Goal: Task Accomplishment & Management: Complete application form

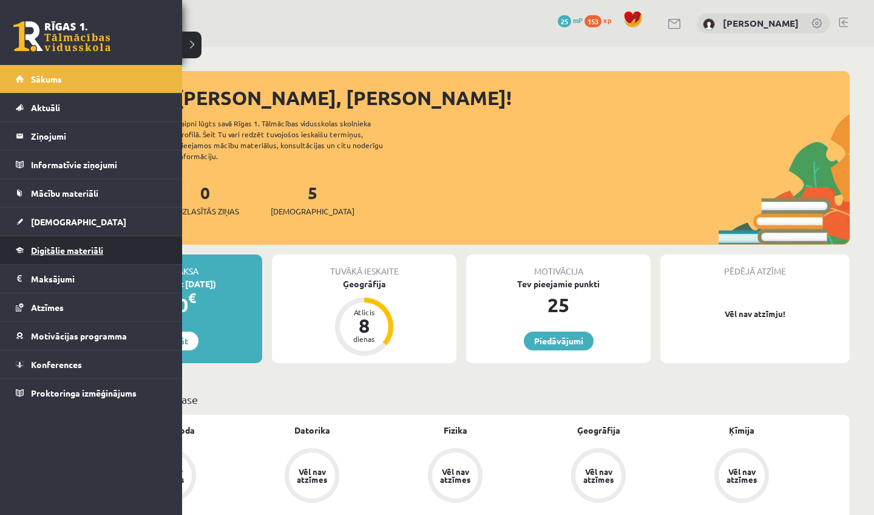
click at [51, 254] on span "Digitālie materiāli" at bounding box center [67, 250] width 72 height 11
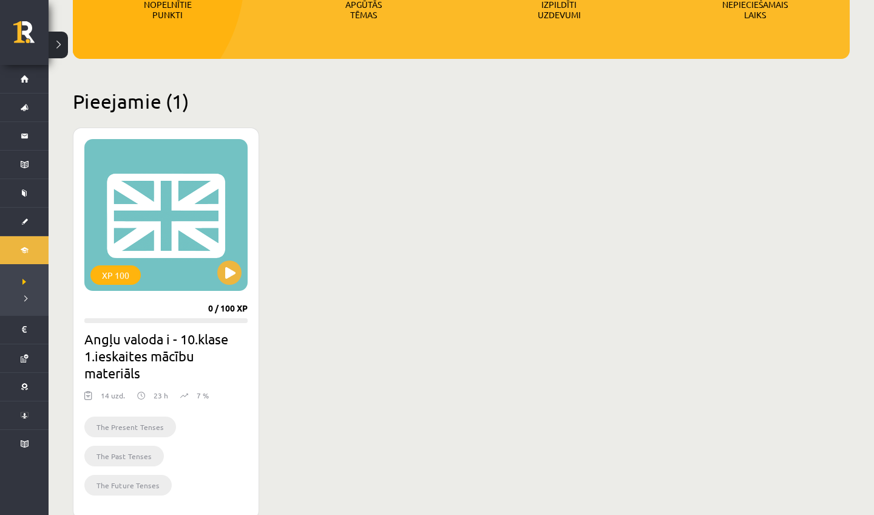
scroll to position [243, 0]
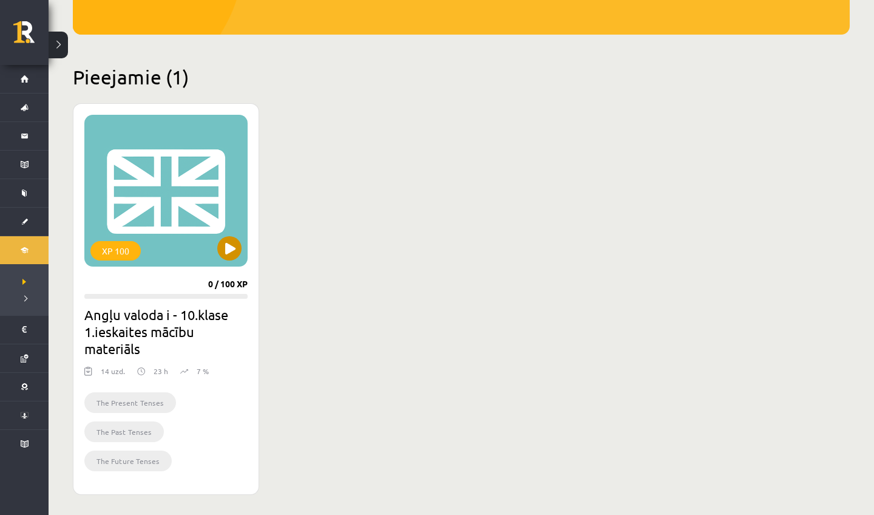
click at [223, 257] on button at bounding box center [229, 248] width 24 height 24
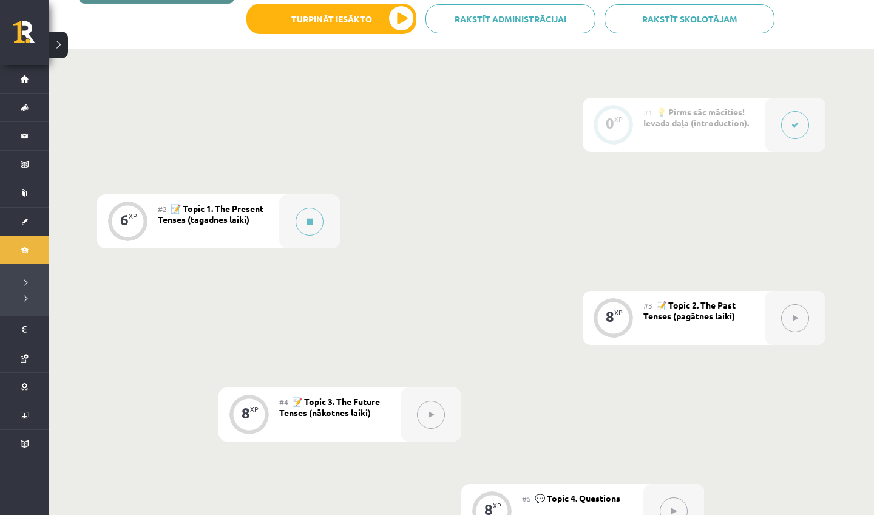
scroll to position [234, 0]
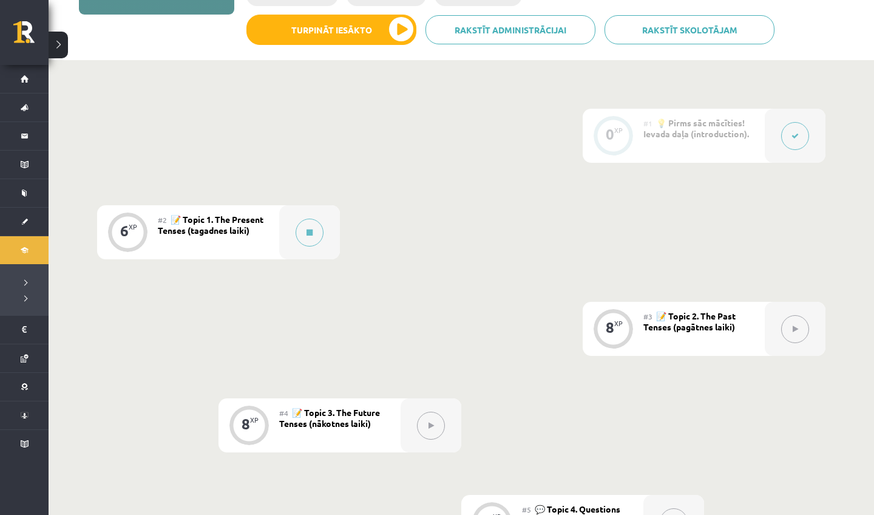
click at [269, 220] on div "#2 📝 Topic 1. The Present Tenses (tagadnes laiki)" at bounding box center [218, 232] width 121 height 54
click at [305, 233] on button at bounding box center [310, 232] width 28 height 28
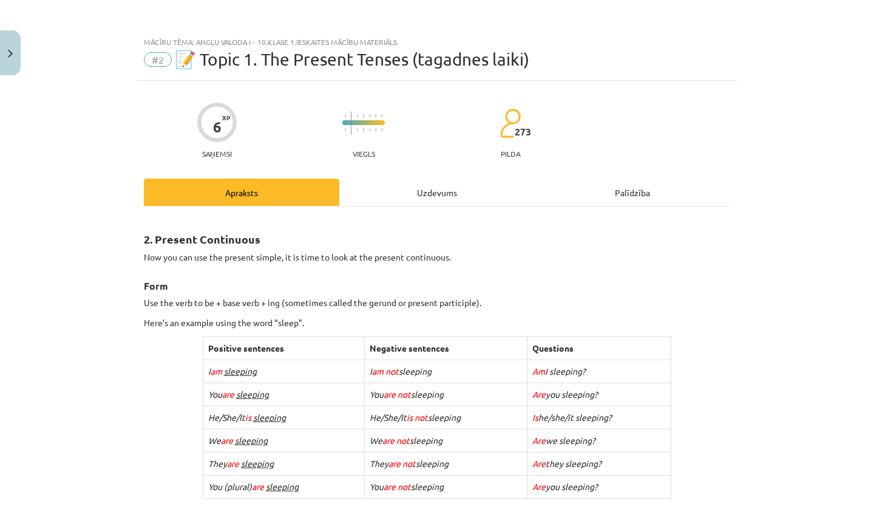
click at [873, 169] on div "Mācību tēma: Angļu valoda i - 10.klase 1.ieskaites mācību materiāls #2 📝 Topic …" at bounding box center [437, 257] width 874 height 515
click at [859, 169] on div "Mācību tēma: Angļu valoda i - 10.klase 1.ieskaites mācību materiāls #2 📝 Topic …" at bounding box center [437, 257] width 874 height 515
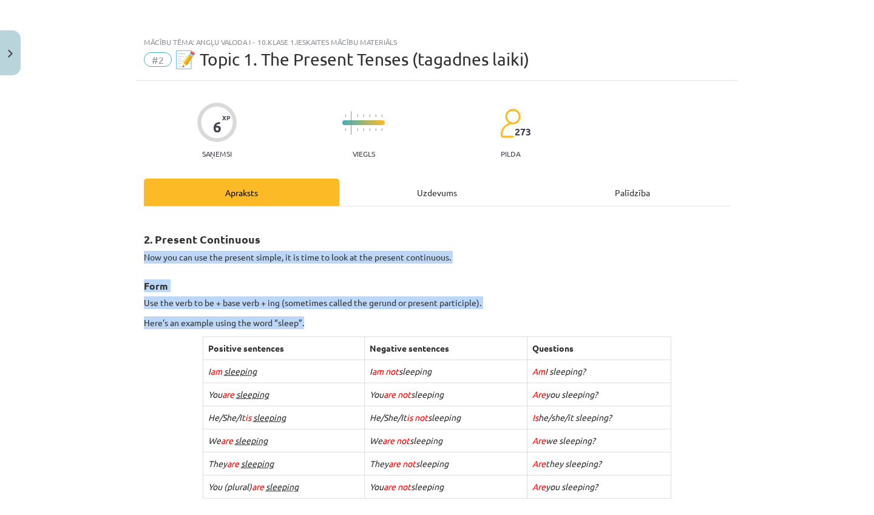
drag, startPoint x: 862, startPoint y: 353, endPoint x: 872, endPoint y: 242, distance: 112.1
click at [872, 242] on div "Mācību tēma: Angļu valoda i - 10.klase 1.ieskaites mācību materiāls #2 📝 Topic …" at bounding box center [437, 257] width 874 height 515
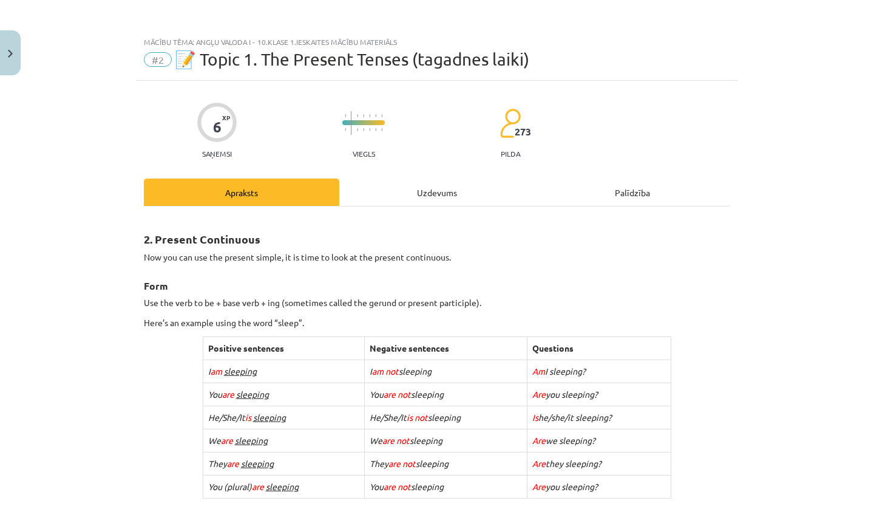
click at [870, 214] on div "Mācību tēma: Angļu valoda i - 10.klase 1.ieskaites mācību materiāls #2 📝 Topic …" at bounding box center [437, 257] width 874 height 515
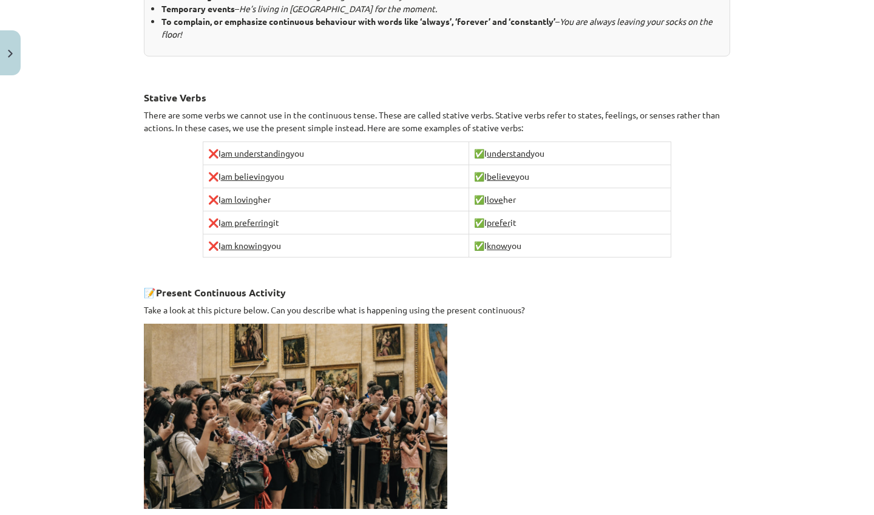
scroll to position [773, 0]
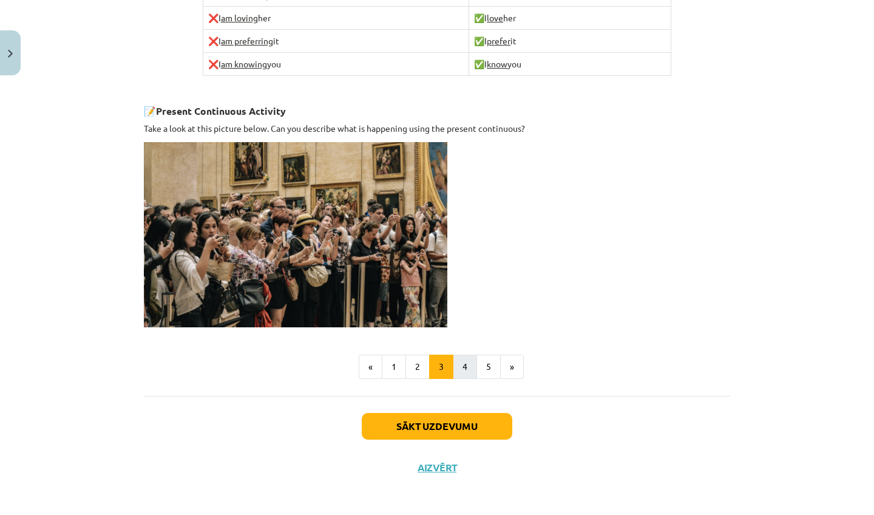
click at [463, 362] on button "4" at bounding box center [465, 366] width 24 height 24
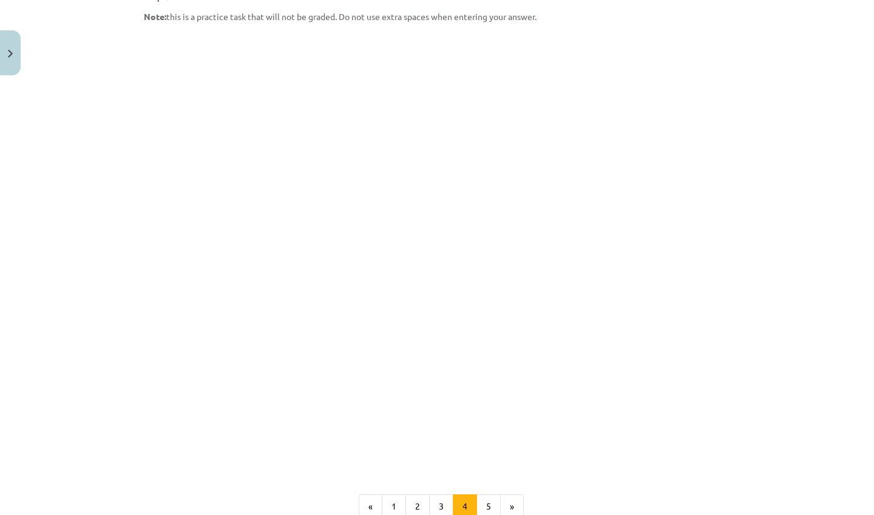
scroll to position [952, 0]
click at [476, 492] on button "5" at bounding box center [488, 504] width 24 height 24
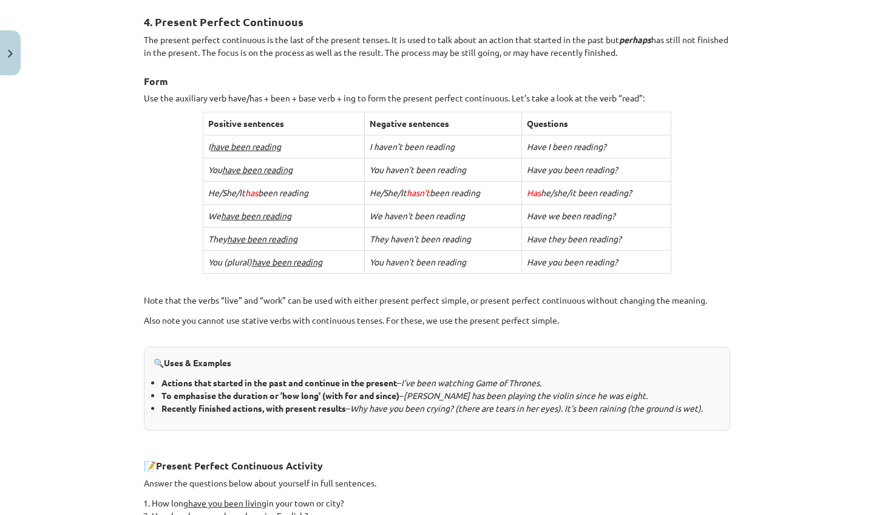
scroll to position [445, 0]
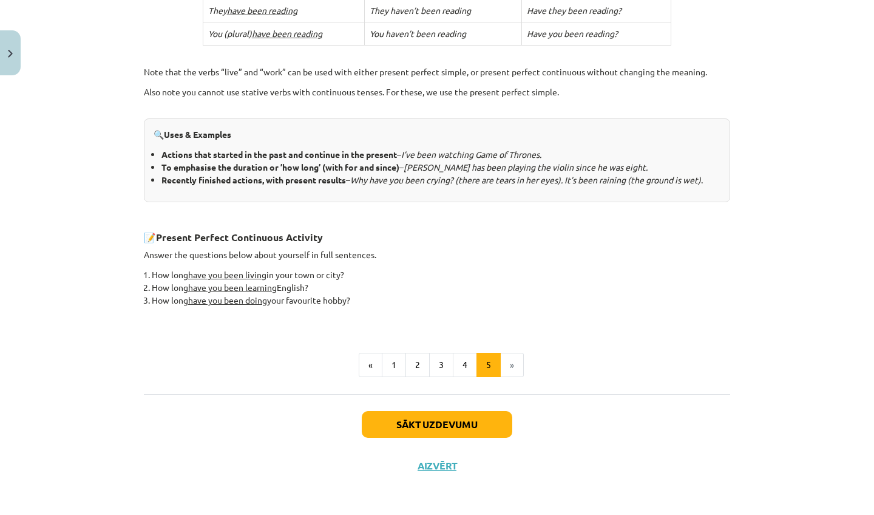
click at [475, 416] on button "Sākt uzdevumu" at bounding box center [437, 424] width 151 height 27
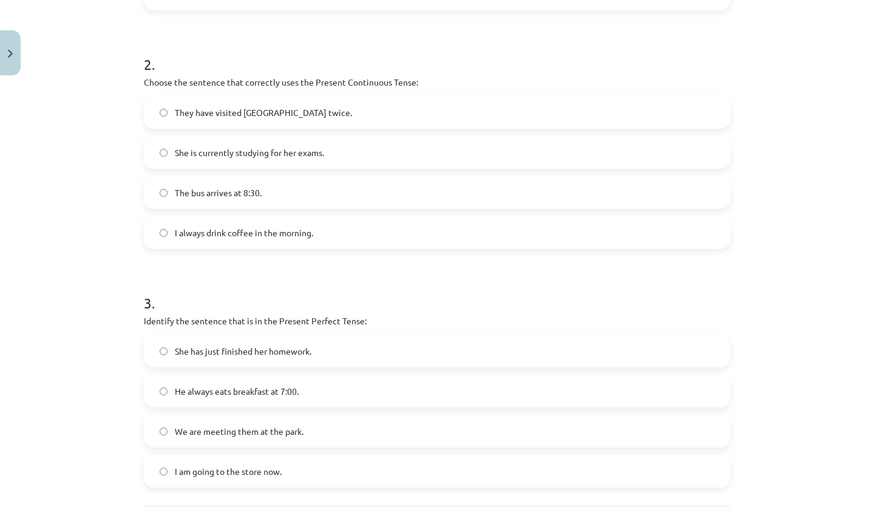
scroll to position [30, 0]
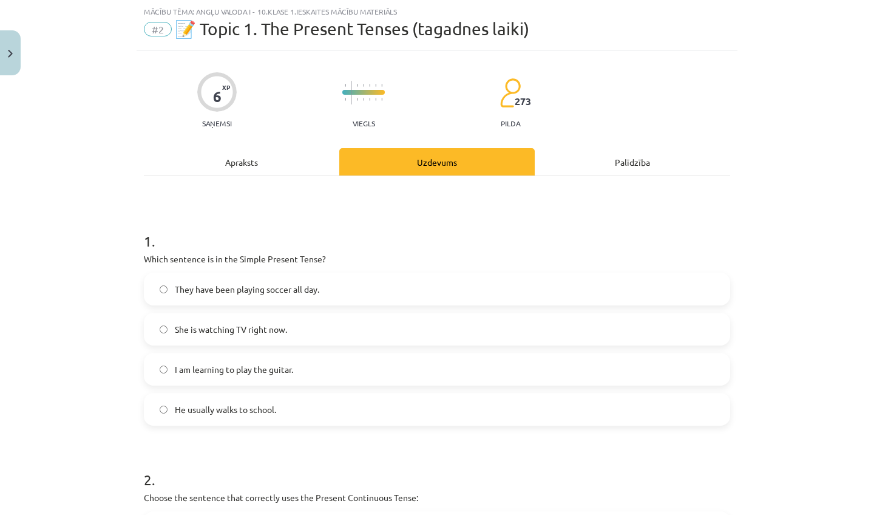
click at [215, 150] on div "Apraksts" at bounding box center [241, 161] width 195 height 27
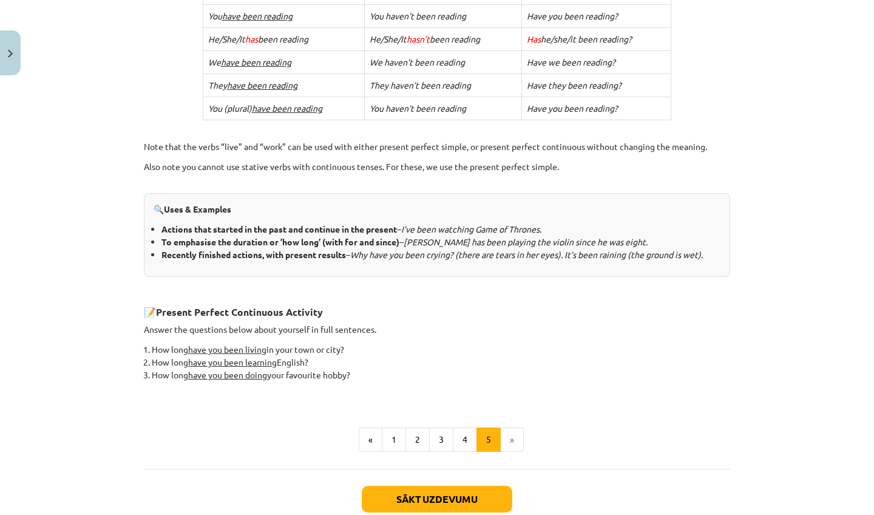
scroll to position [445, 0]
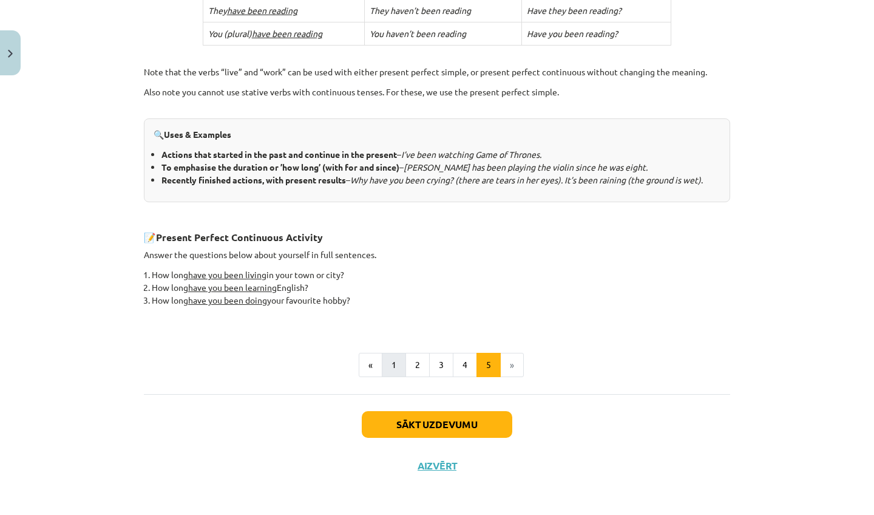
click at [394, 366] on button "1" at bounding box center [394, 365] width 24 height 24
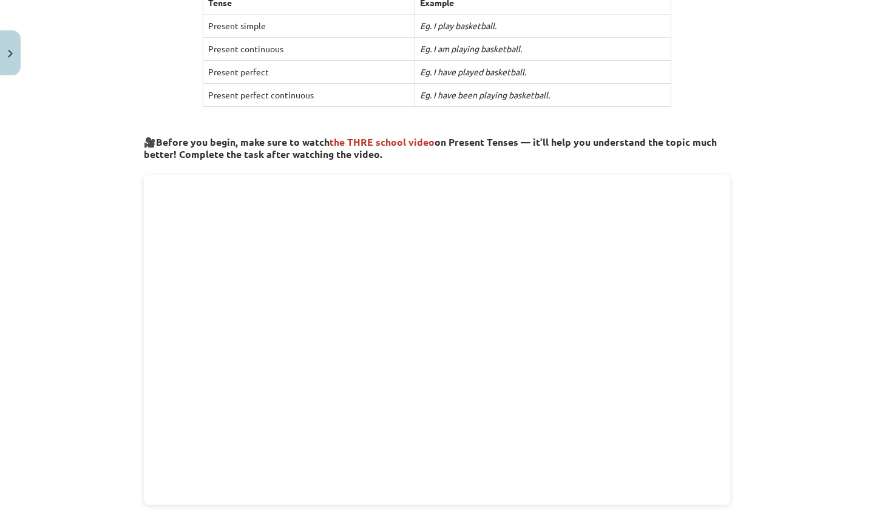
scroll to position [712, 0]
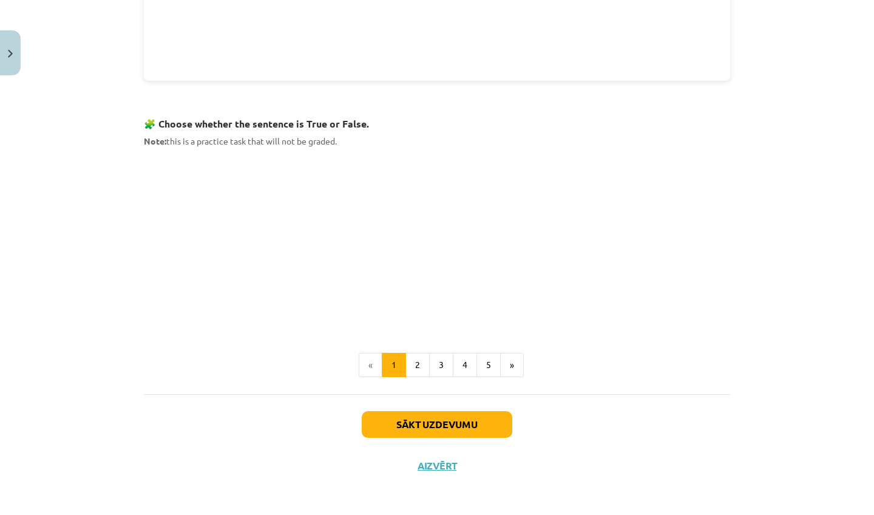
click at [436, 413] on button "Sākt uzdevumu" at bounding box center [437, 424] width 151 height 27
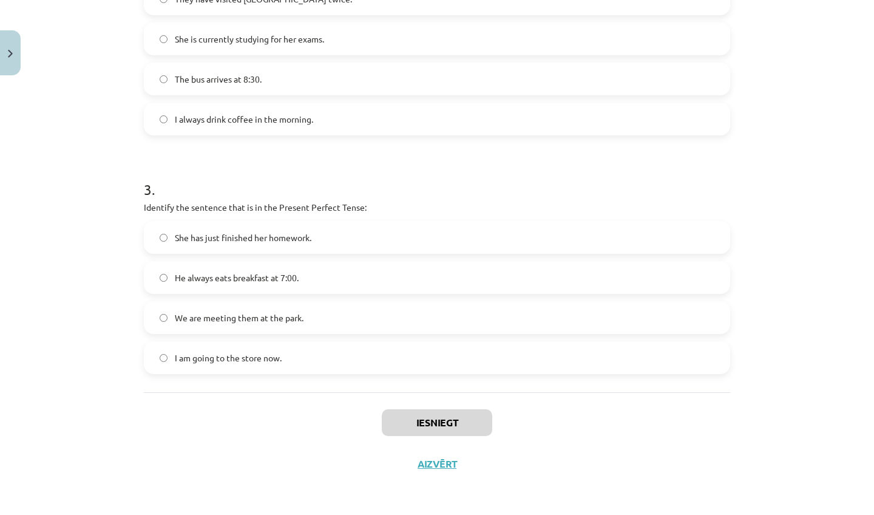
scroll to position [30, 0]
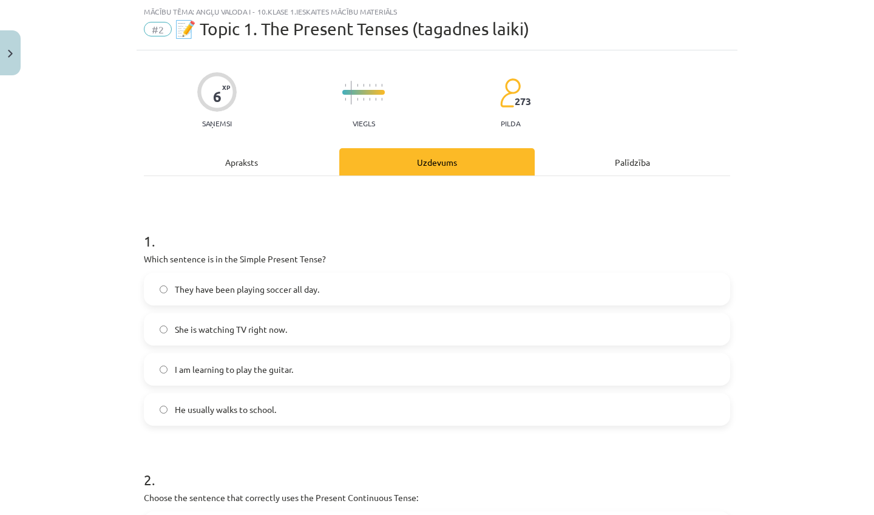
drag, startPoint x: 218, startPoint y: 140, endPoint x: 220, endPoint y: 165, distance: 24.9
click at [220, 166] on div "Apraksts" at bounding box center [241, 161] width 195 height 27
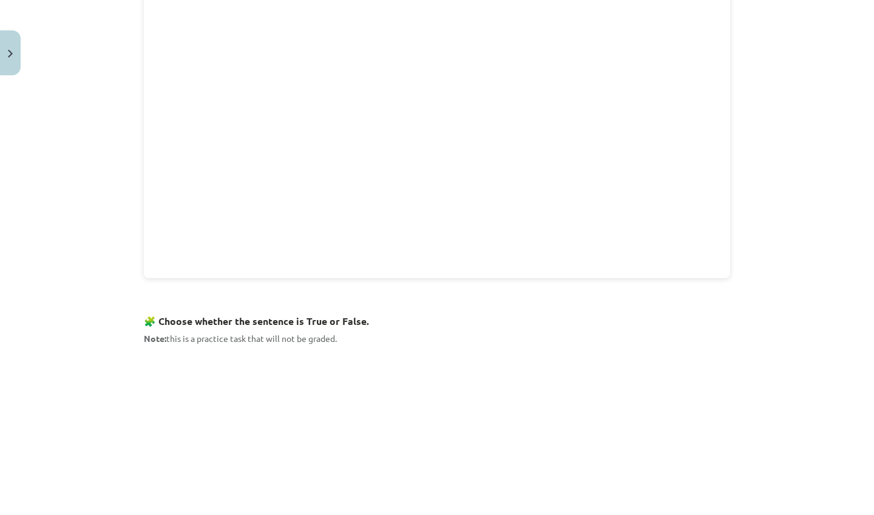
scroll to position [635, 0]
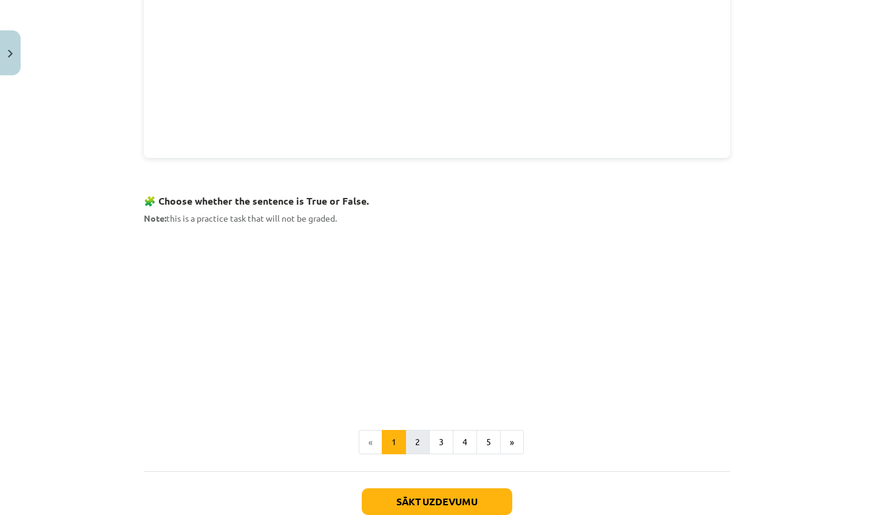
click at [418, 443] on button "2" at bounding box center [417, 442] width 24 height 24
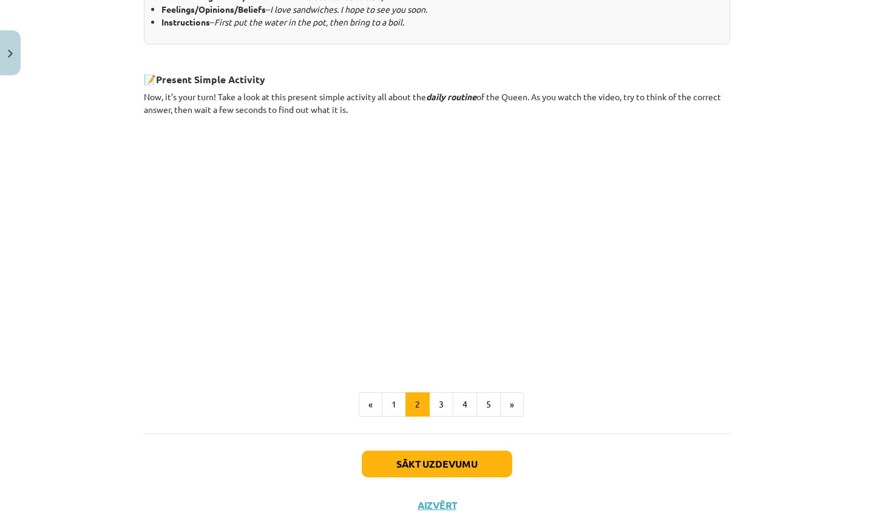
scroll to position [682, 0]
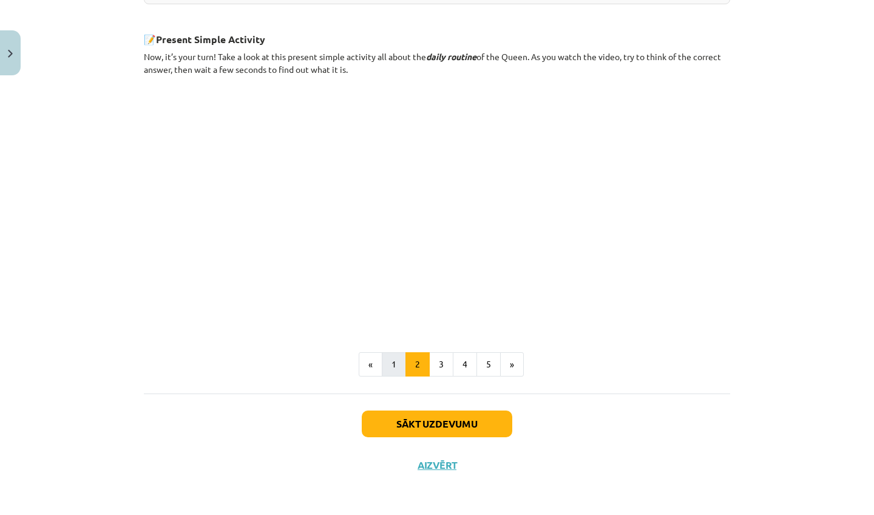
click at [396, 370] on button "1" at bounding box center [394, 364] width 24 height 24
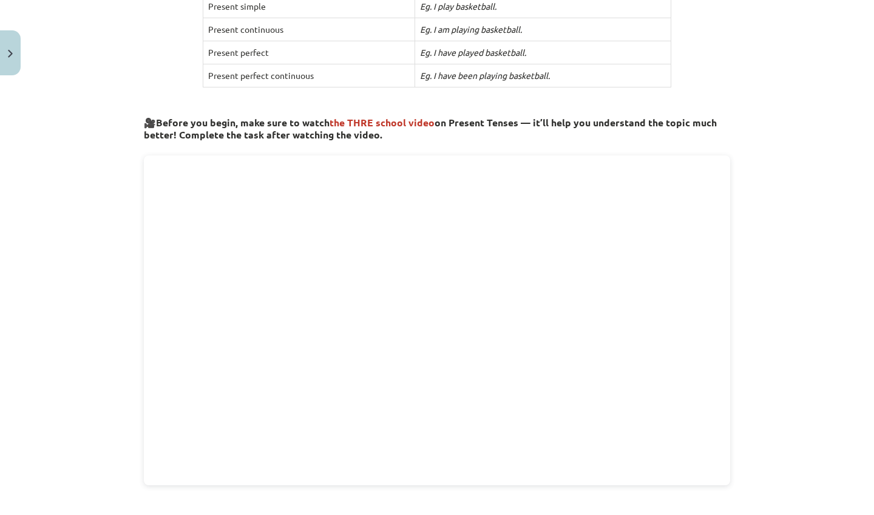
scroll to position [712, 0]
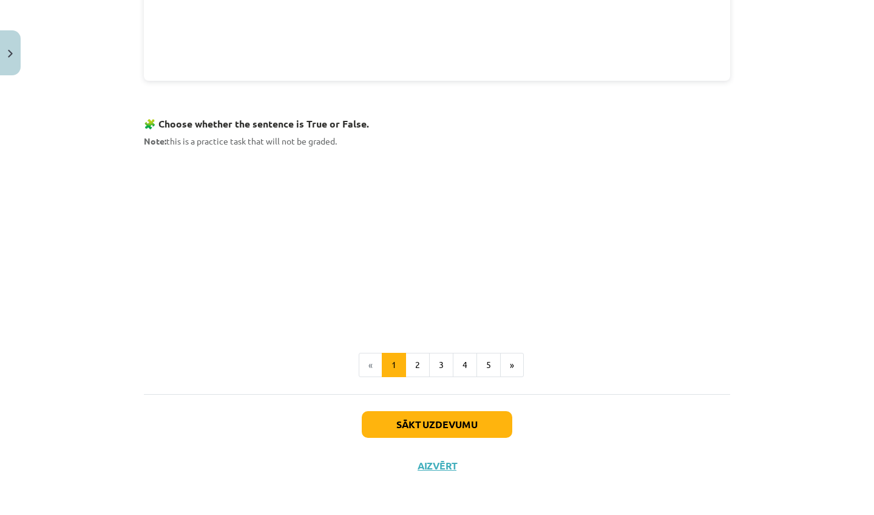
click at [424, 423] on button "Sākt uzdevumu" at bounding box center [437, 424] width 151 height 27
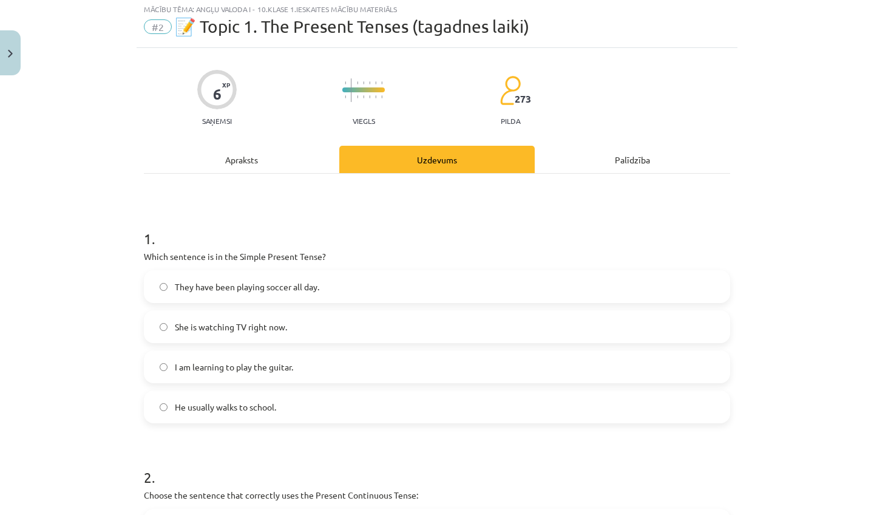
click at [263, 414] on label "He usually walks to school." at bounding box center [437, 406] width 584 height 30
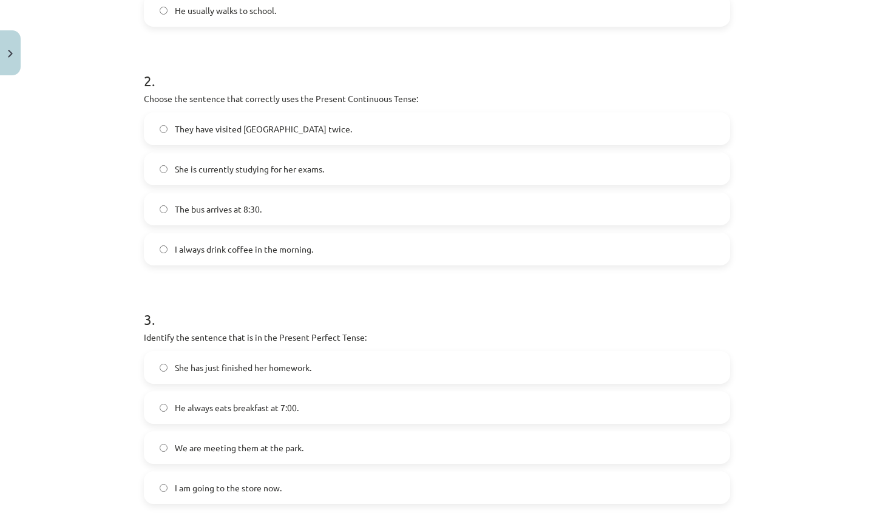
scroll to position [314, 0]
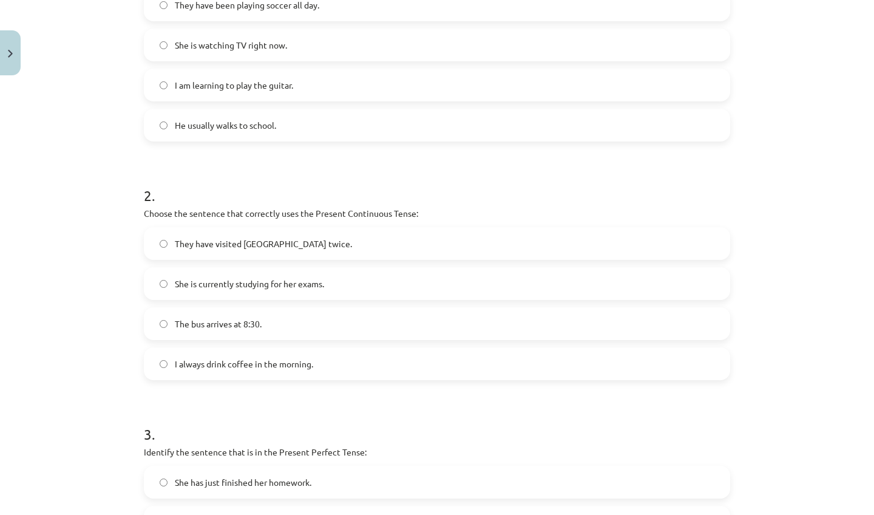
click at [307, 282] on span "She is currently studying for her exams." at bounding box center [249, 283] width 149 height 13
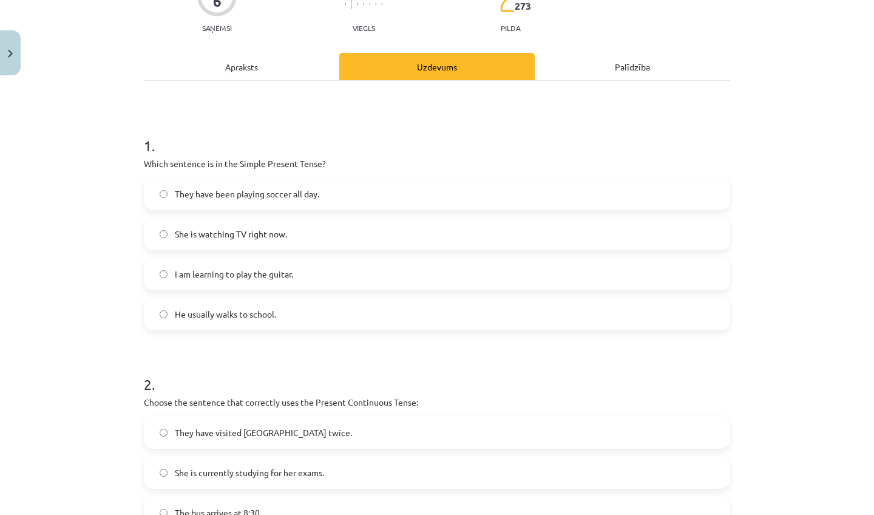
scroll to position [0, 0]
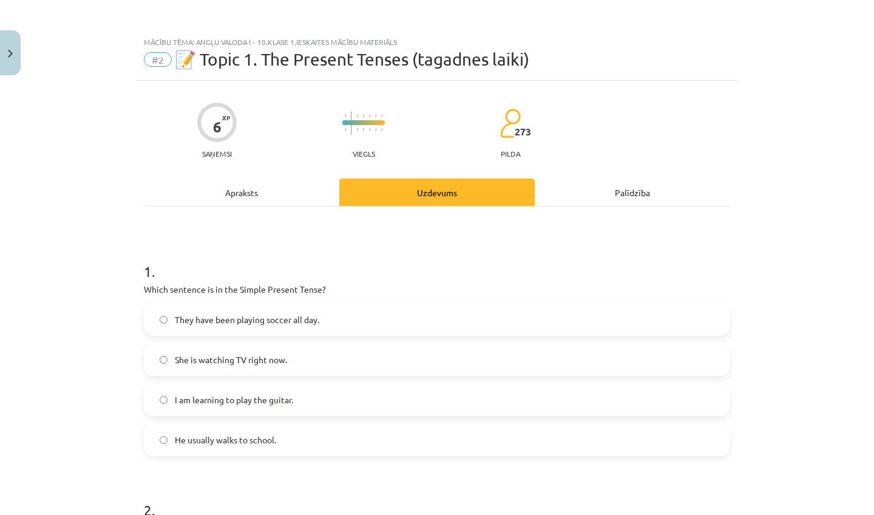
click at [241, 194] on div "Apraksts" at bounding box center [241, 191] width 195 height 27
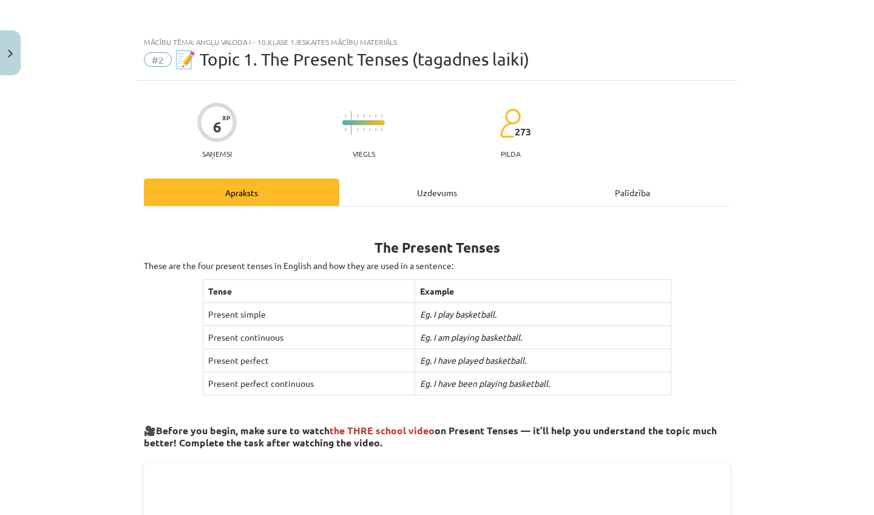
scroll to position [30, 0]
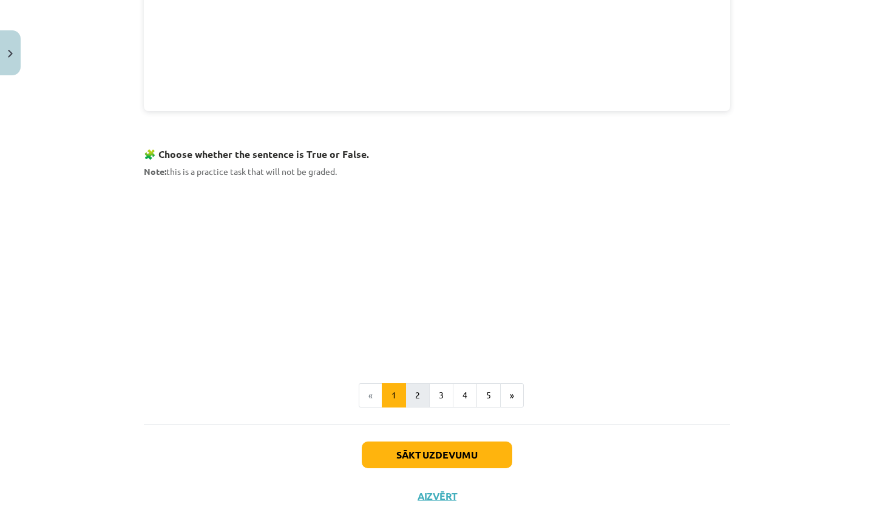
click at [420, 393] on button "2" at bounding box center [417, 395] width 24 height 24
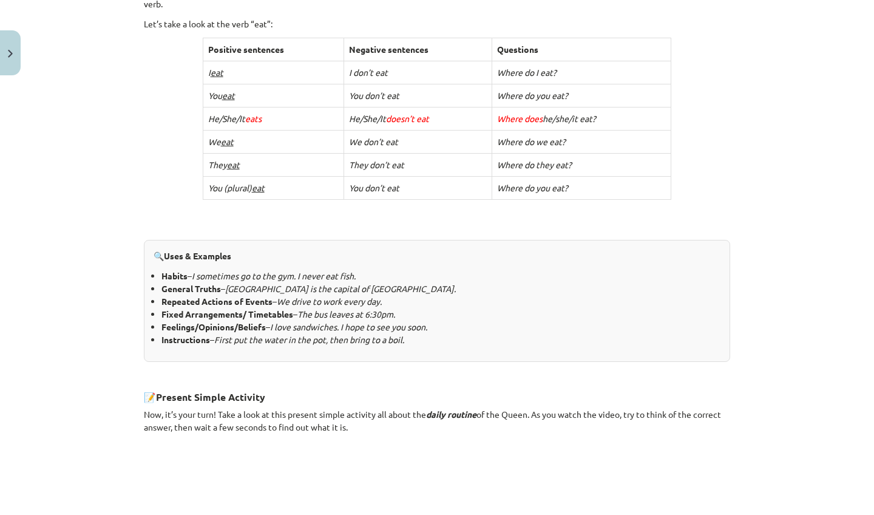
scroll to position [682, 0]
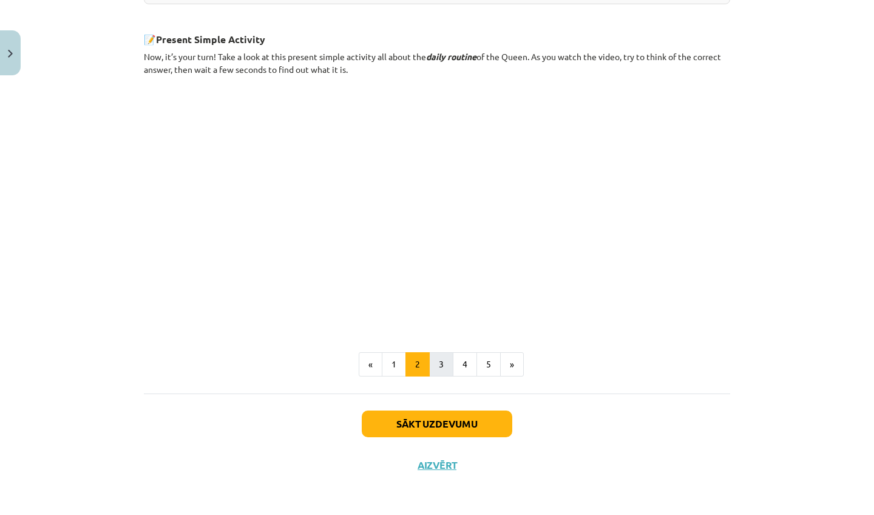
click at [439, 367] on button "3" at bounding box center [441, 364] width 24 height 24
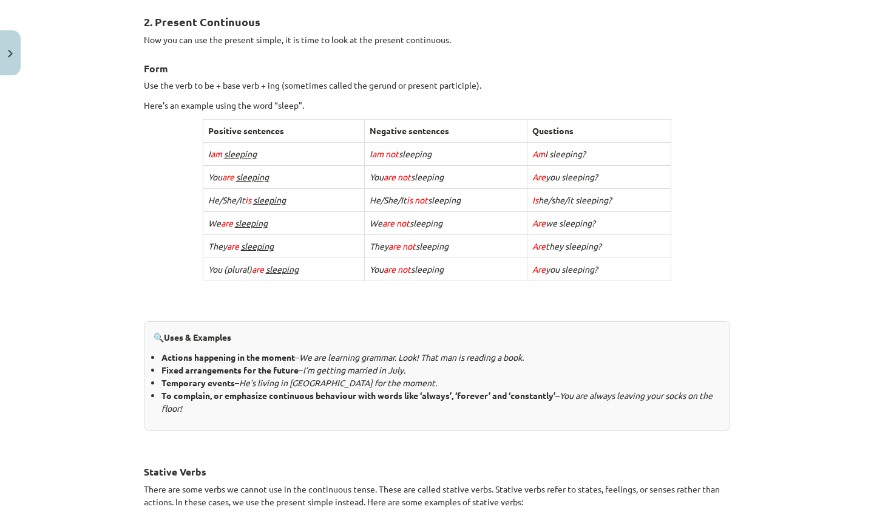
scroll to position [220, 0]
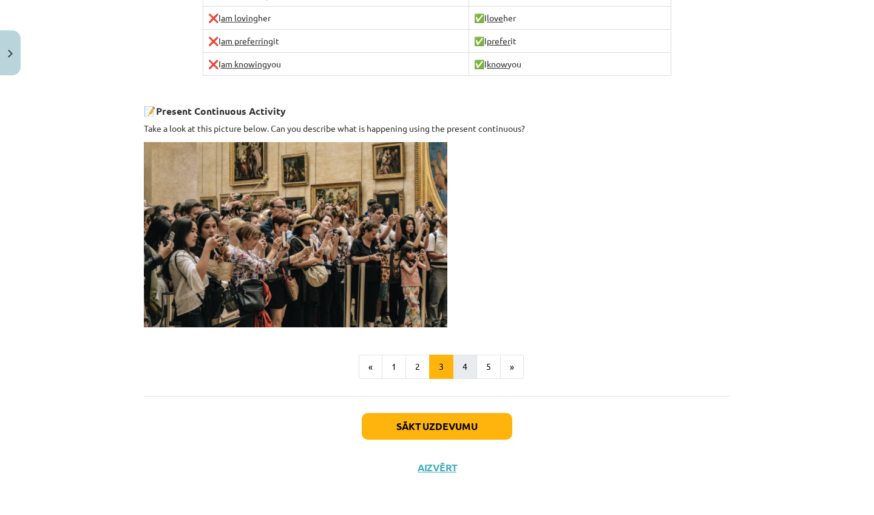
click at [453, 368] on button "4" at bounding box center [465, 366] width 24 height 24
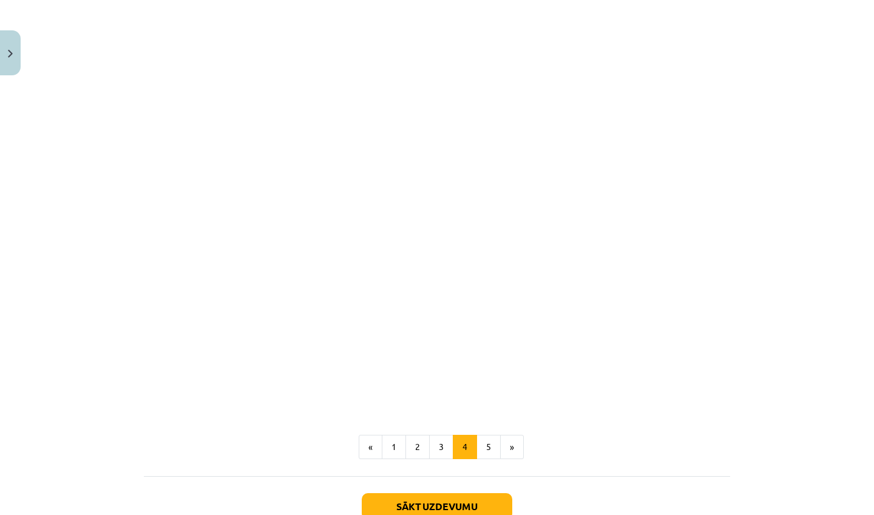
scroll to position [1014, 0]
click at [419, 470] on div "Sākt uzdevumu Aizvērt" at bounding box center [437, 512] width 586 height 85
click at [418, 487] on button "Sākt uzdevumu" at bounding box center [437, 500] width 151 height 27
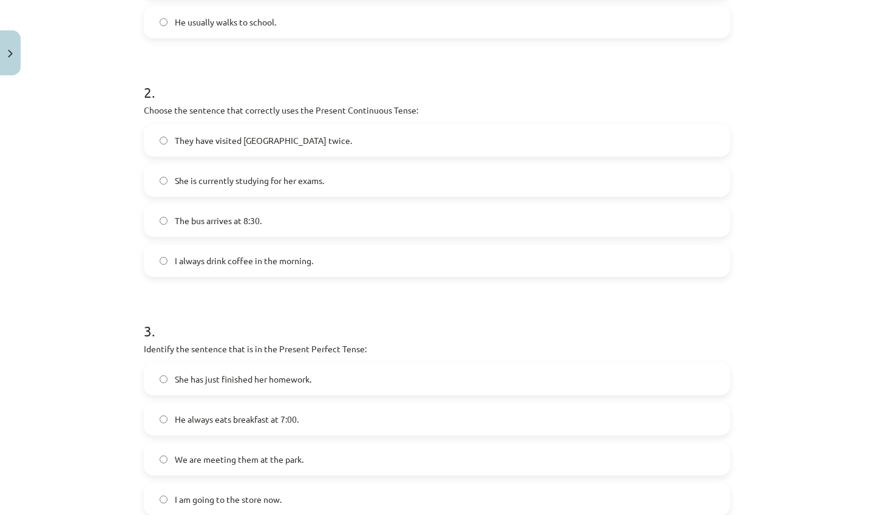
scroll to position [420, 0]
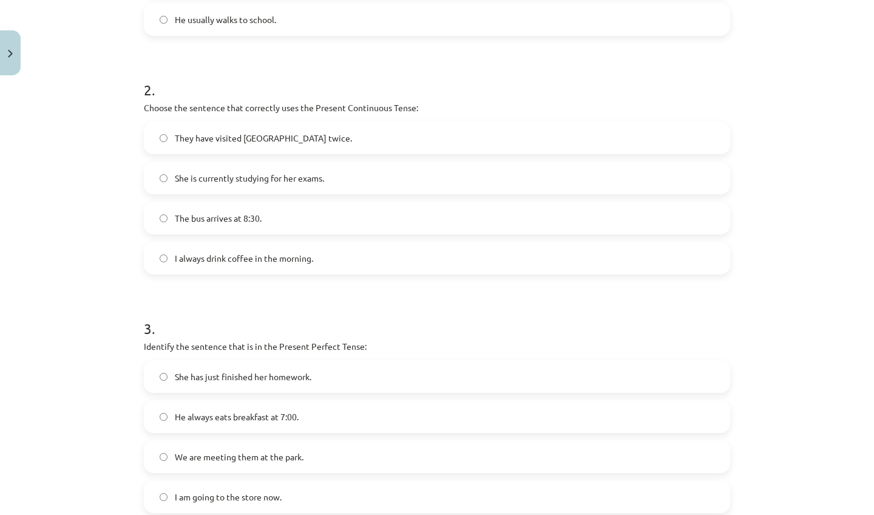
click at [273, 381] on span "She has just finished her homework." at bounding box center [243, 376] width 137 height 13
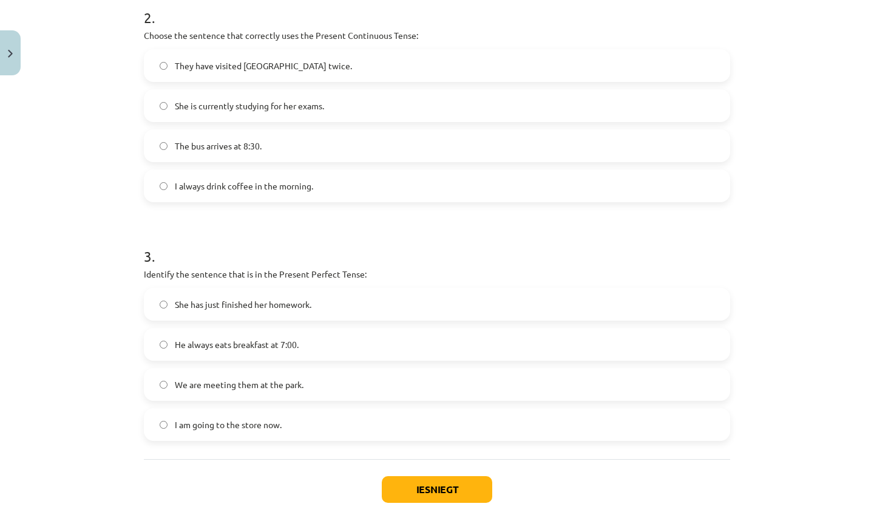
scroll to position [534, 0]
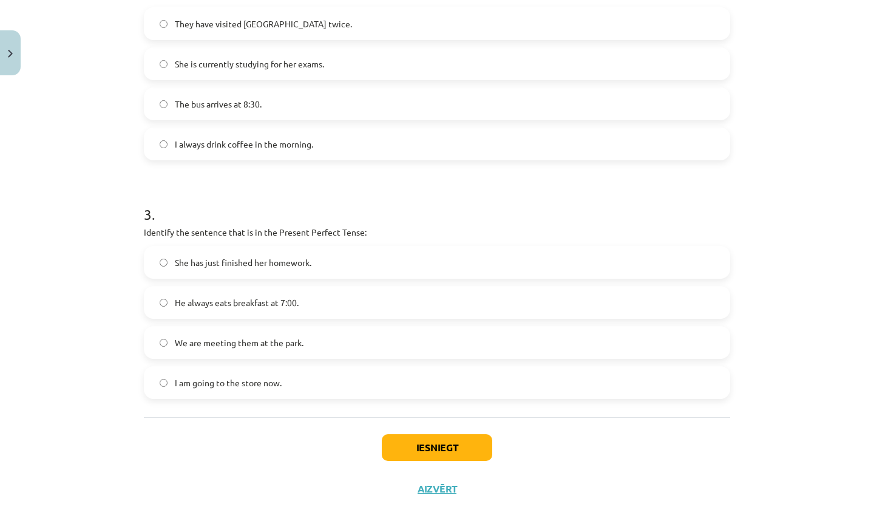
click at [428, 444] on button "Iesniegt" at bounding box center [437, 447] width 110 height 27
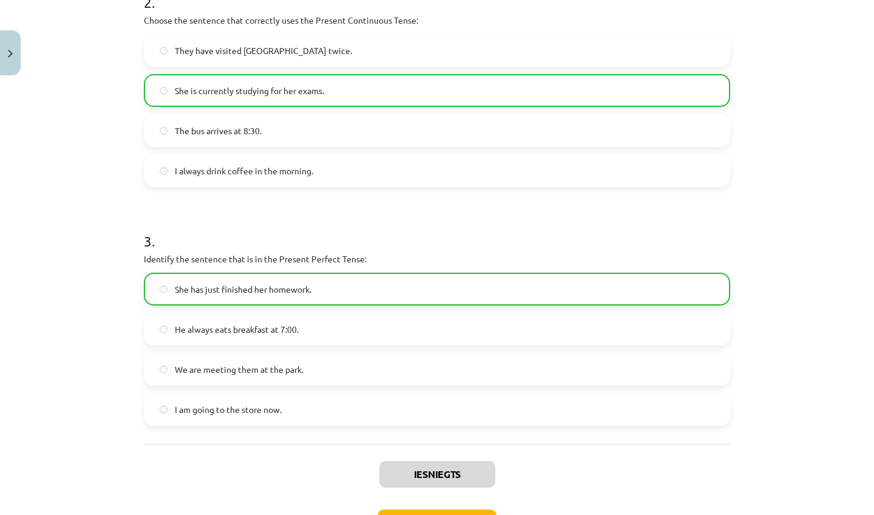
scroll to position [599, 0]
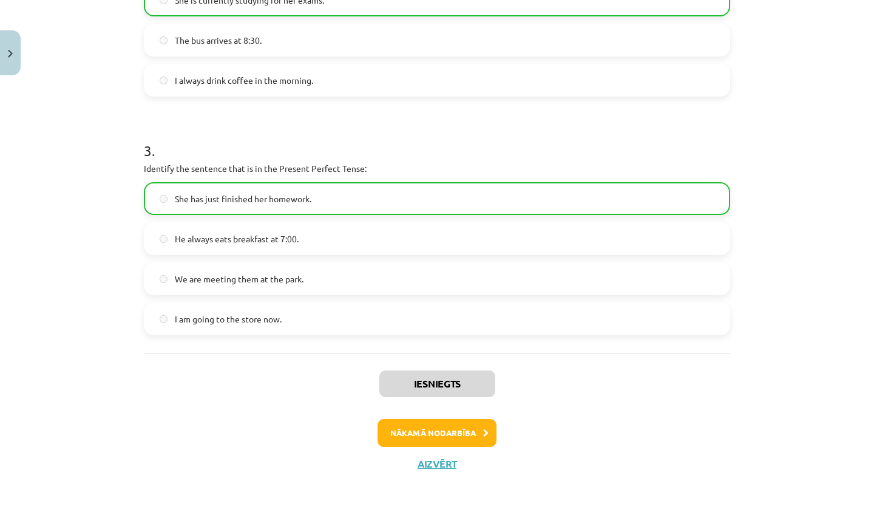
click at [394, 424] on button "Nākamā nodarbība" at bounding box center [436, 433] width 119 height 28
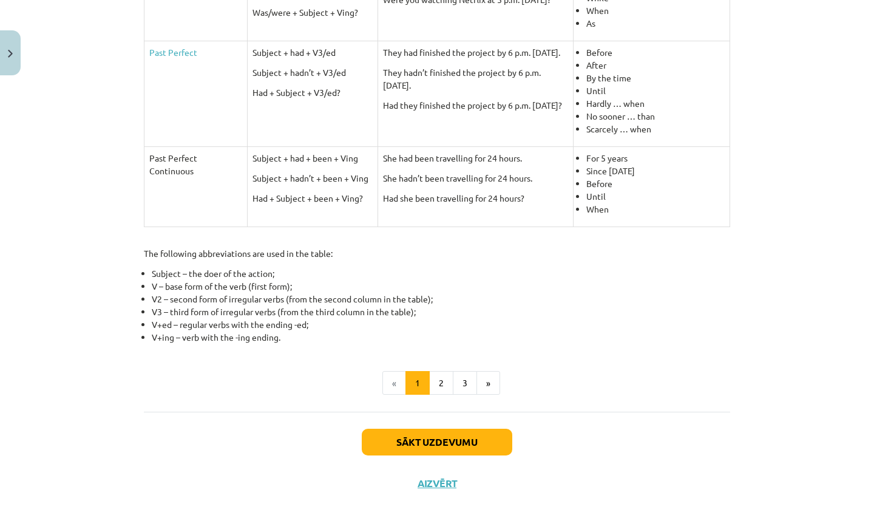
scroll to position [496, 0]
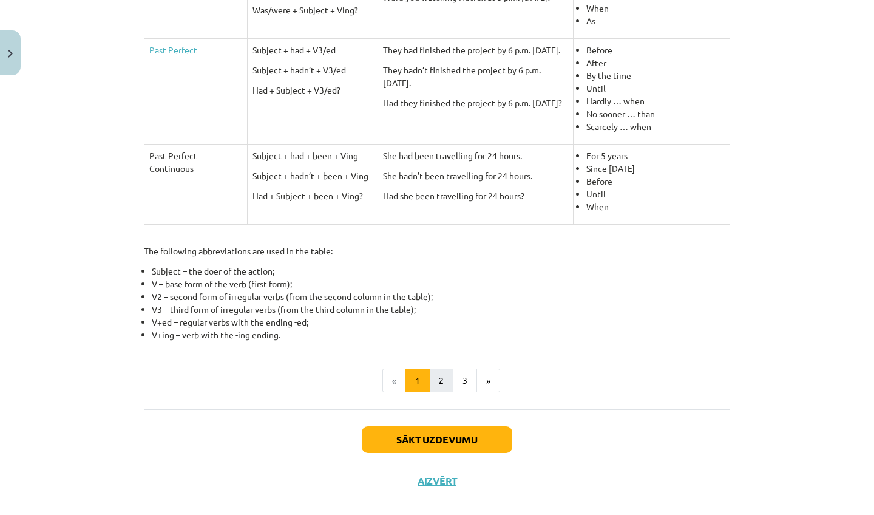
click at [429, 374] on button "2" at bounding box center [441, 380] width 24 height 24
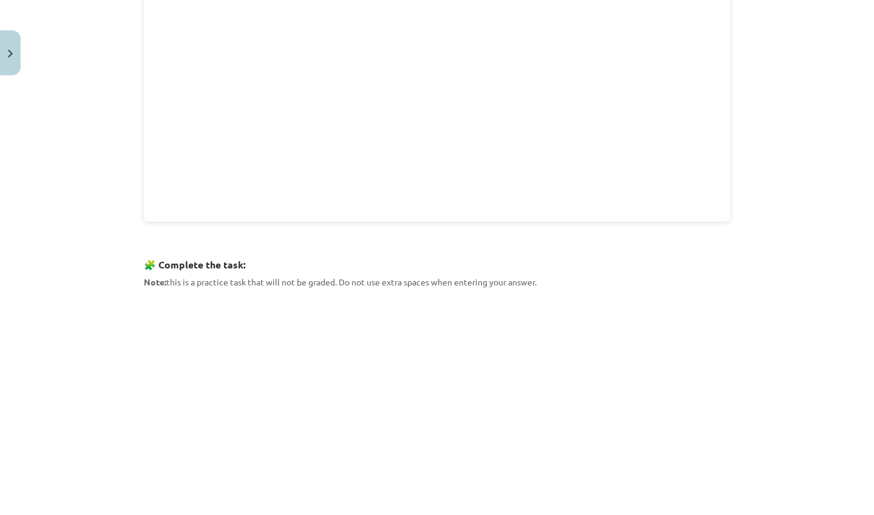
scroll to position [373, 0]
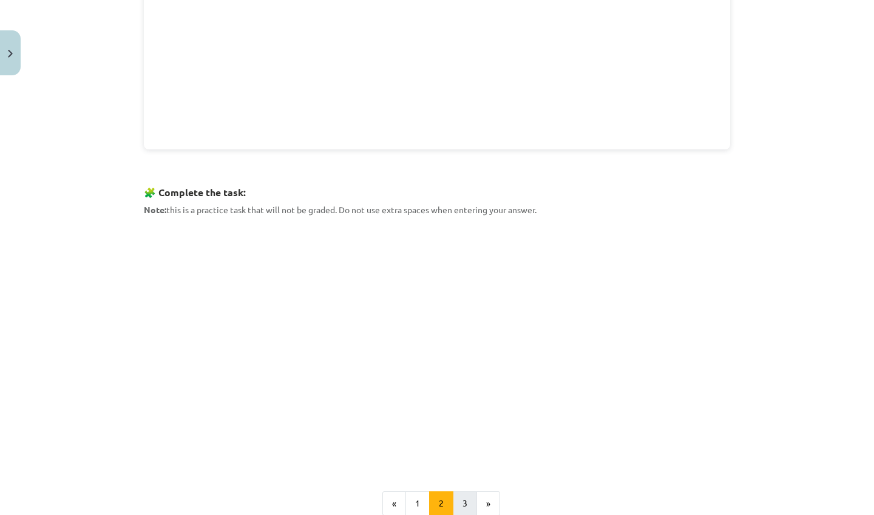
click at [462, 496] on button "3" at bounding box center [465, 503] width 24 height 24
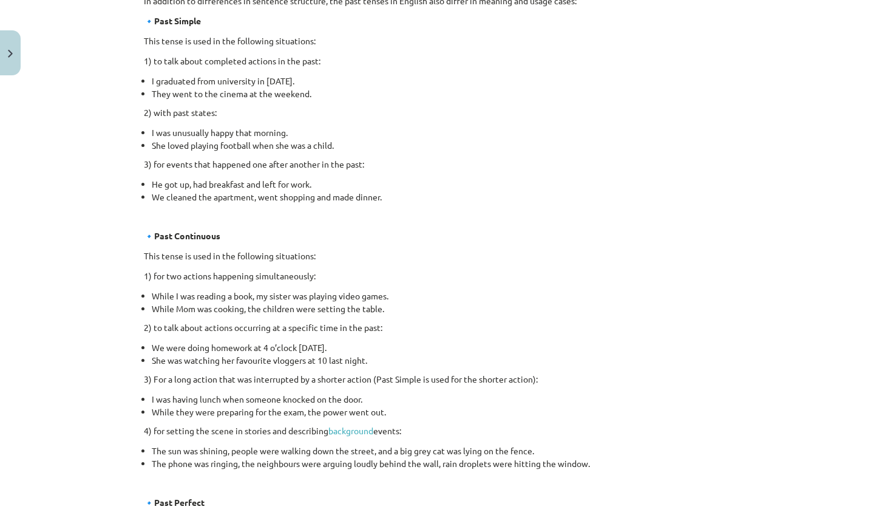
scroll to position [638, 0]
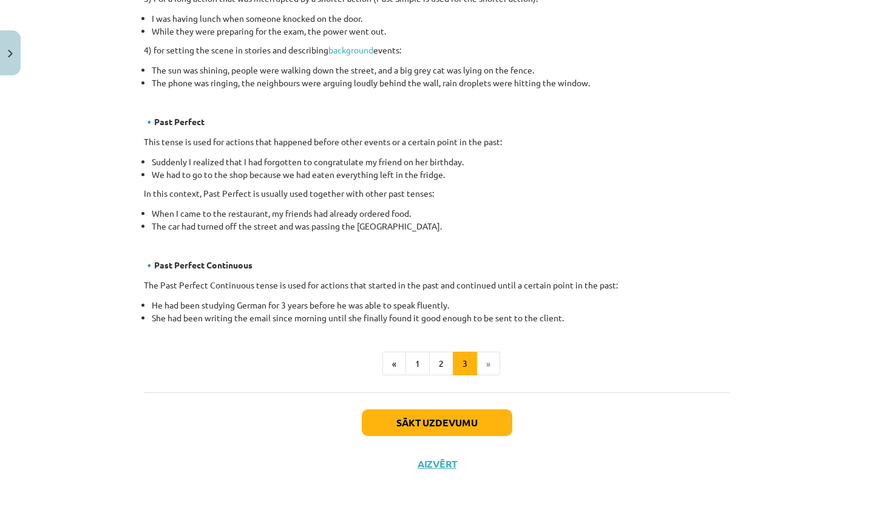
click at [445, 418] on button "Sākt uzdevumu" at bounding box center [437, 422] width 151 height 27
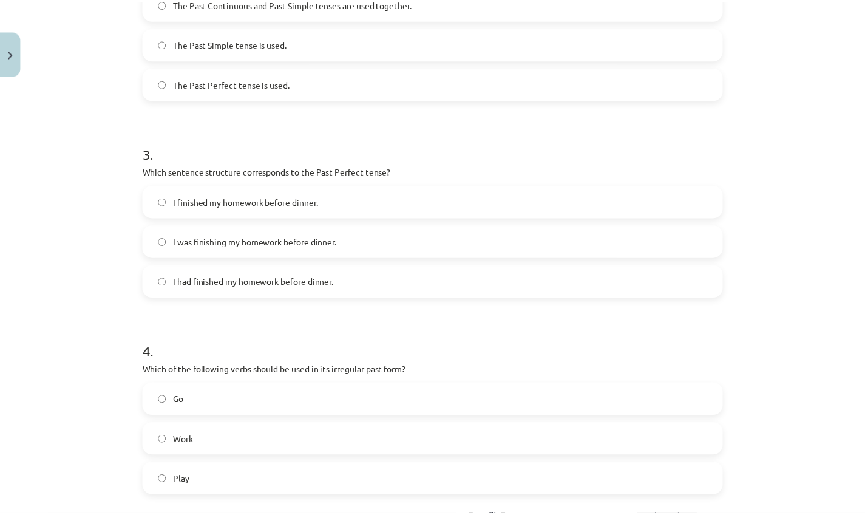
scroll to position [639, 0]
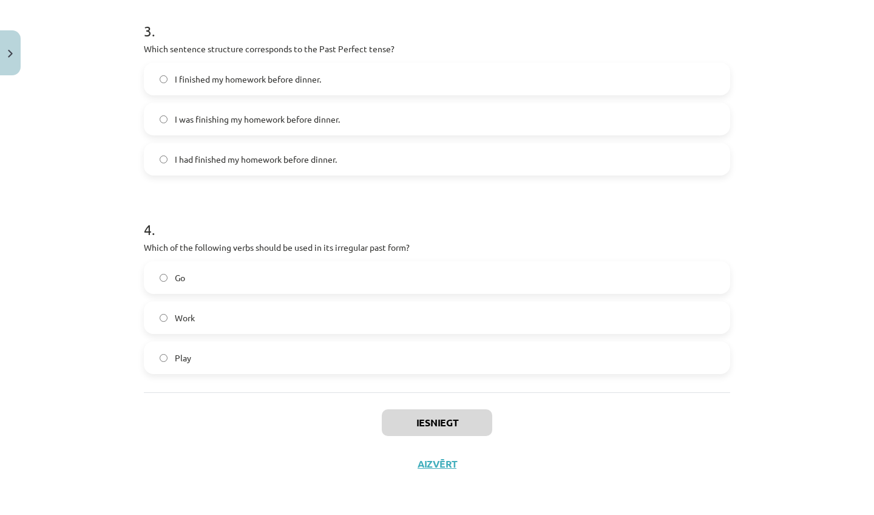
click at [425, 453] on div "Iesniegt Aizvērt" at bounding box center [437, 434] width 586 height 85
click at [432, 458] on button "Aizvērt" at bounding box center [437, 464] width 46 height 12
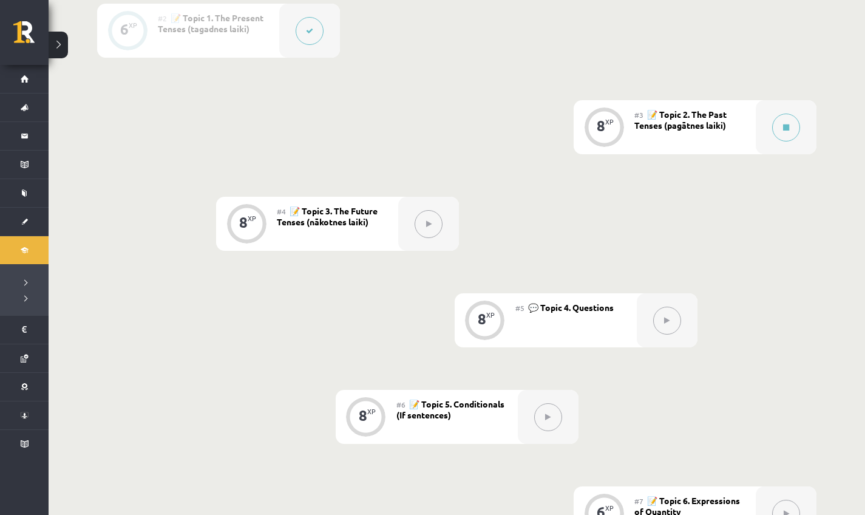
scroll to position [438, 0]
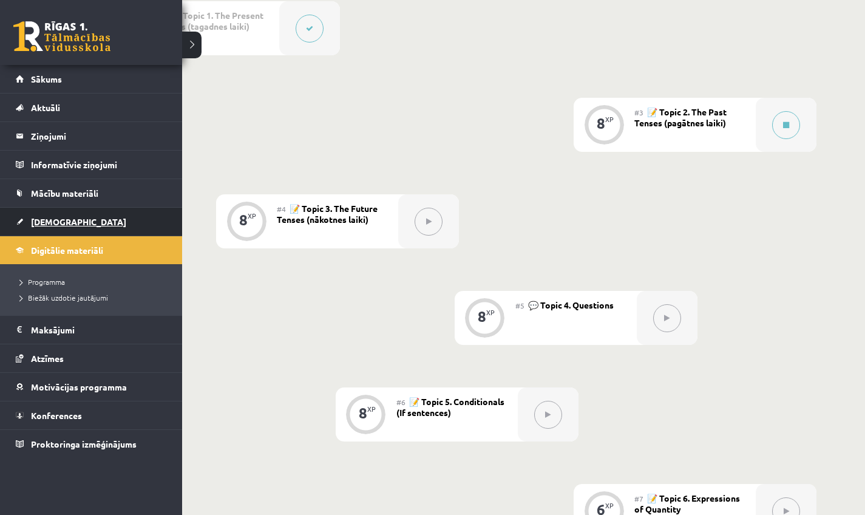
click at [33, 227] on link "[DEMOGRAPHIC_DATA]" at bounding box center [91, 222] width 151 height 28
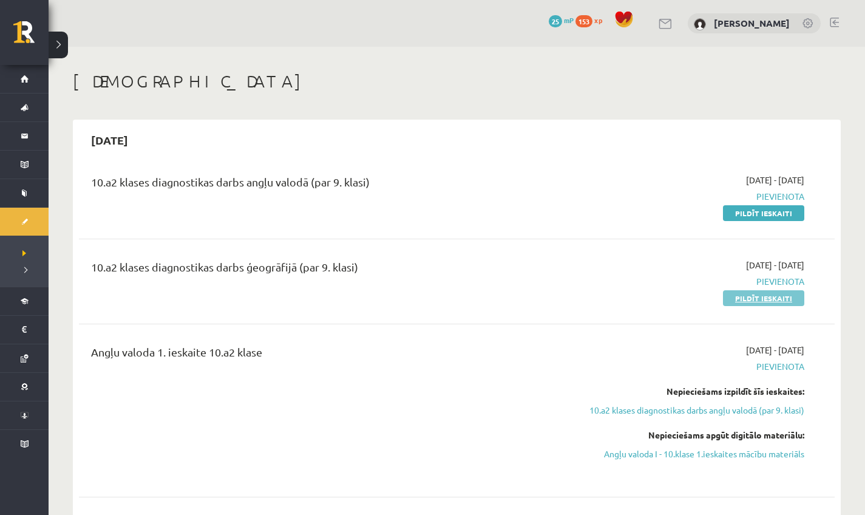
scroll to position [9, 0]
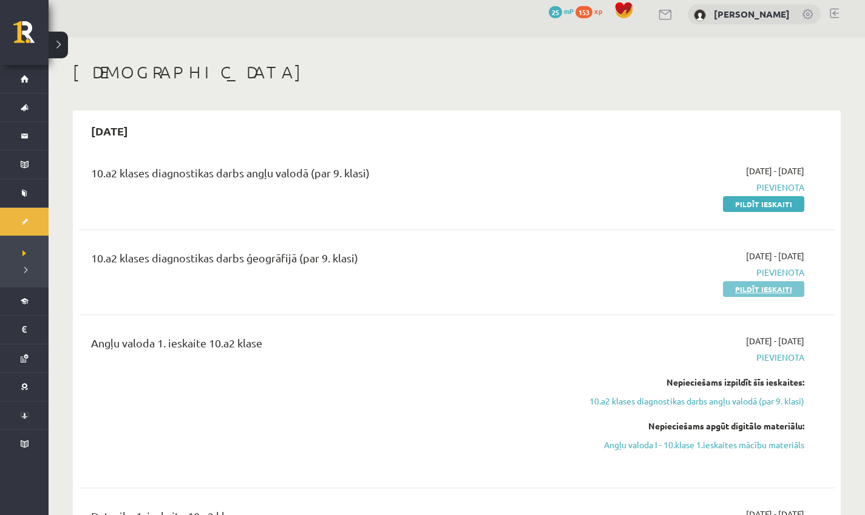
click at [762, 289] on link "Pildīt ieskaiti" at bounding box center [763, 289] width 81 height 16
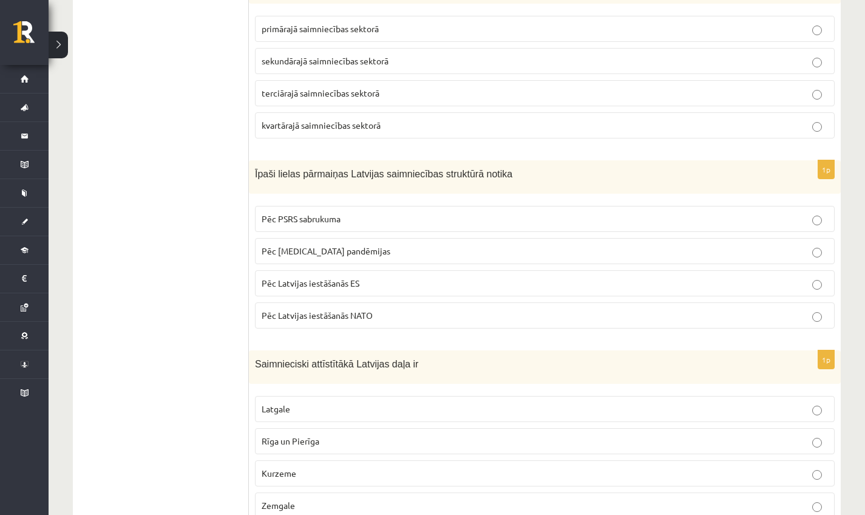
scroll to position [328, 0]
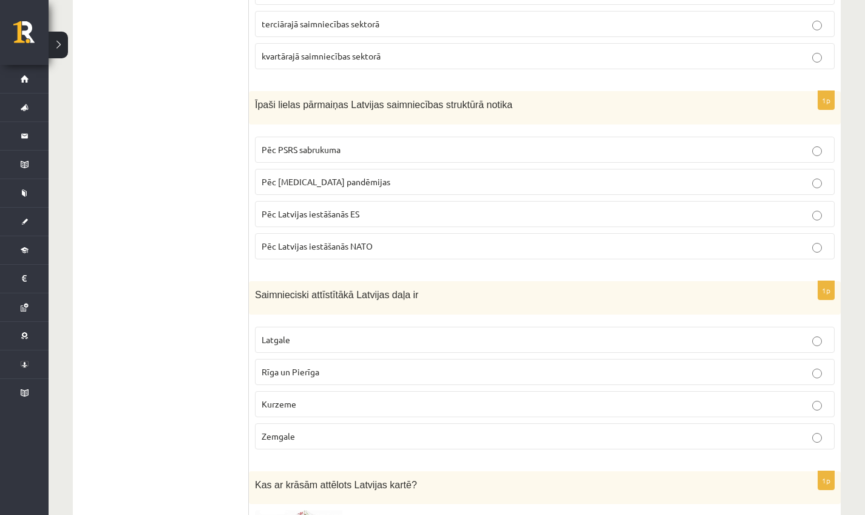
click at [354, 339] on p "Latgale" at bounding box center [545, 339] width 566 height 13
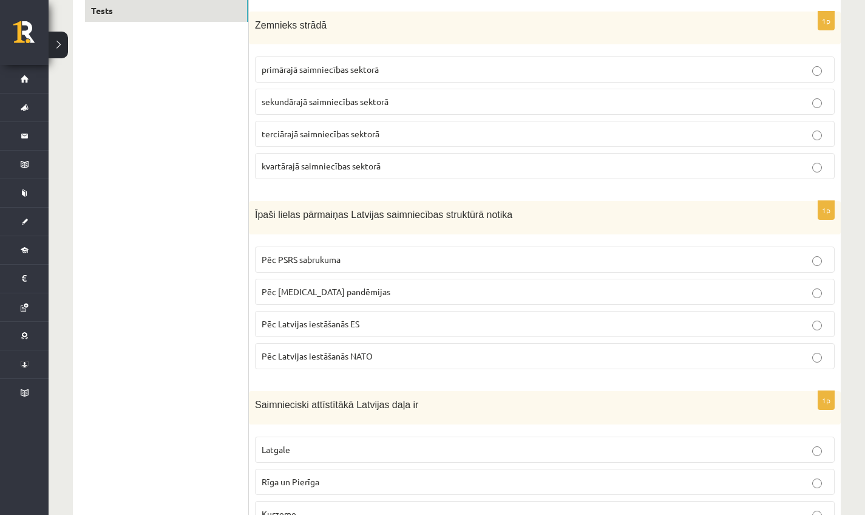
scroll to position [0, 0]
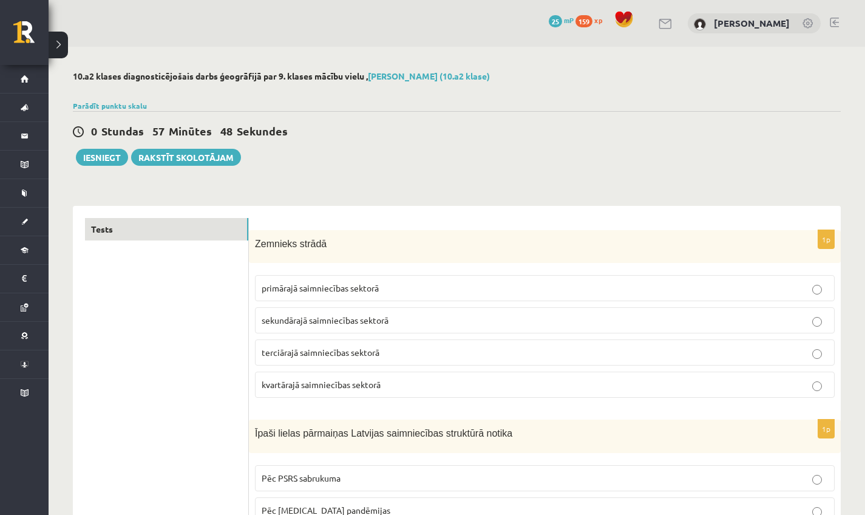
click at [415, 289] on p "primārajā saimniecības sektorā" at bounding box center [545, 288] width 566 height 13
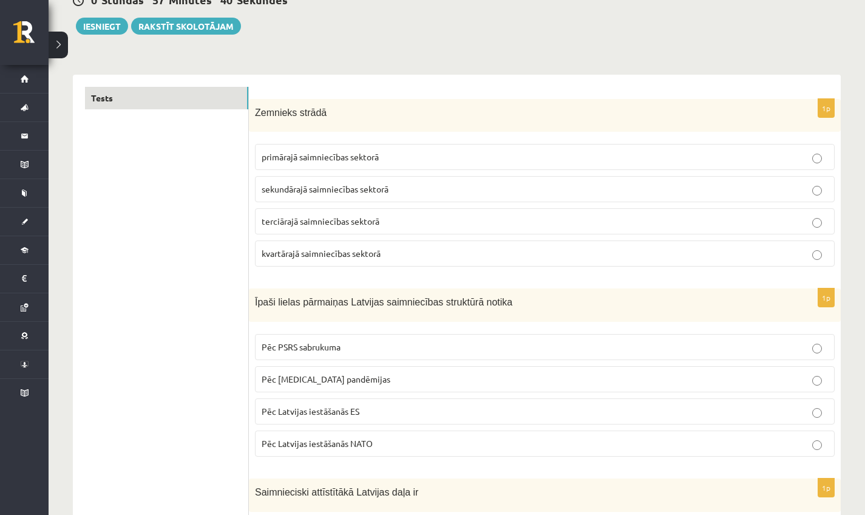
scroll to position [144, 0]
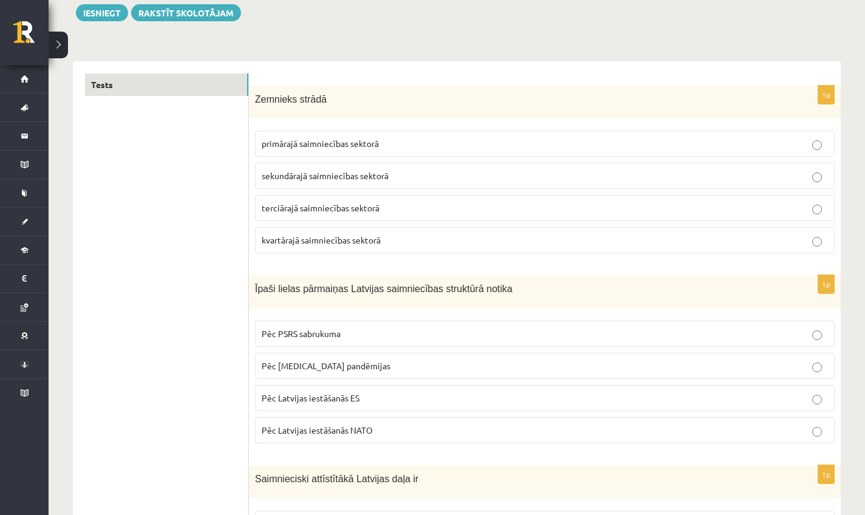
click at [319, 333] on span "Pēc PSRS sabrukuma" at bounding box center [301, 333] width 79 height 11
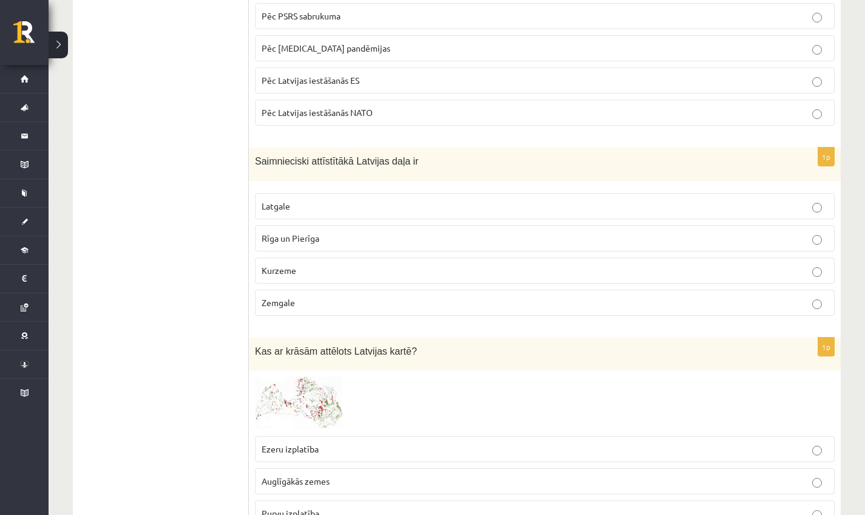
scroll to position [464, 0]
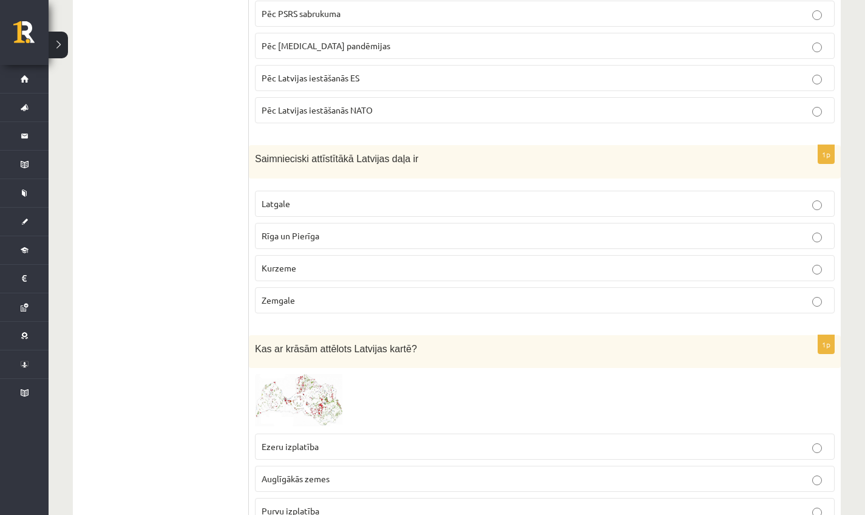
click at [320, 385] on img at bounding box center [300, 400] width 91 height 53
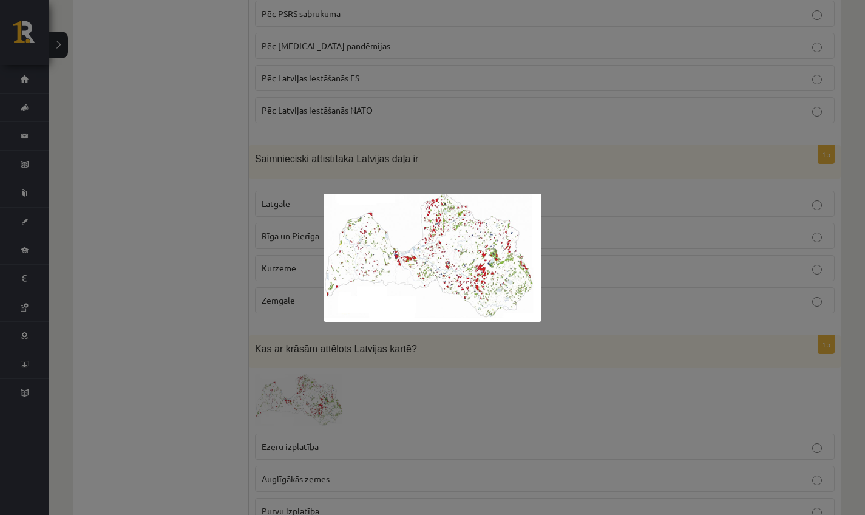
click at [455, 393] on div at bounding box center [432, 257] width 865 height 515
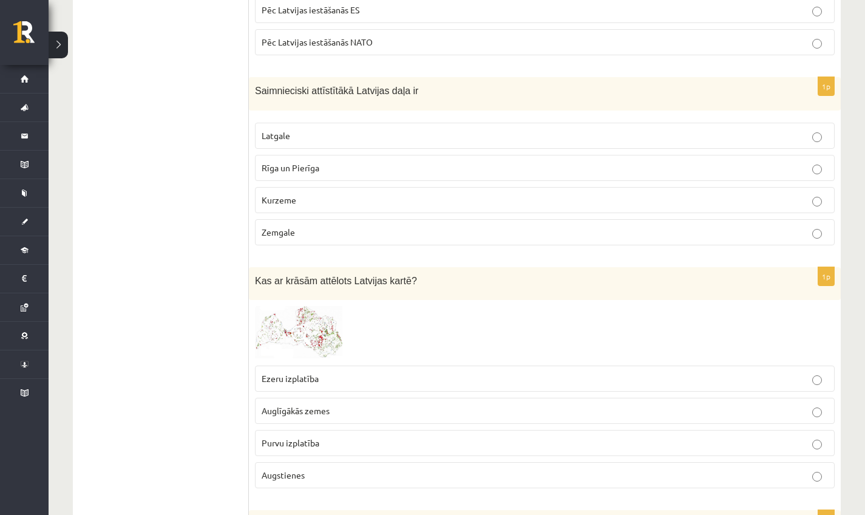
scroll to position [535, 0]
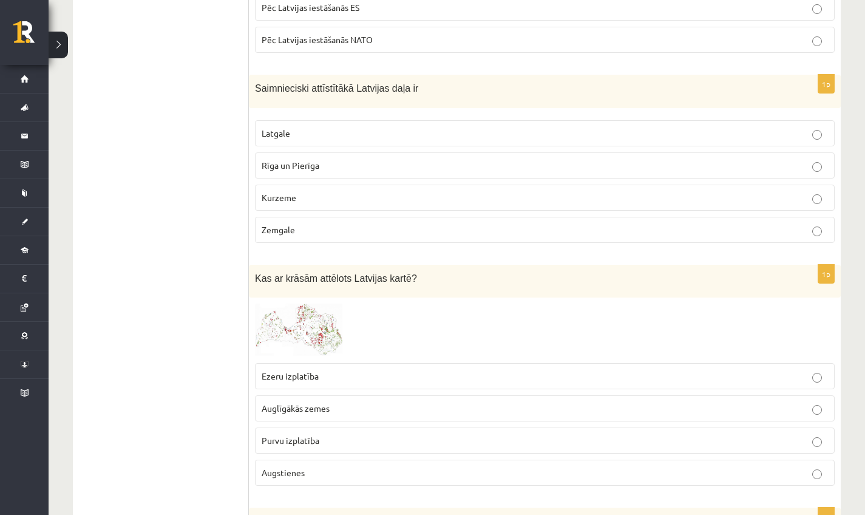
click at [331, 337] on img at bounding box center [300, 329] width 91 height 53
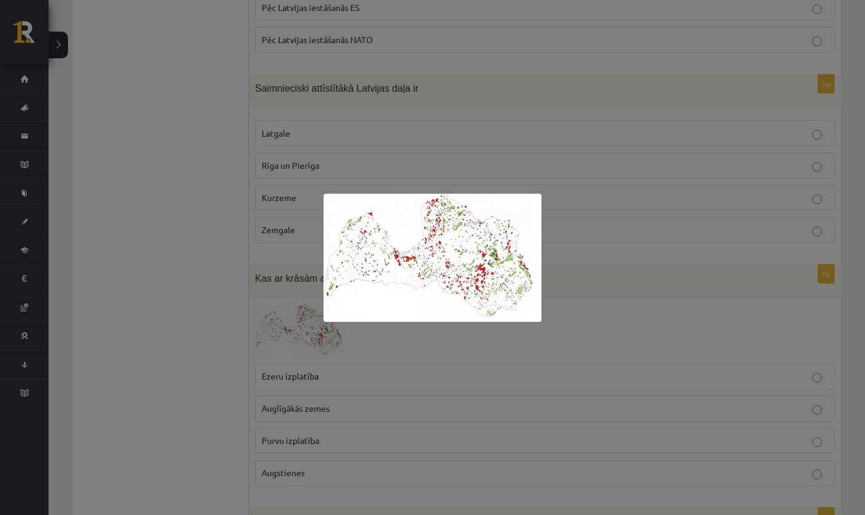
click at [435, 353] on div at bounding box center [432, 257] width 865 height 515
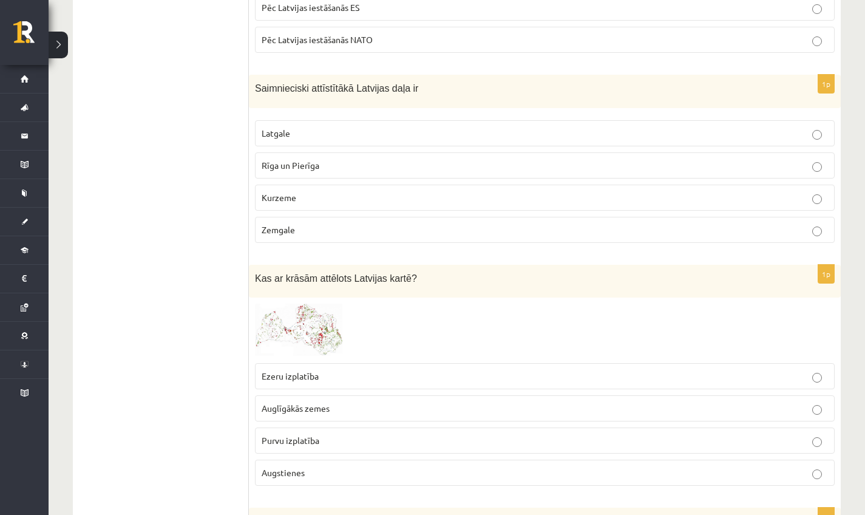
click at [303, 335] on span at bounding box center [300, 332] width 19 height 19
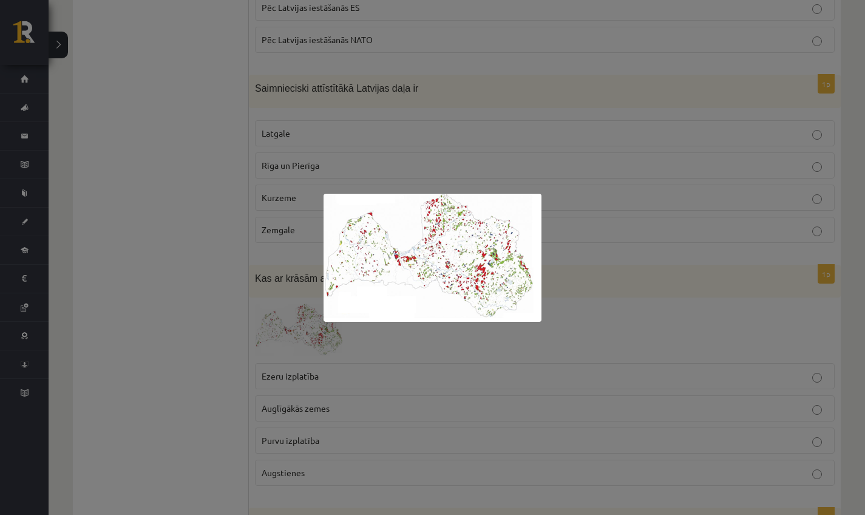
click at [385, 443] on div at bounding box center [432, 257] width 865 height 515
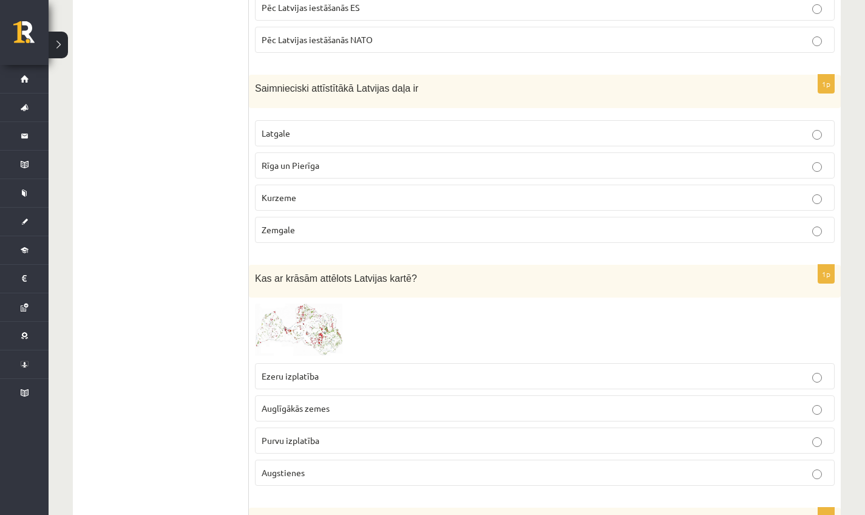
click at [336, 410] on p "Auglīgākās zemes" at bounding box center [545, 408] width 566 height 13
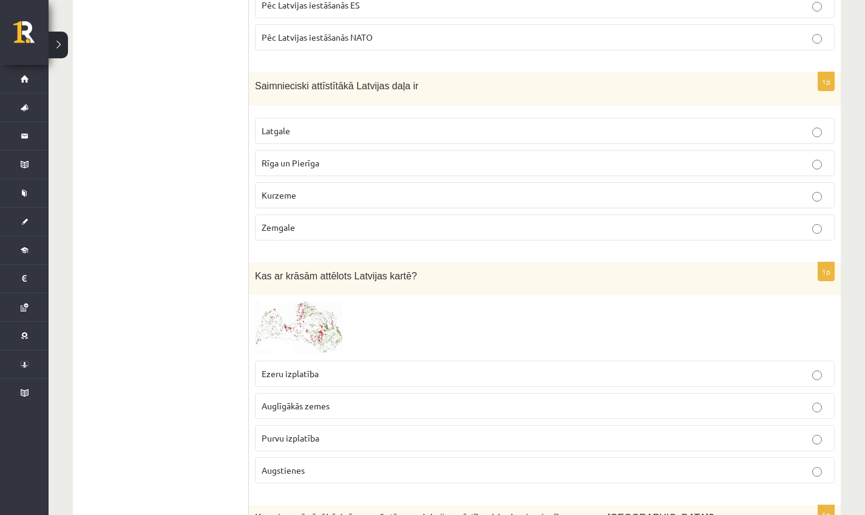
scroll to position [540, 0]
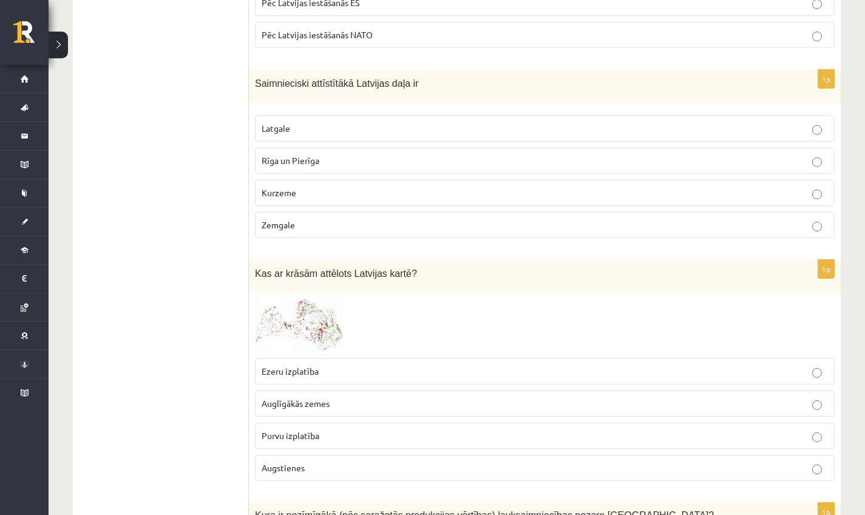
click at [312, 330] on img at bounding box center [300, 325] width 91 height 53
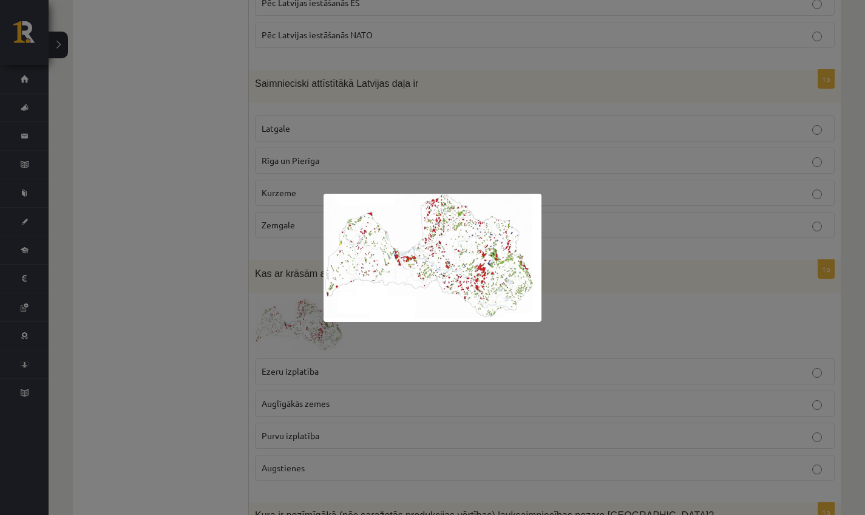
click at [462, 347] on div at bounding box center [432, 257] width 865 height 515
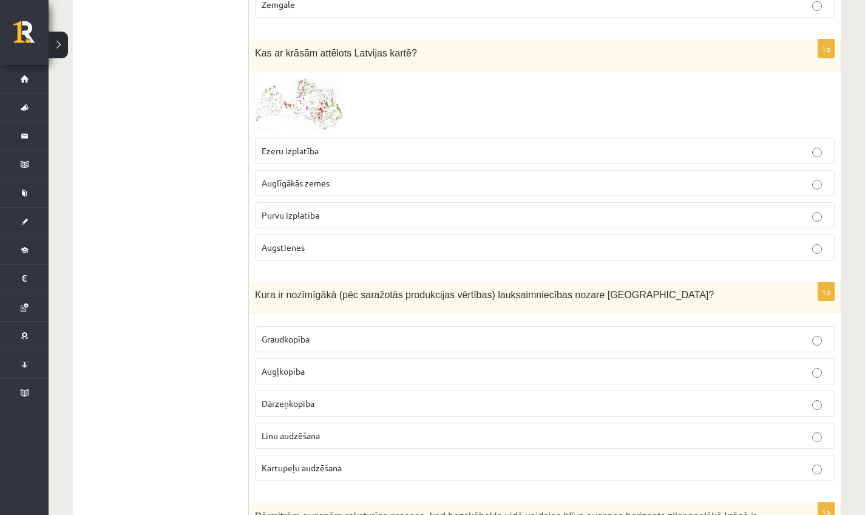
scroll to position [762, 0]
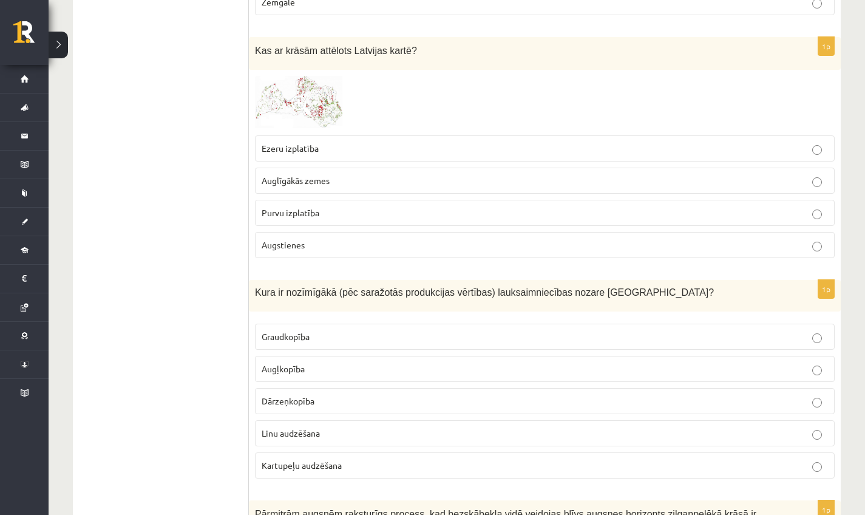
click at [328, 330] on p "Graudkopība" at bounding box center [545, 336] width 566 height 13
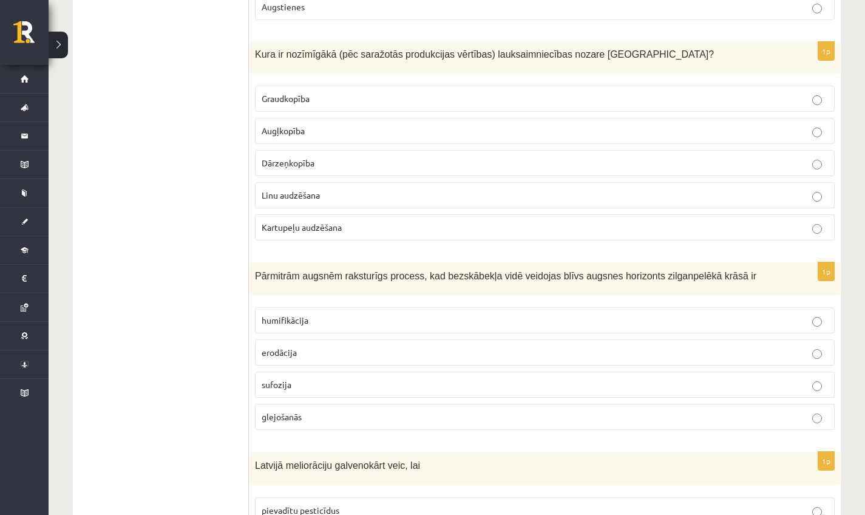
scroll to position [1024, 0]
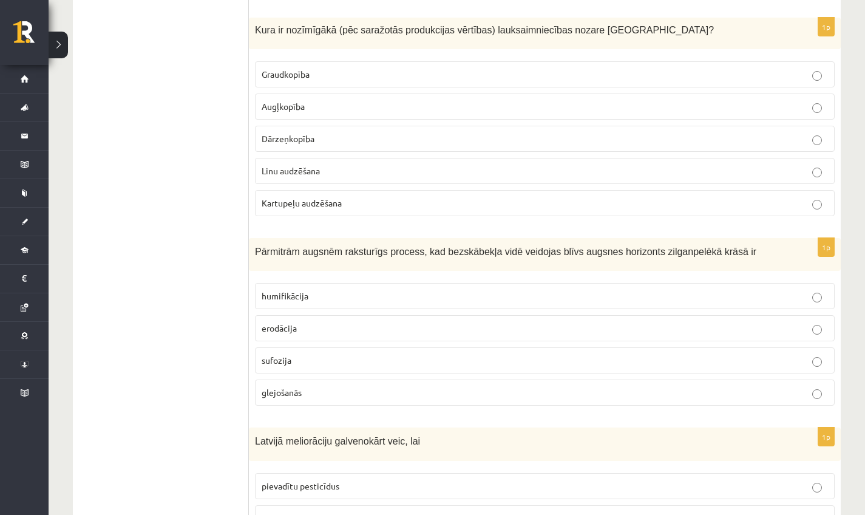
click at [461, 360] on p "sufozija" at bounding box center [545, 360] width 566 height 13
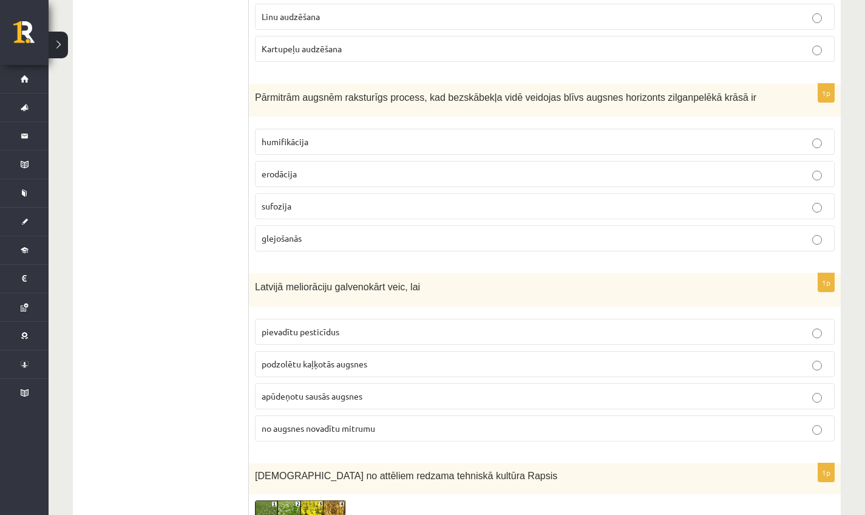
scroll to position [1181, 0]
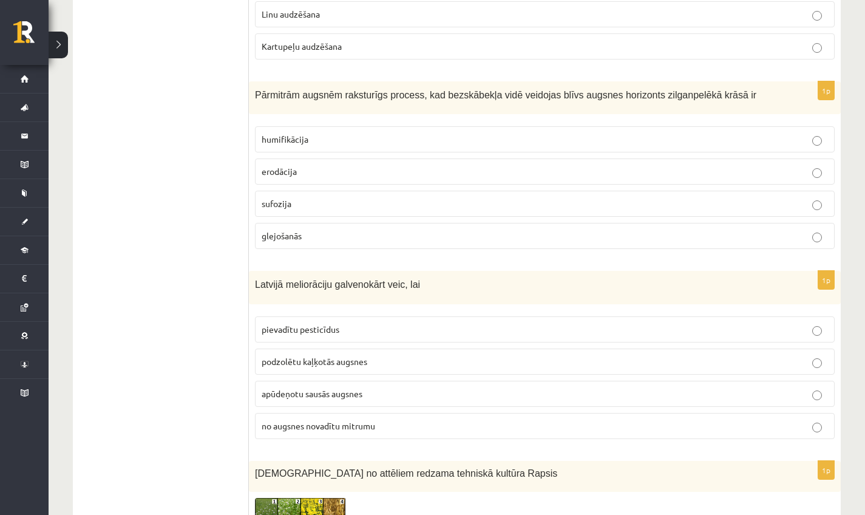
click at [375, 424] on span "no augsnes novadītu mitrumu" at bounding box center [318, 425] width 113 height 11
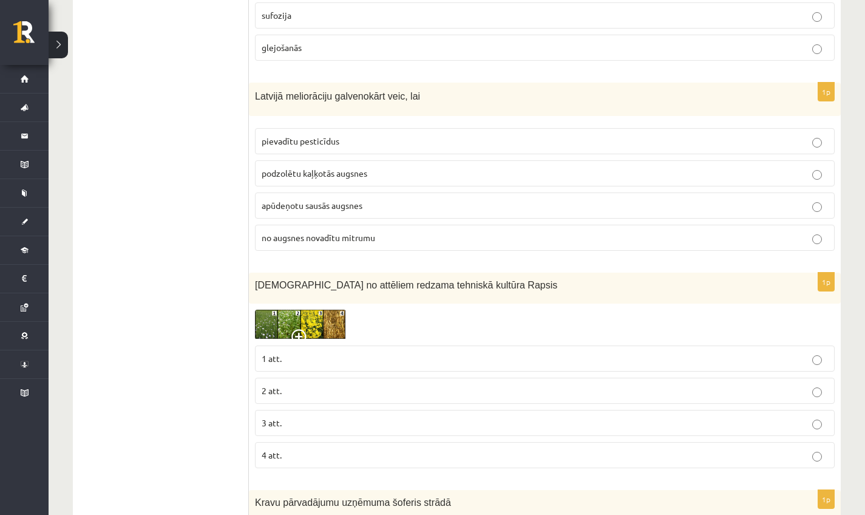
scroll to position [1372, 0]
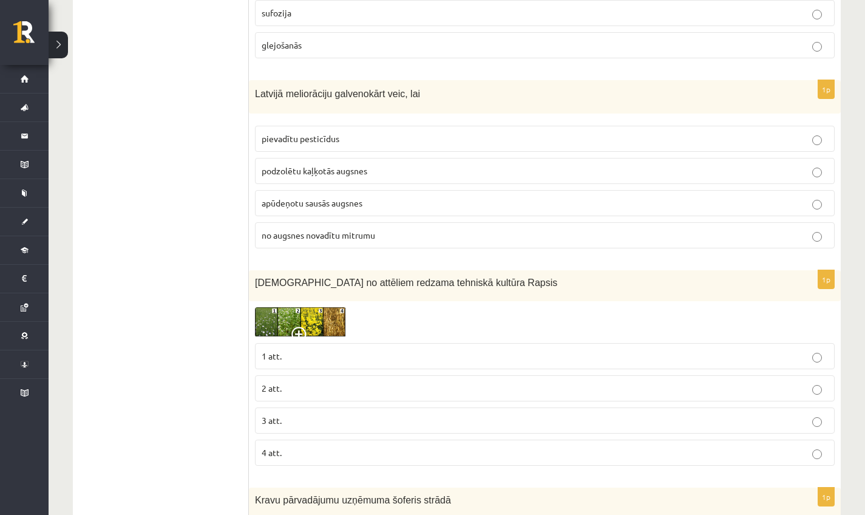
click at [301, 309] on img at bounding box center [300, 322] width 91 height 30
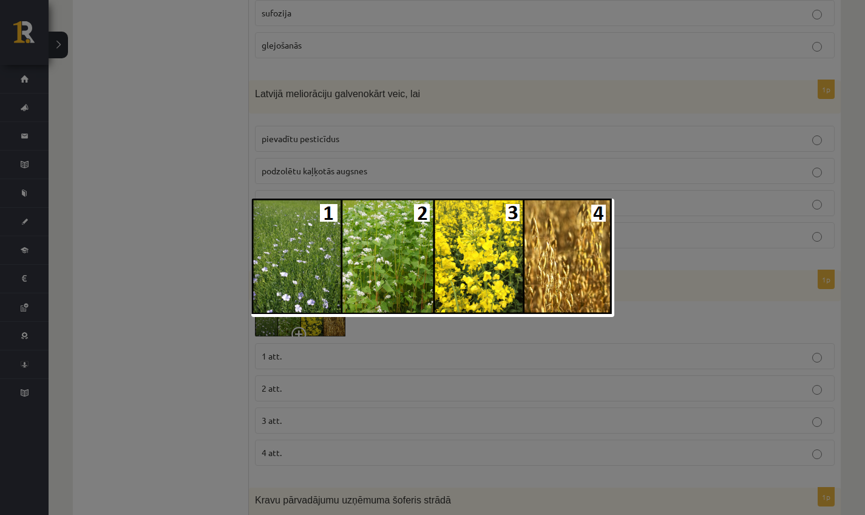
click at [458, 399] on div at bounding box center [432, 257] width 865 height 515
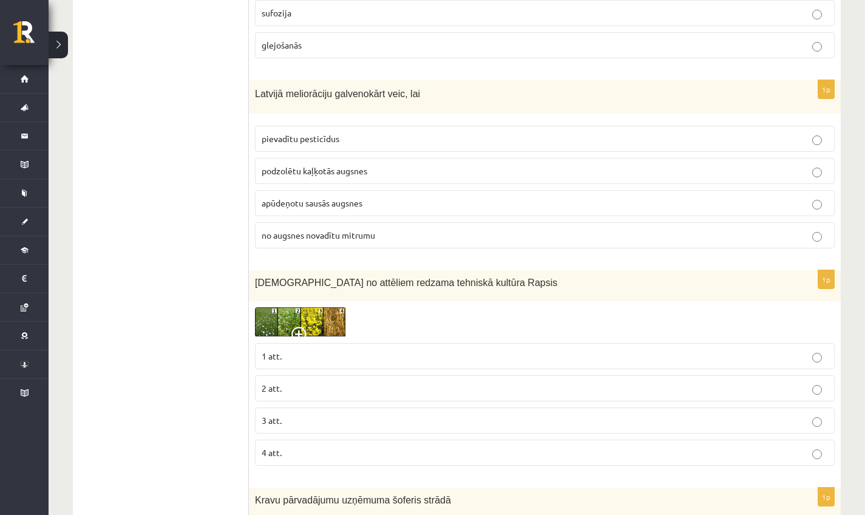
click at [282, 430] on label "3 att." at bounding box center [545, 420] width 580 height 26
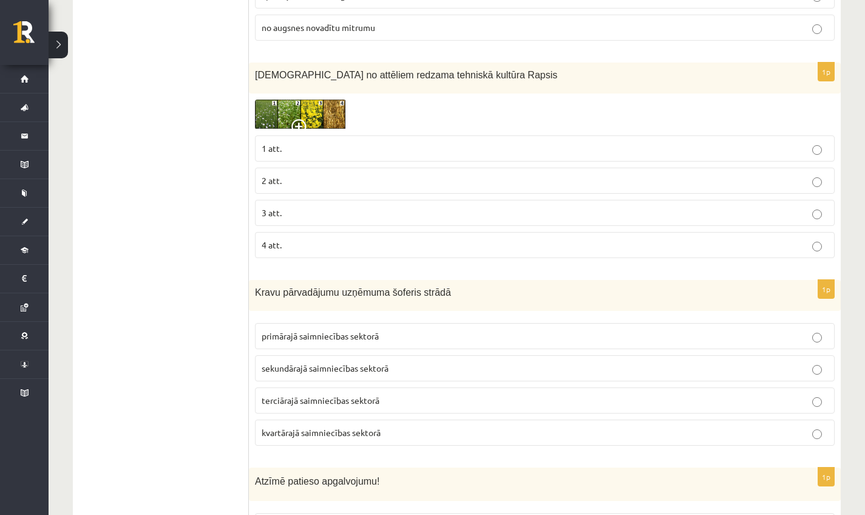
scroll to position [1582, 0]
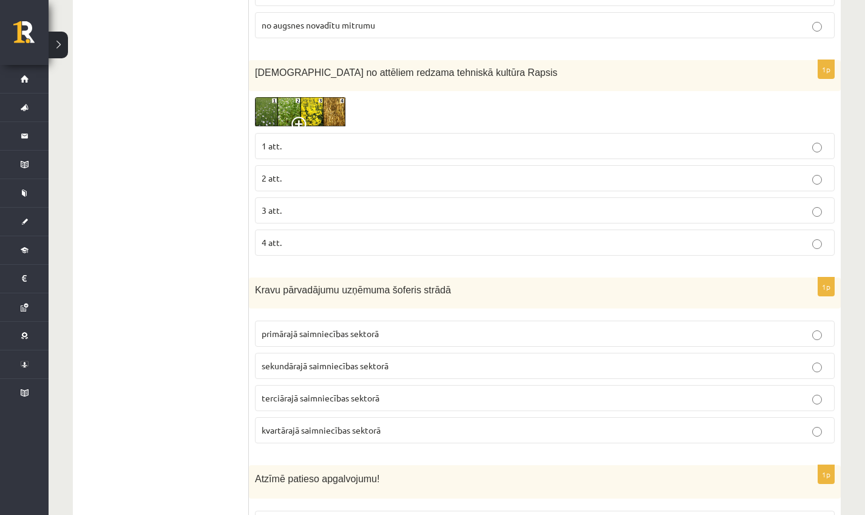
click at [368, 396] on span "terciārajā saimniecības sektorā" at bounding box center [321, 397] width 118 height 11
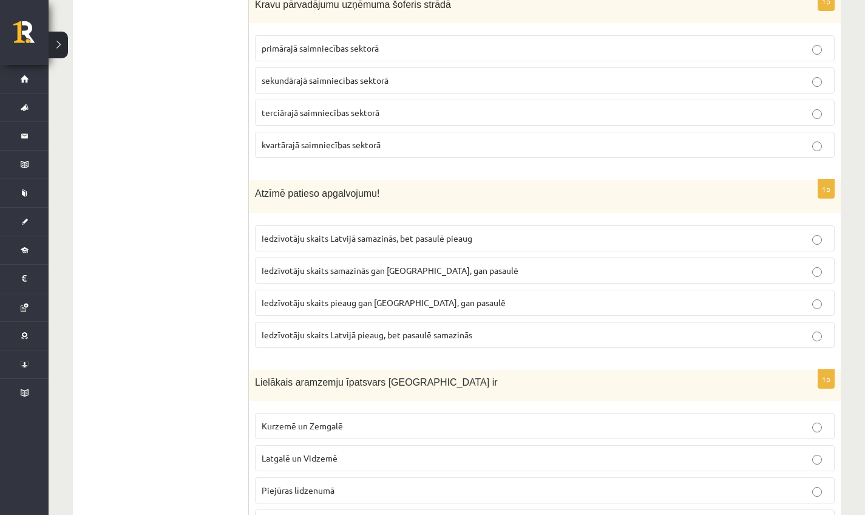
scroll to position [1828, 0]
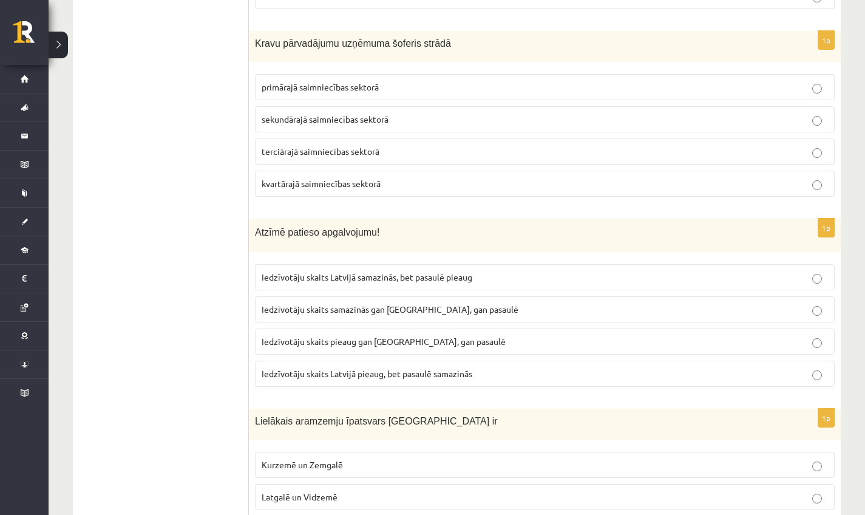
click at [391, 339] on span "Iedzīvotāju skaits pieaug gan Latvijā, gan pasaulē" at bounding box center [384, 341] width 244 height 11
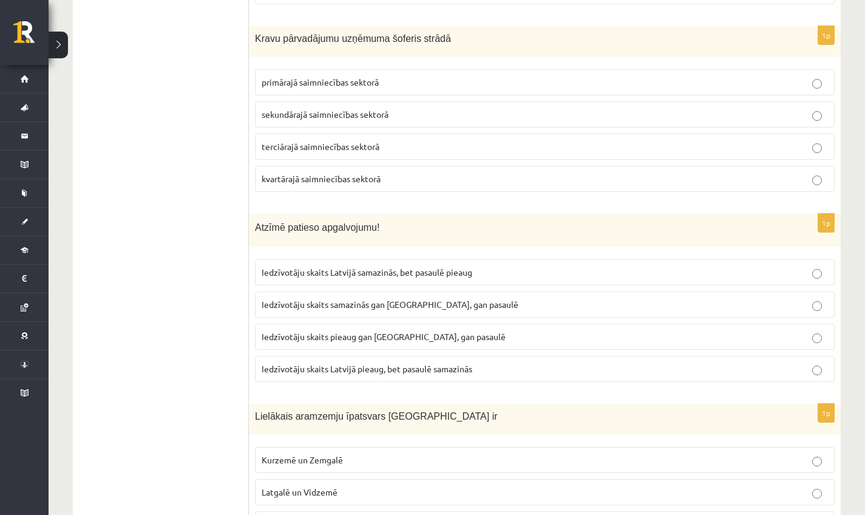
scroll to position [1835, 0]
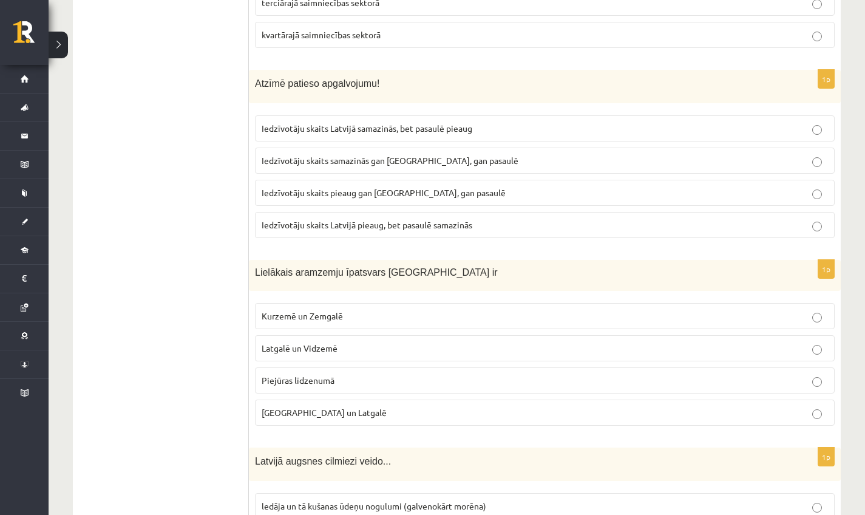
scroll to position [1979, 0]
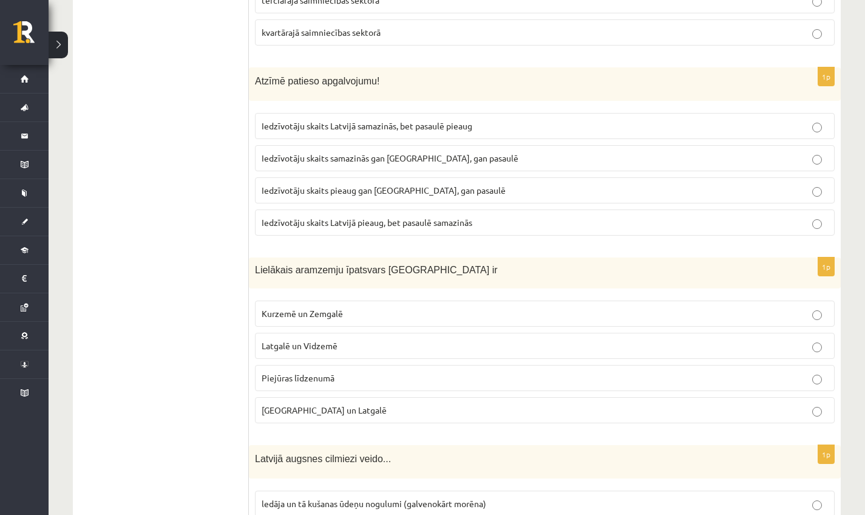
click at [331, 342] on span "Latgalē un Vidzemē" at bounding box center [300, 345] width 76 height 11
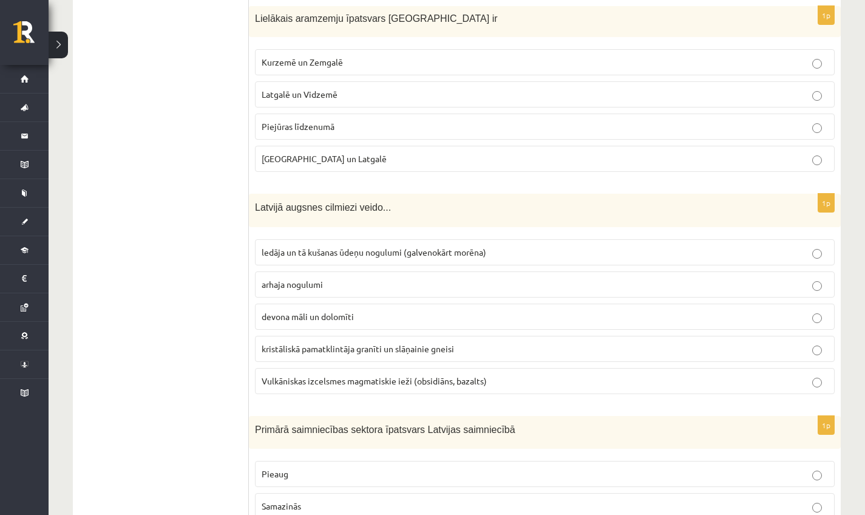
scroll to position [2228, 0]
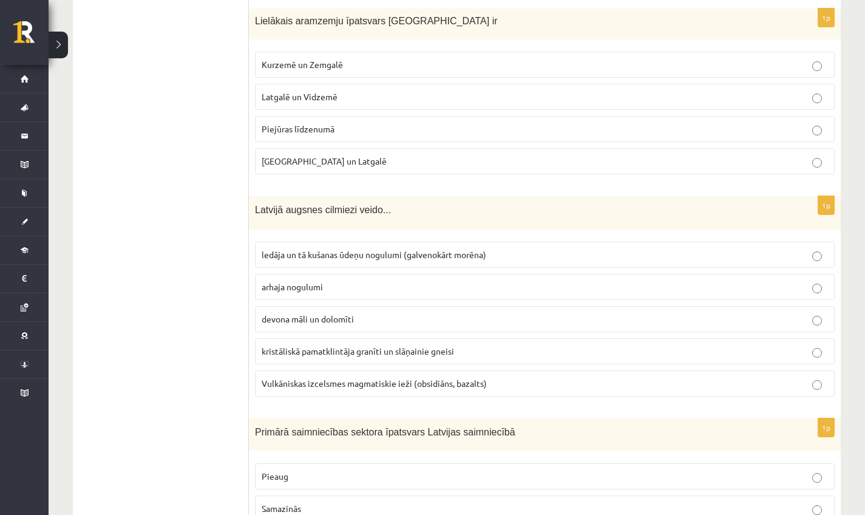
click at [488, 245] on label "ledāja un tā kušanas ūdeņu nogulumi (galvenokārt morēna)" at bounding box center [545, 255] width 580 height 26
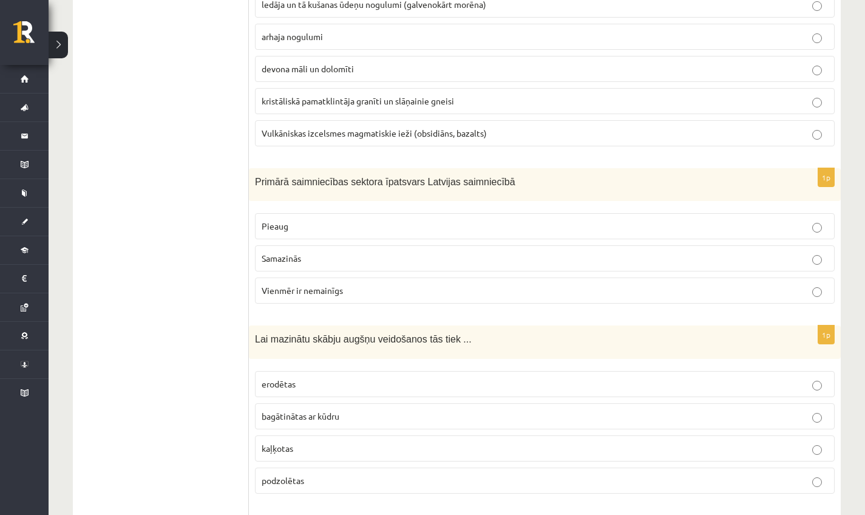
scroll to position [2480, 0]
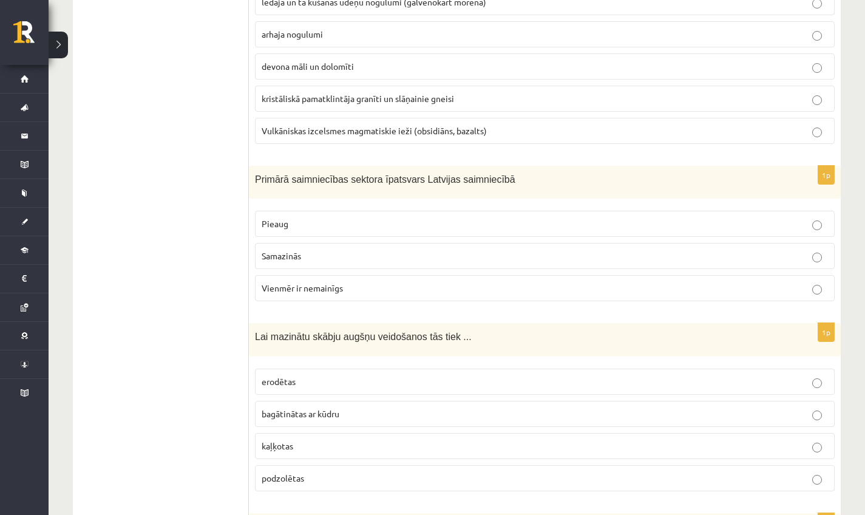
click at [493, 255] on p "Samazinās" at bounding box center [545, 255] width 566 height 13
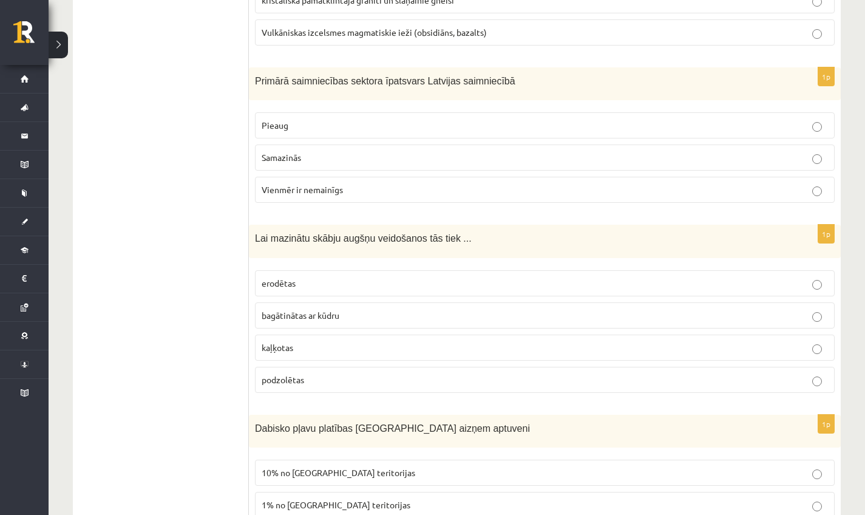
scroll to position [2639, 0]
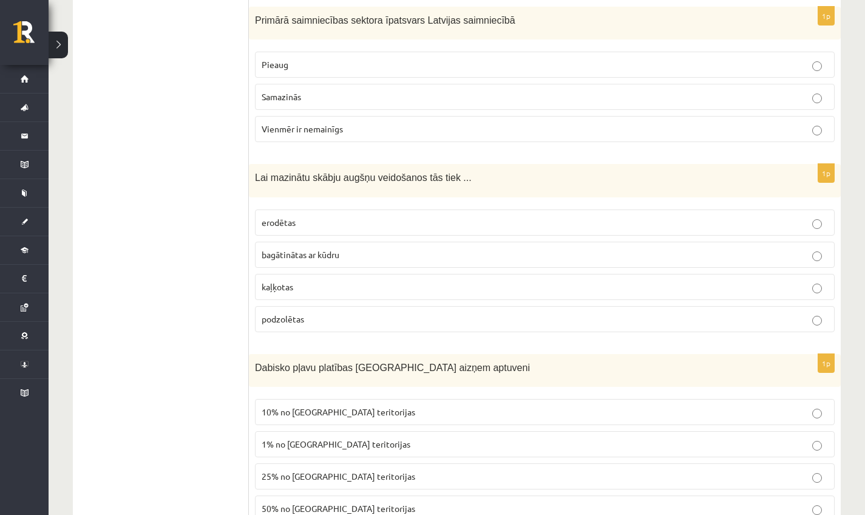
click at [382, 223] on p "erodētas" at bounding box center [545, 222] width 566 height 13
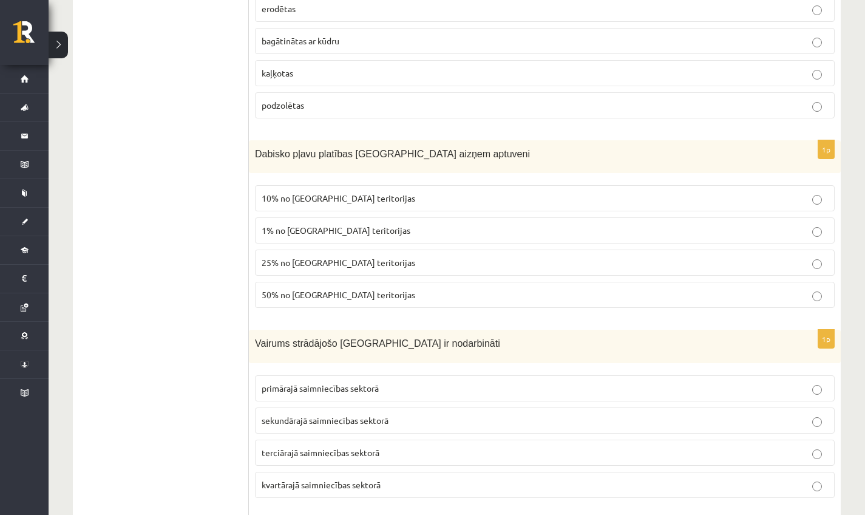
scroll to position [2850, 0]
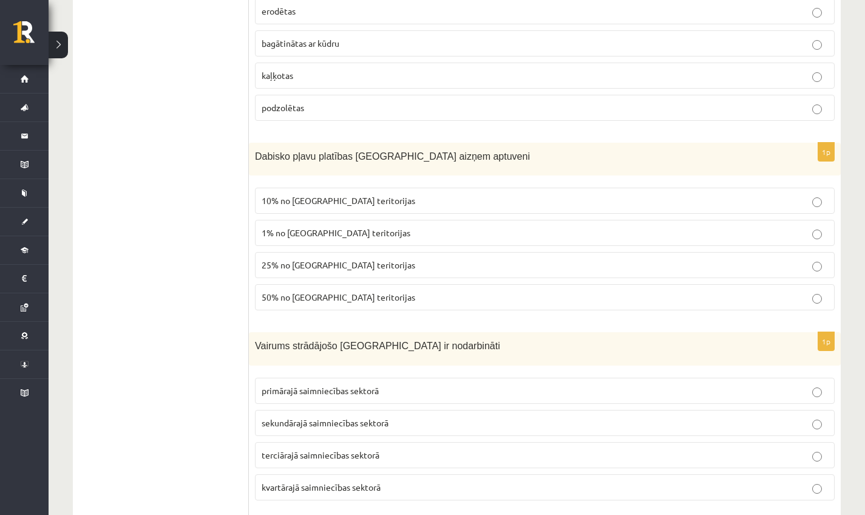
click at [355, 237] on label "1% no Latvijas teritorijas" at bounding box center [545, 233] width 580 height 26
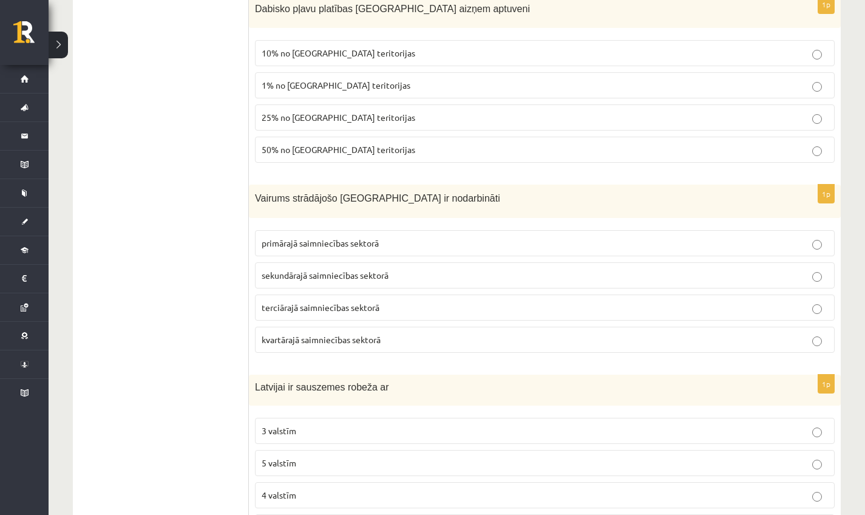
scroll to position [3000, 0]
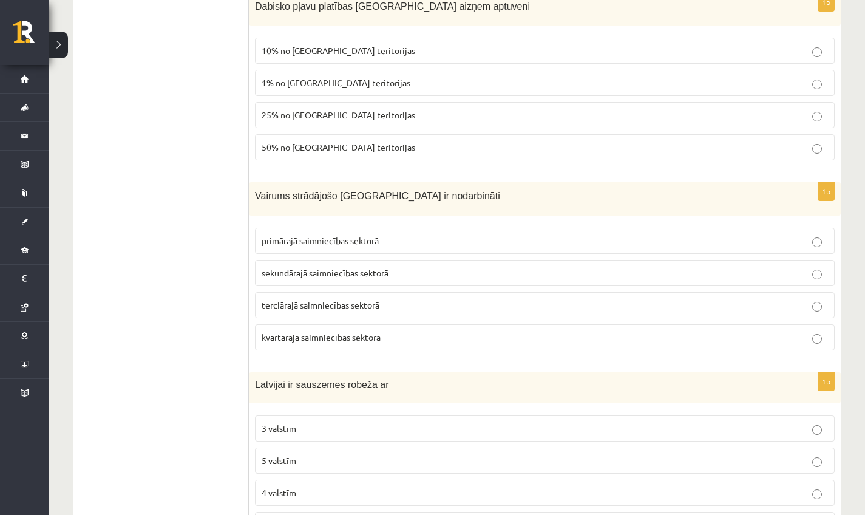
click at [376, 493] on p "4 valstīm" at bounding box center [545, 492] width 566 height 13
click at [346, 299] on span "terciārajā saimniecības sektorā" at bounding box center [321, 304] width 118 height 11
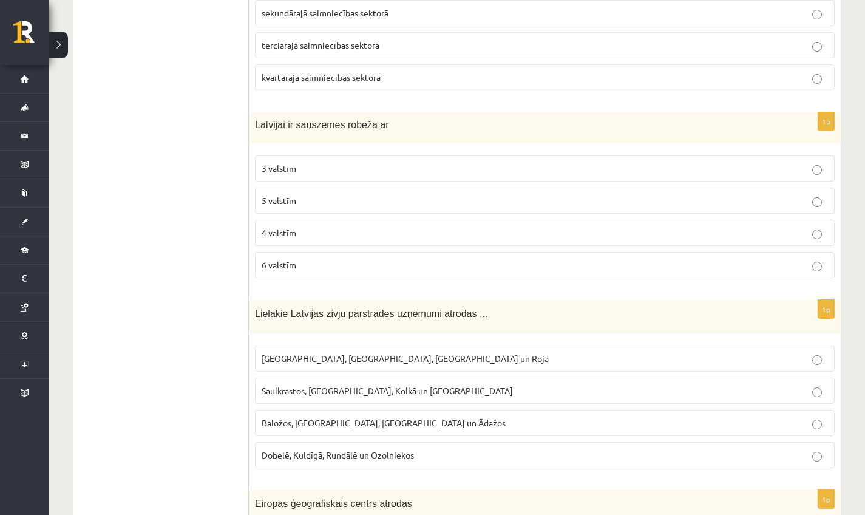
scroll to position [3270, 0]
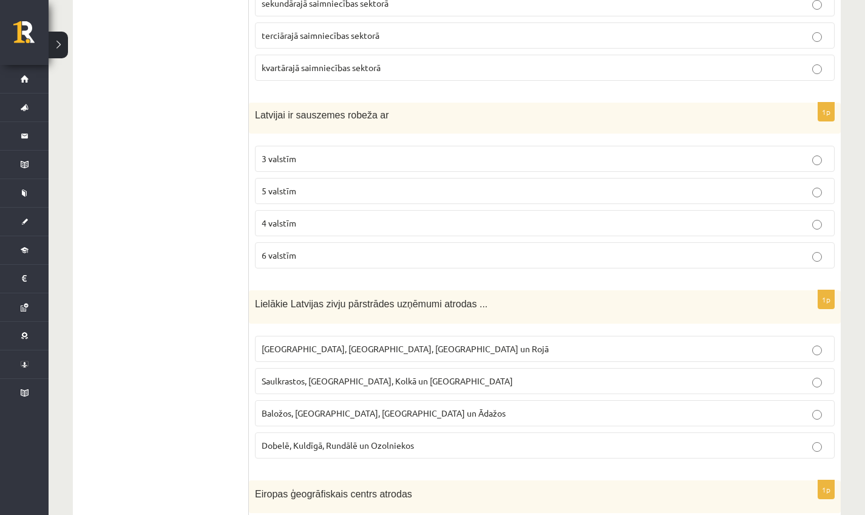
click at [371, 381] on span "Saulkrastos, Jūrmalā, Kolkā un Tūjā" at bounding box center [387, 380] width 251 height 11
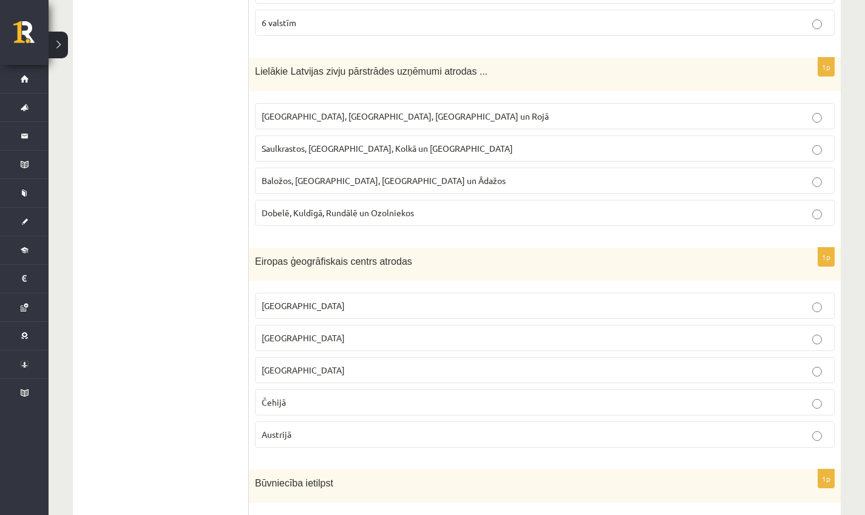
scroll to position [3505, 0]
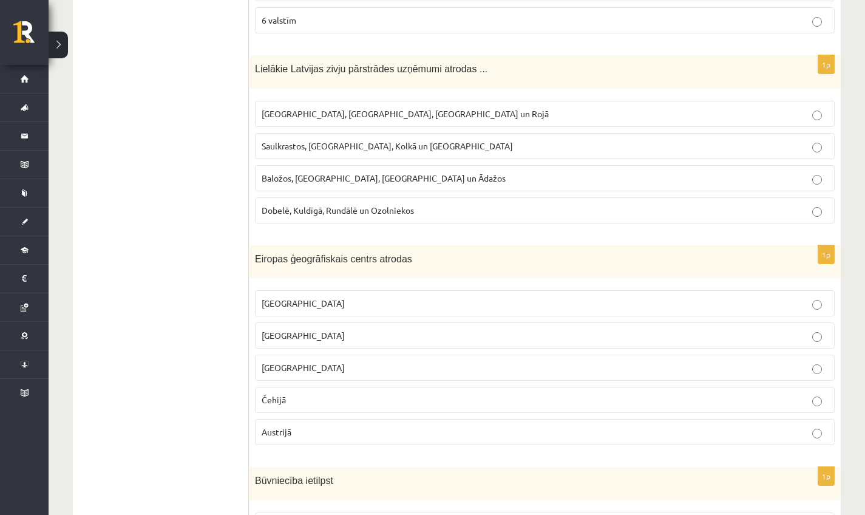
click at [375, 297] on p "Latvijā" at bounding box center [545, 303] width 566 height 13
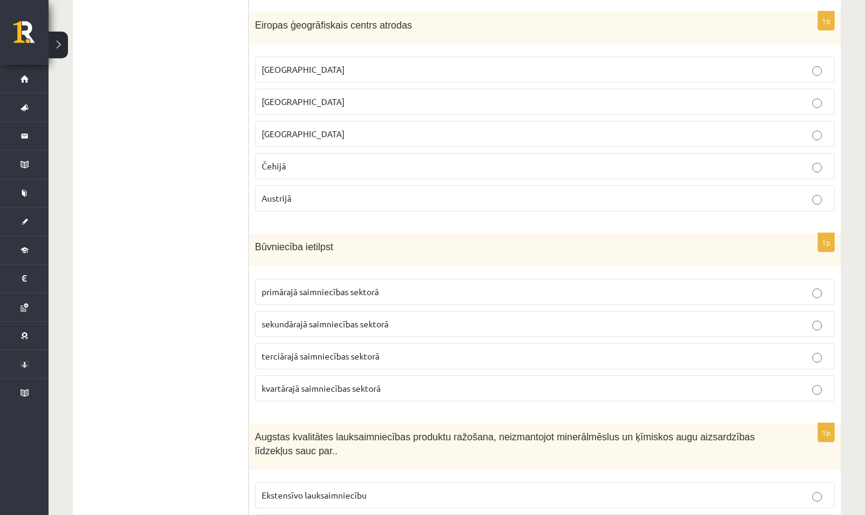
scroll to position [3741, 0]
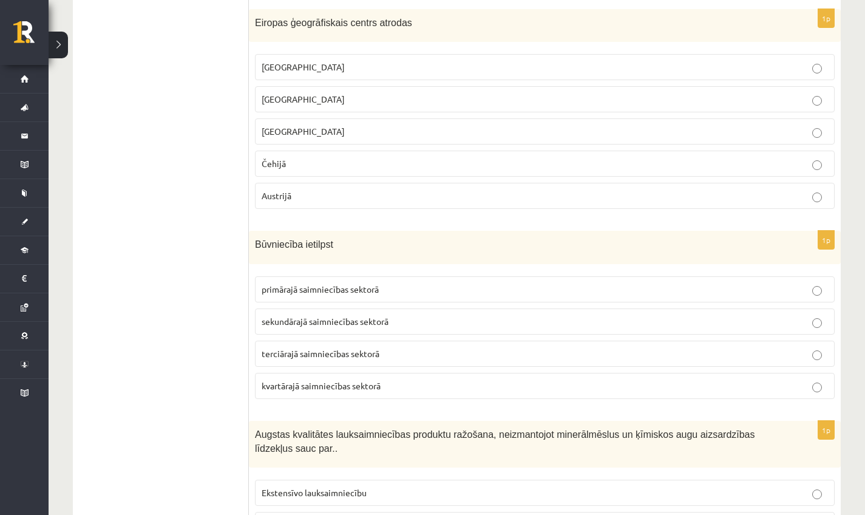
click at [385, 318] on span "sekundārajā saimniecības sektorā" at bounding box center [325, 321] width 127 height 11
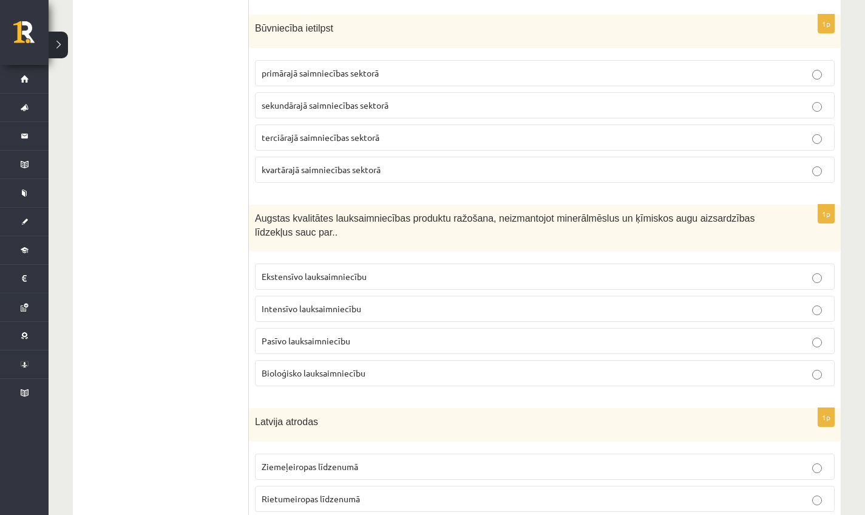
scroll to position [3959, 0]
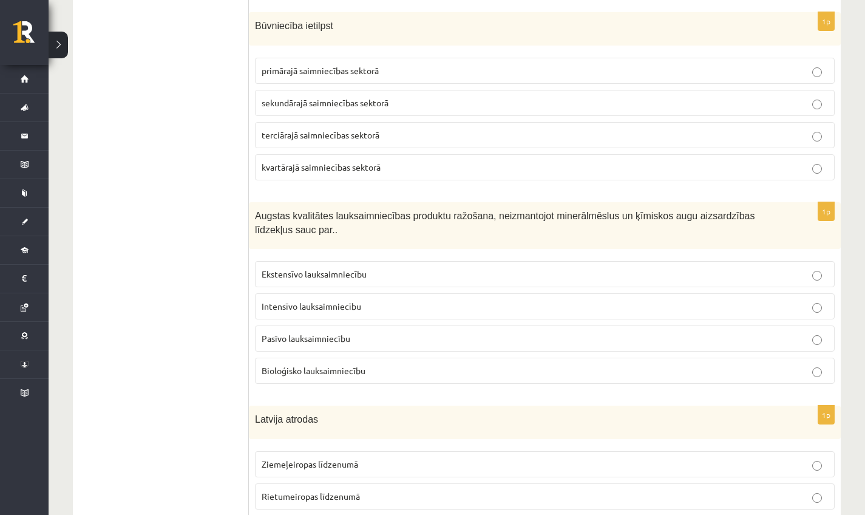
click at [426, 370] on p "Bioloģisko lauksaimniecību" at bounding box center [545, 370] width 566 height 13
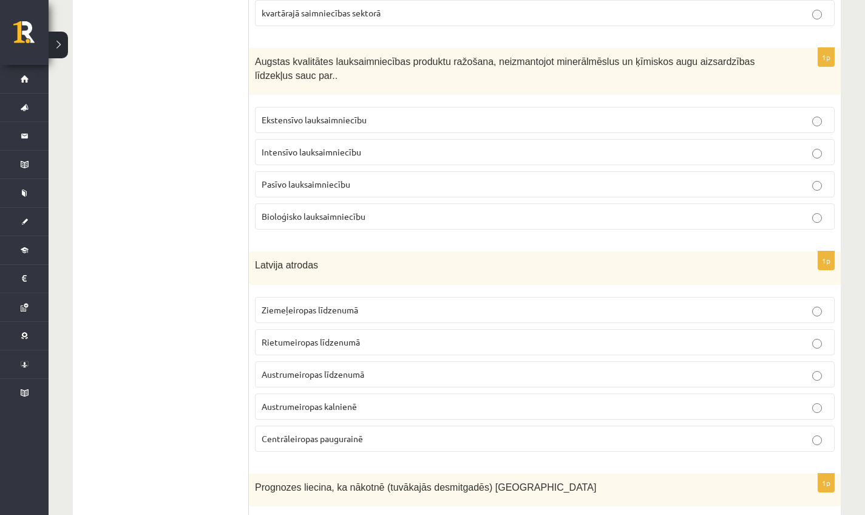
scroll to position [4116, 0]
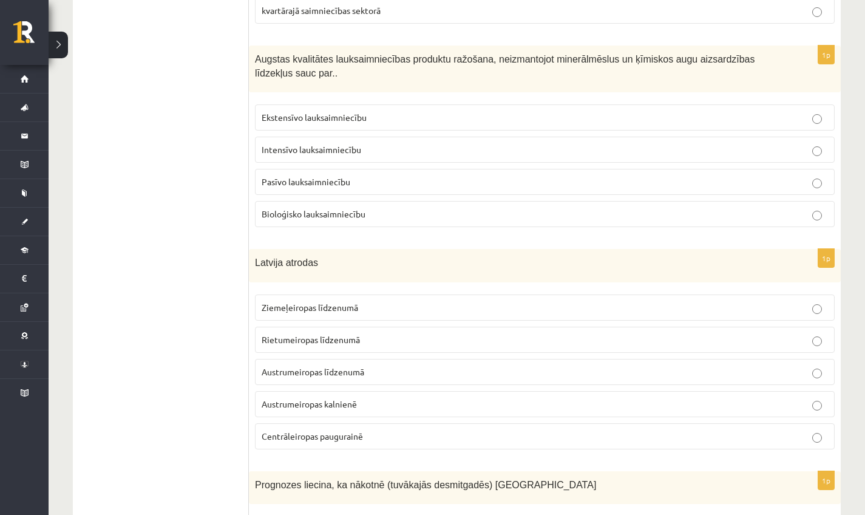
click at [398, 306] on p "Ziemeļeiropas līdzenumā" at bounding box center [545, 307] width 566 height 13
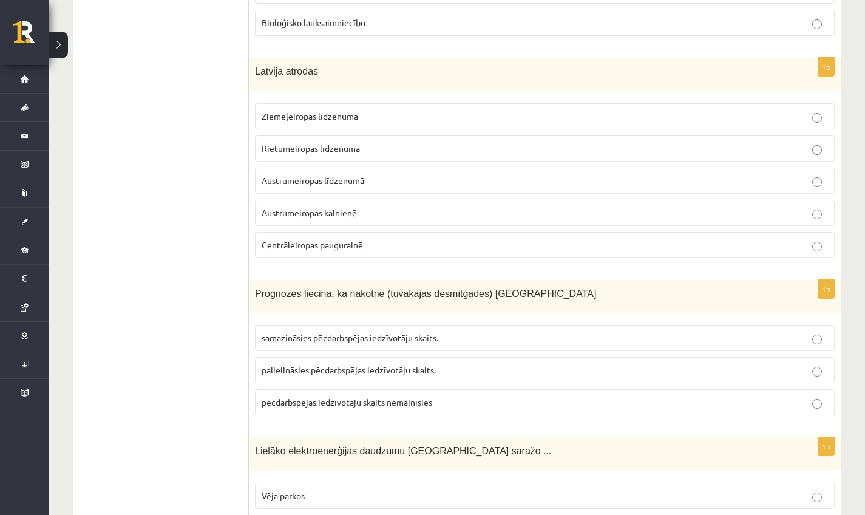
scroll to position [4309, 0]
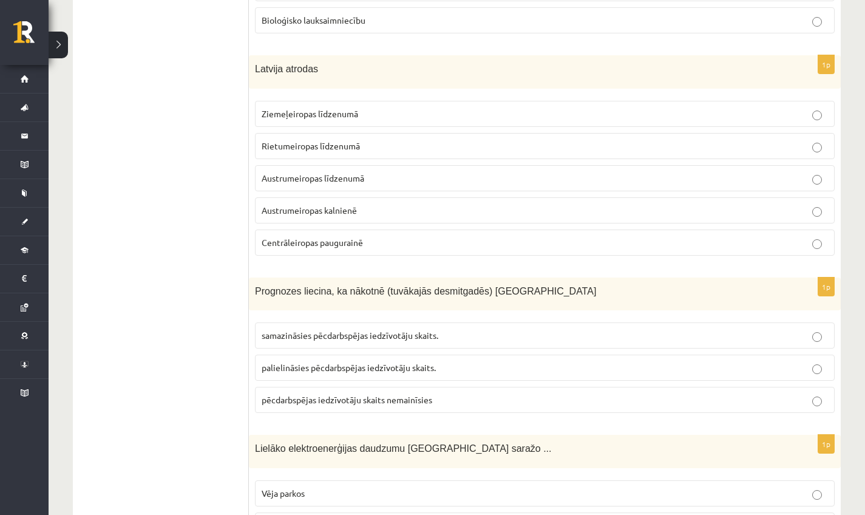
click at [454, 361] on p "palielināsies pēcdarbspējas iedzīvotāju skaits." at bounding box center [545, 367] width 566 height 13
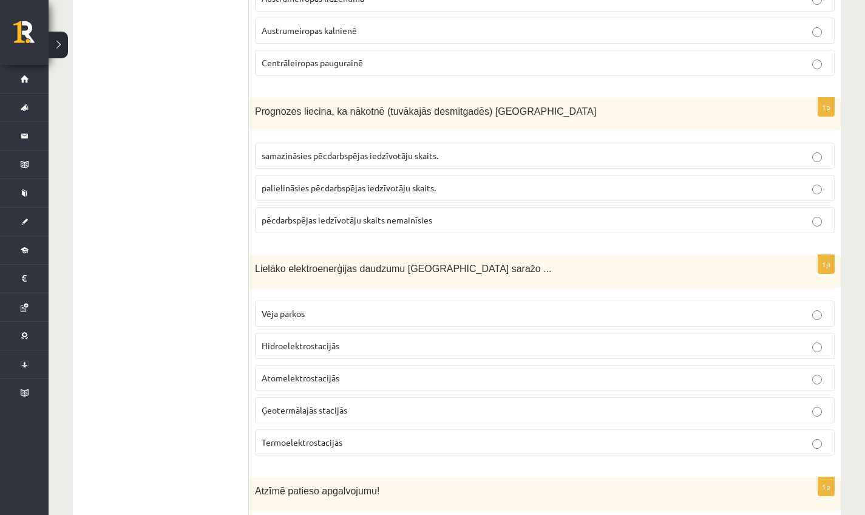
scroll to position [4561, 0]
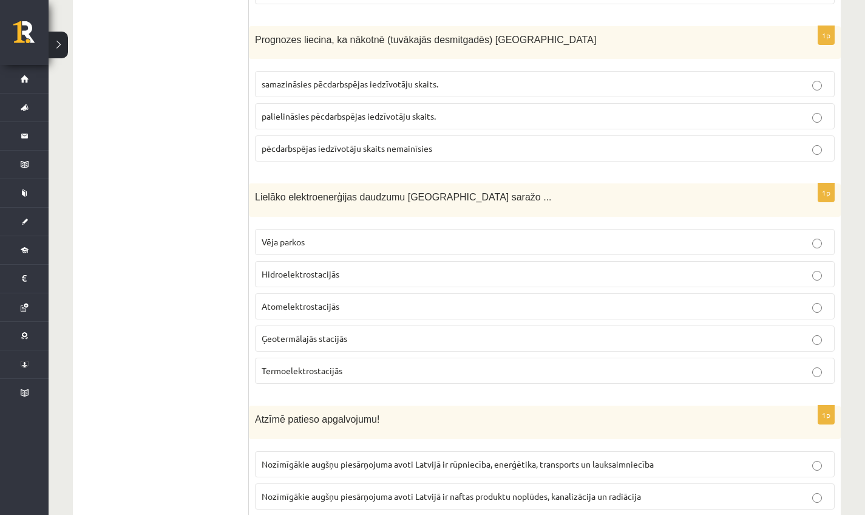
click at [384, 276] on label "Hidroelektrostacijās" at bounding box center [545, 274] width 580 height 26
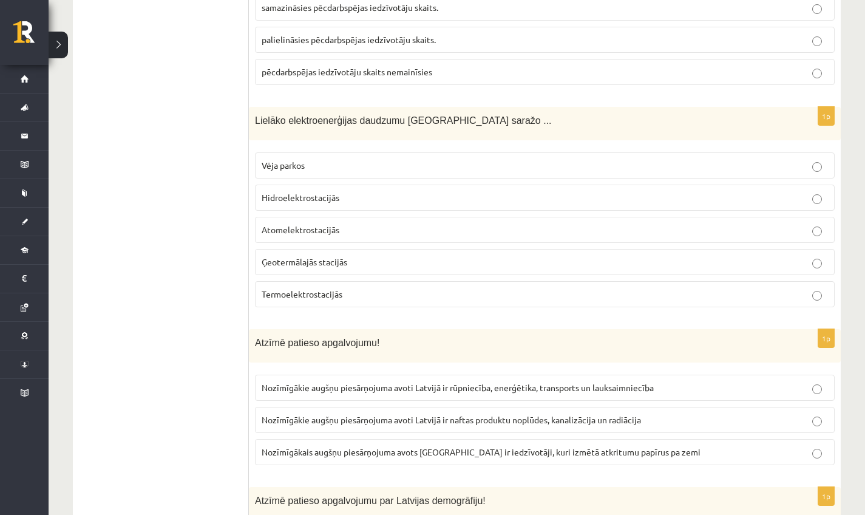
scroll to position [4749, 0]
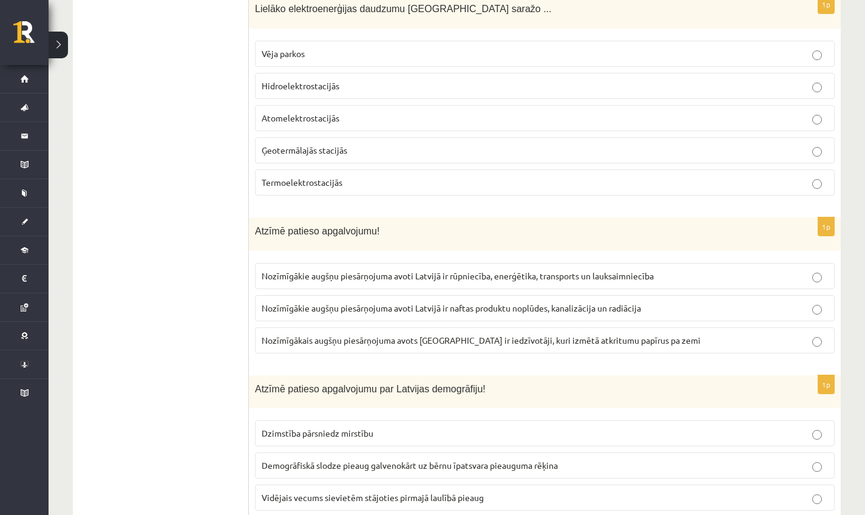
click at [466, 334] on span "Nozīmīgākais augšņu piesārņojuma avots Latvijā ir iedzīvotāji, kuri izmētā atkr…" at bounding box center [481, 339] width 439 height 11
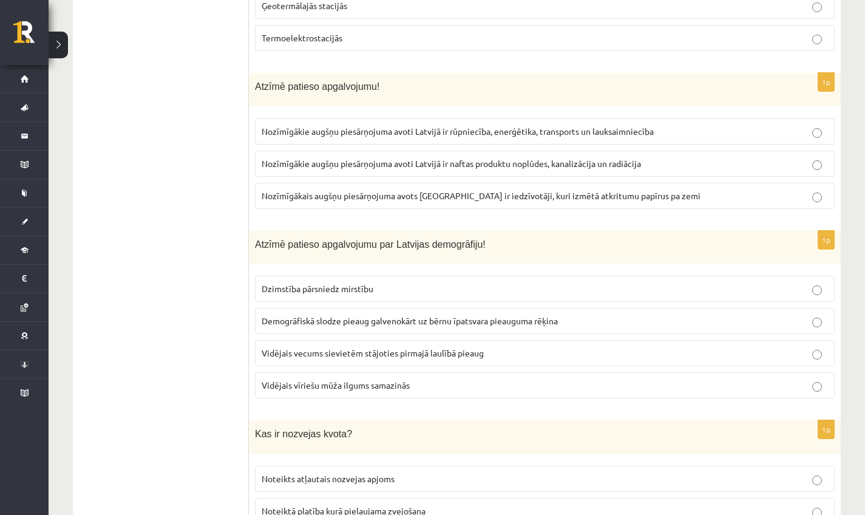
scroll to position [4896, 0]
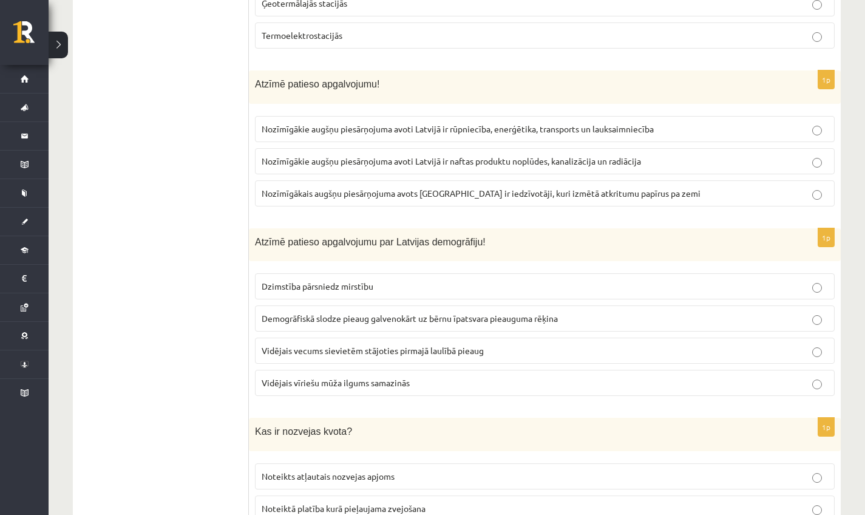
click at [401, 283] on p "Dzimstība pārsniedz mirstību" at bounding box center [545, 286] width 566 height 13
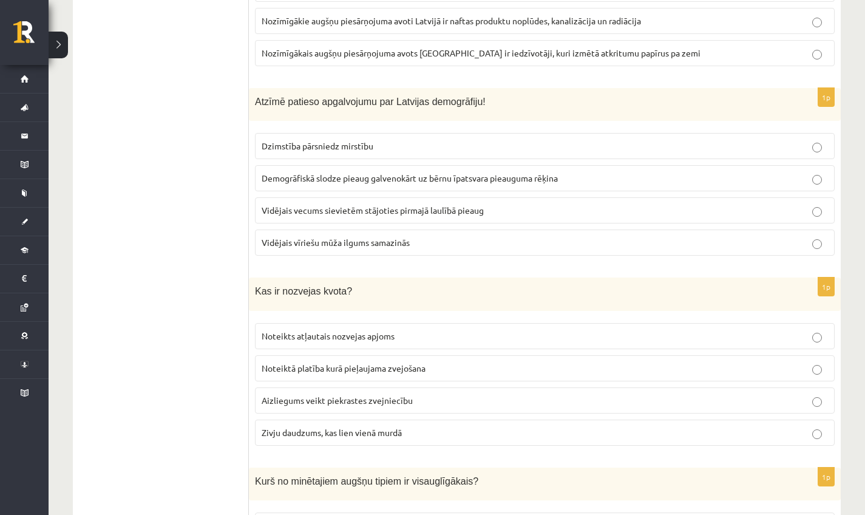
scroll to position [5044, 0]
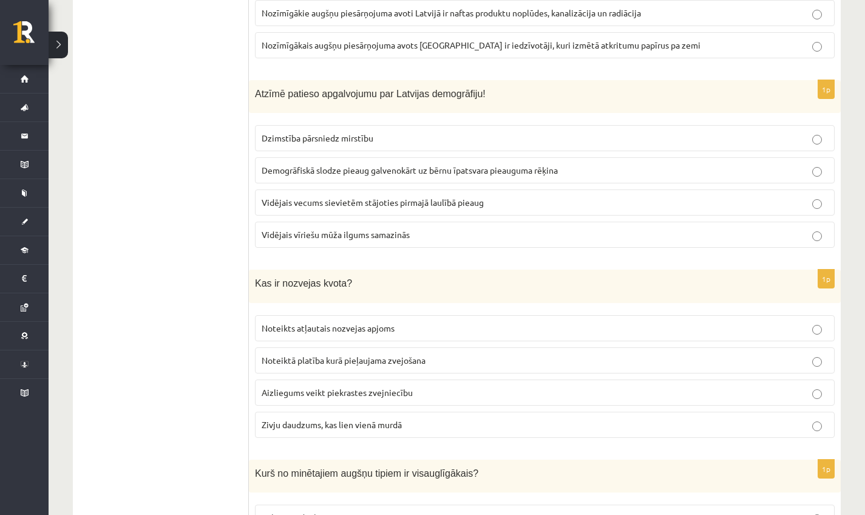
click at [376, 354] on span "Noteiktā platība kurā pieļaujama zvejošana" at bounding box center [344, 359] width 164 height 11
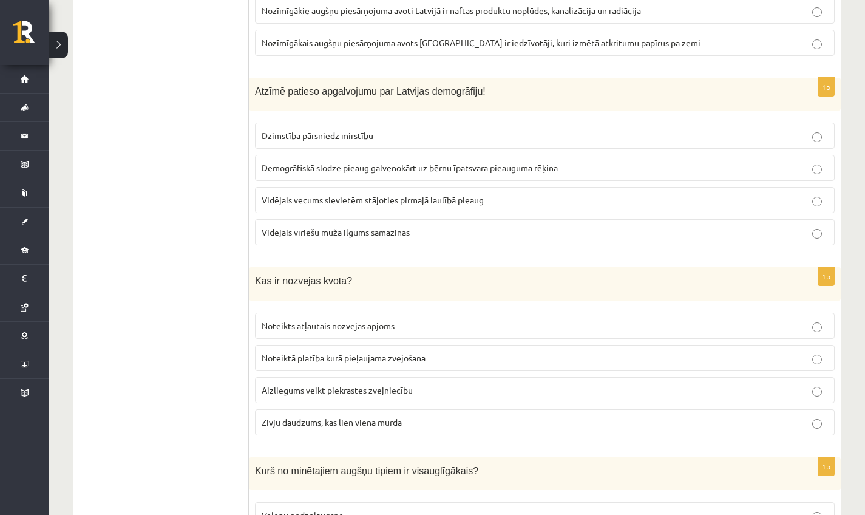
click at [419, 322] on p "Noteikts atļautais nozvejas apjoms" at bounding box center [545, 325] width 566 height 13
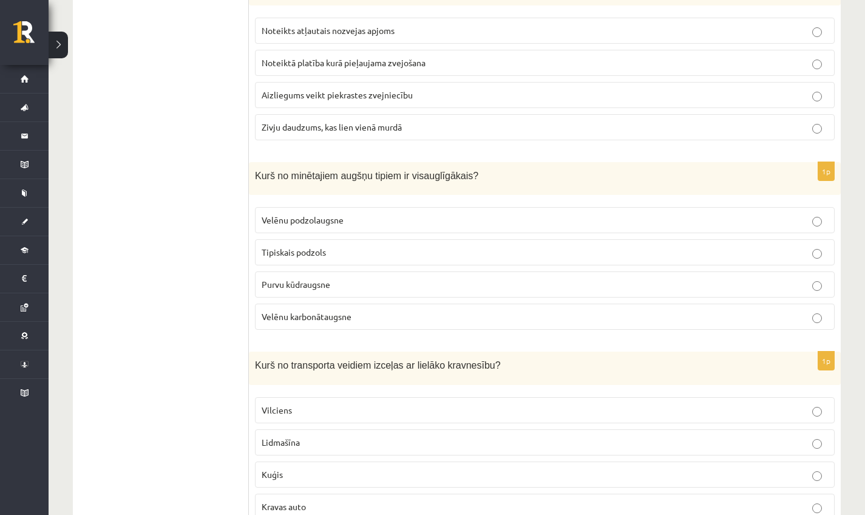
scroll to position [5251, 0]
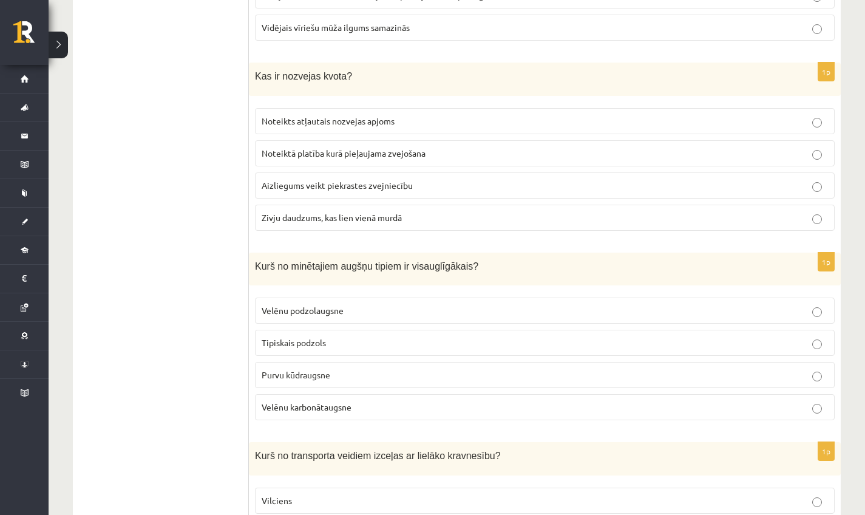
click at [344, 368] on p "Purvu kūdraugsne" at bounding box center [545, 374] width 566 height 13
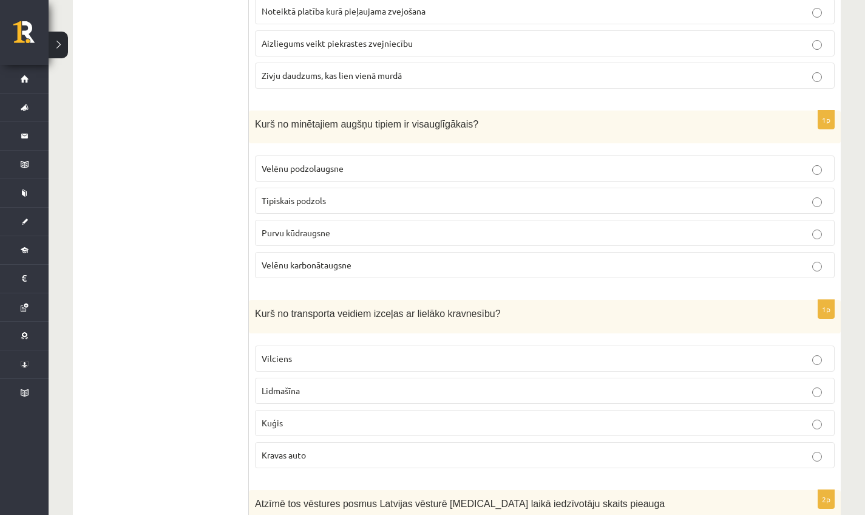
scroll to position [5395, 0]
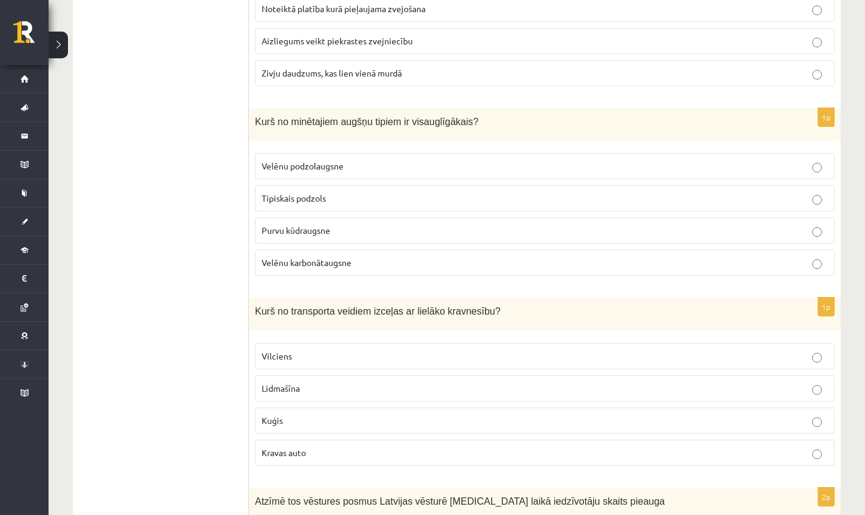
click at [462, 353] on p "Vilciens" at bounding box center [545, 356] width 566 height 13
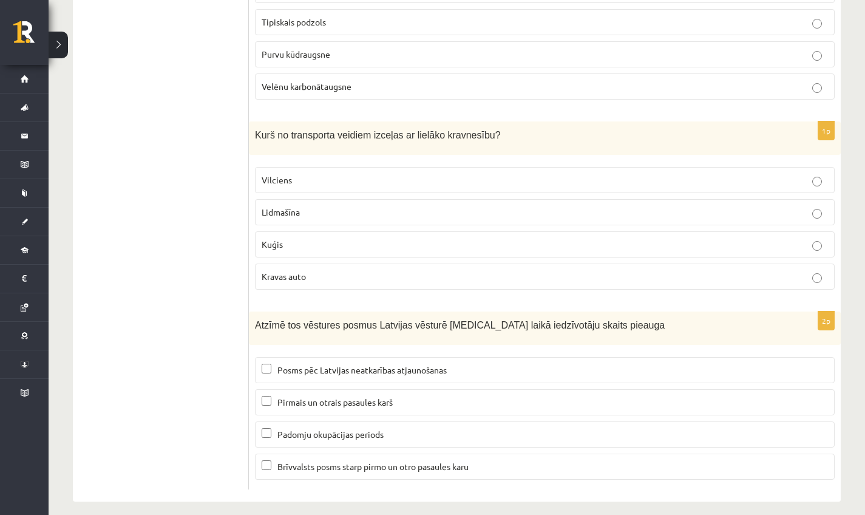
scroll to position [5574, 0]
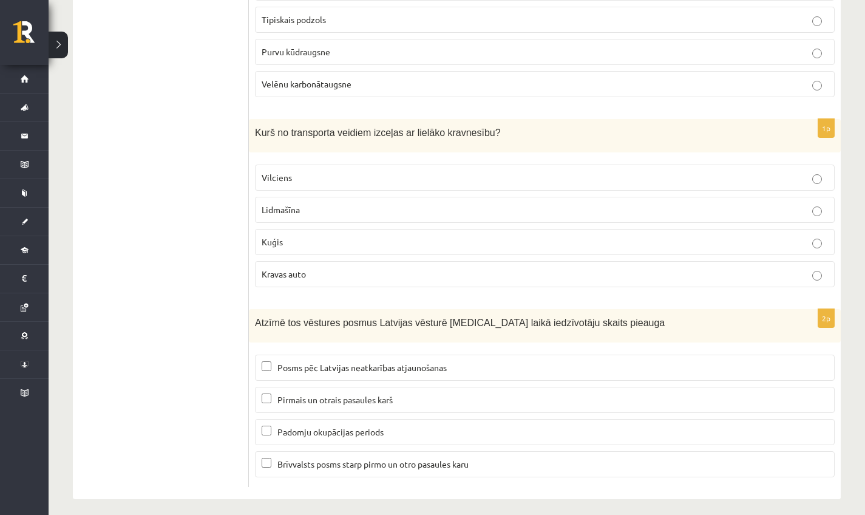
click at [468, 361] on p "Posms pēc Latvijas neatkarības atjaunošanas" at bounding box center [545, 367] width 566 height 13
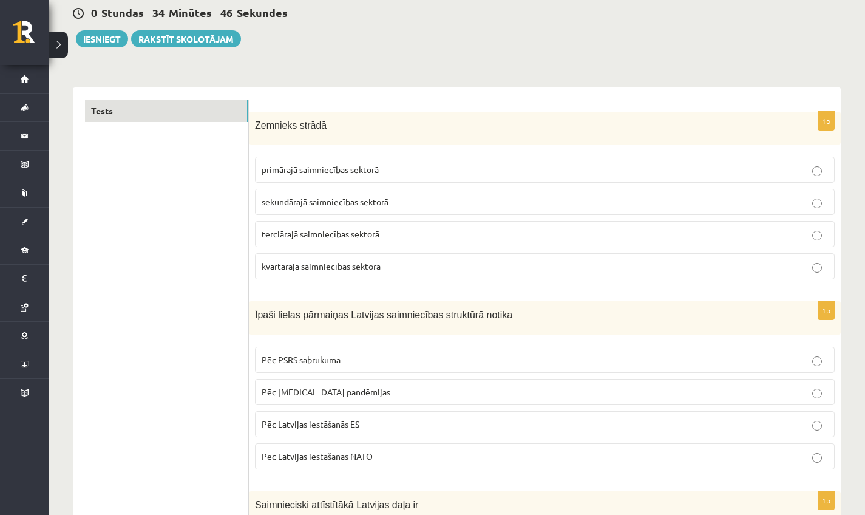
scroll to position [0, 0]
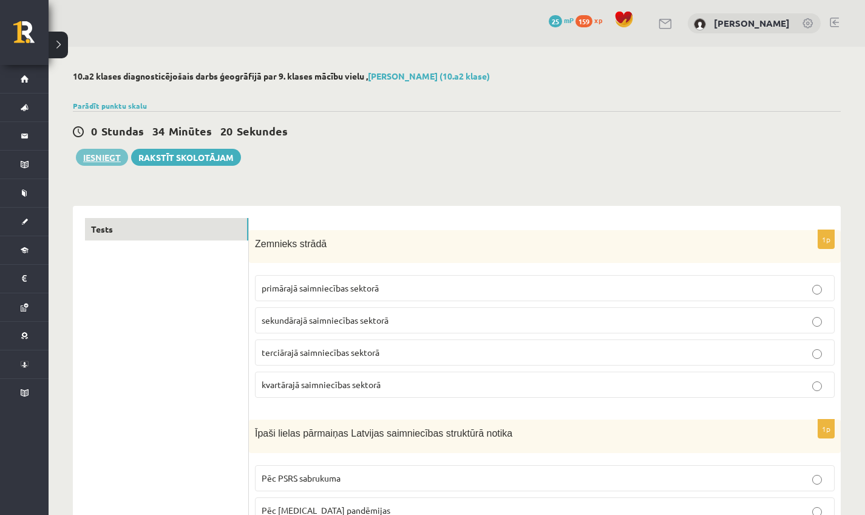
click at [101, 152] on button "Iesniegt" at bounding box center [102, 157] width 52 height 17
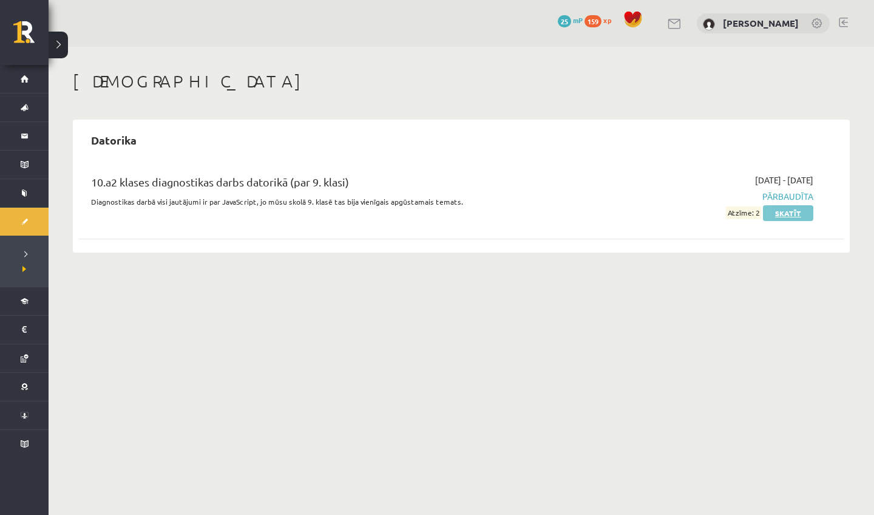
click at [793, 211] on link "Skatīt" at bounding box center [788, 213] width 50 height 16
click at [791, 194] on span "Pārbaudīta" at bounding box center [698, 196] width 229 height 13
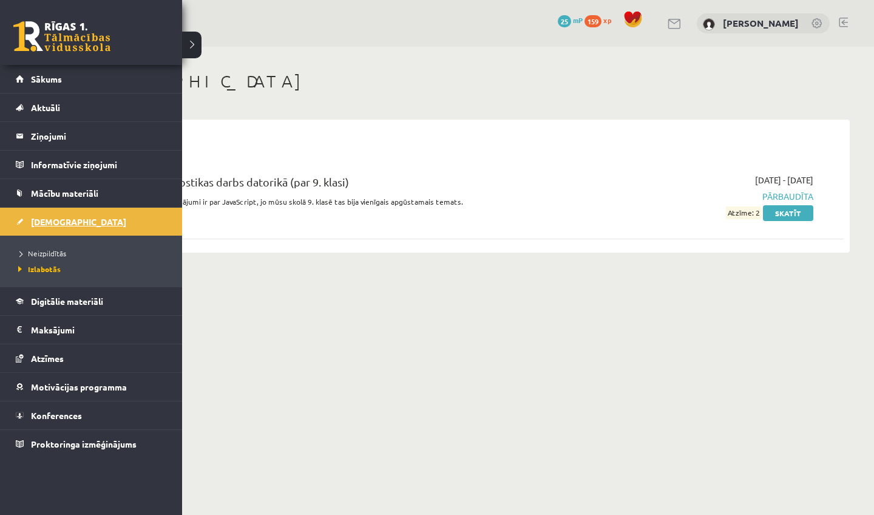
click at [45, 209] on link "[DEMOGRAPHIC_DATA]" at bounding box center [91, 222] width 151 height 28
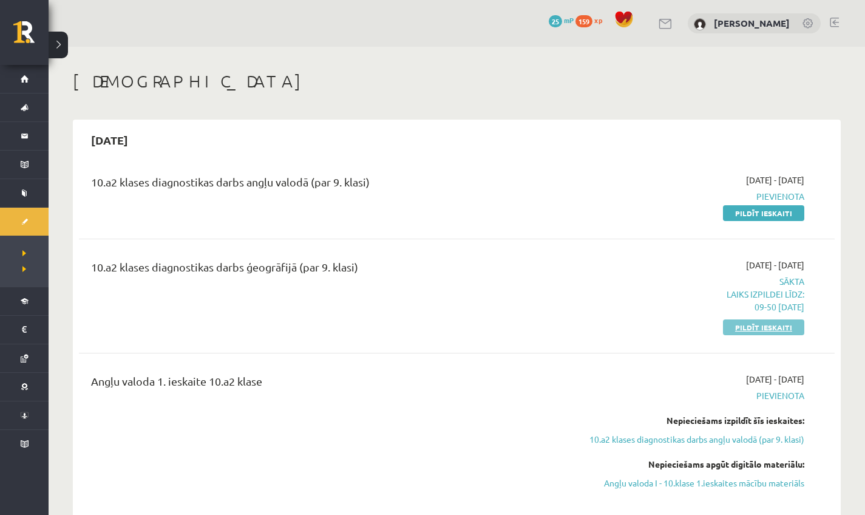
click at [776, 328] on link "Pildīt ieskaiti" at bounding box center [763, 327] width 81 height 16
drag, startPoint x: 755, startPoint y: 331, endPoint x: 539, endPoint y: 231, distance: 238.1
click at [755, 331] on link "Pildīt ieskaiti" at bounding box center [763, 327] width 81 height 16
click at [749, 325] on link "Pildīt ieskaiti" at bounding box center [763, 327] width 81 height 16
click at [758, 331] on link "Pildīt ieskaiti" at bounding box center [763, 327] width 81 height 16
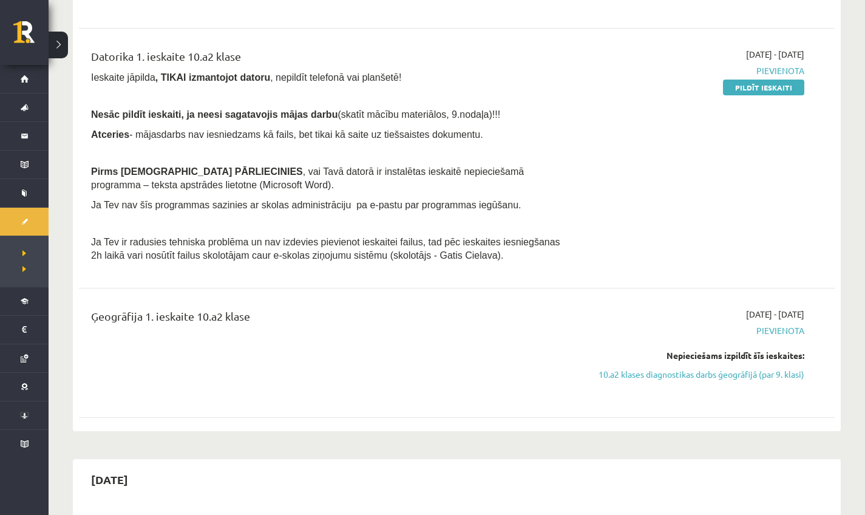
scroll to position [500, 0]
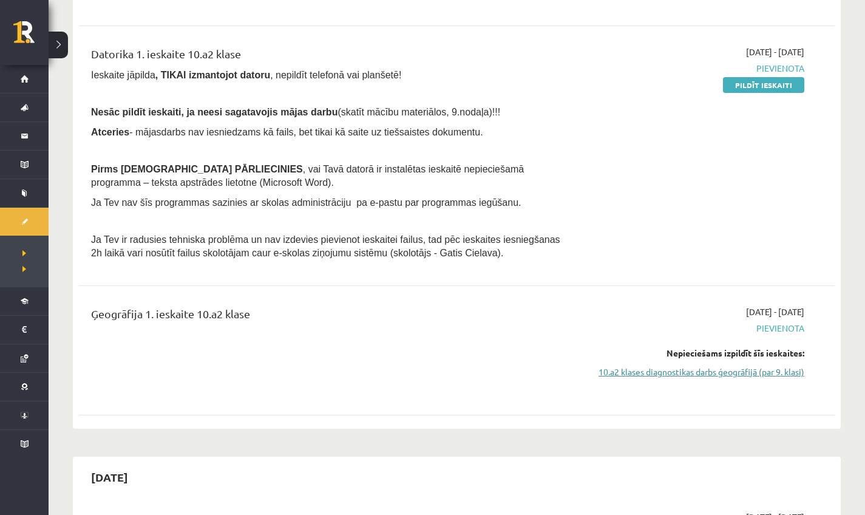
click at [680, 365] on link "10.a2 klases diagnostikas darbs ģeogrāfijā (par 9. klasi)" at bounding box center [691, 371] width 226 height 13
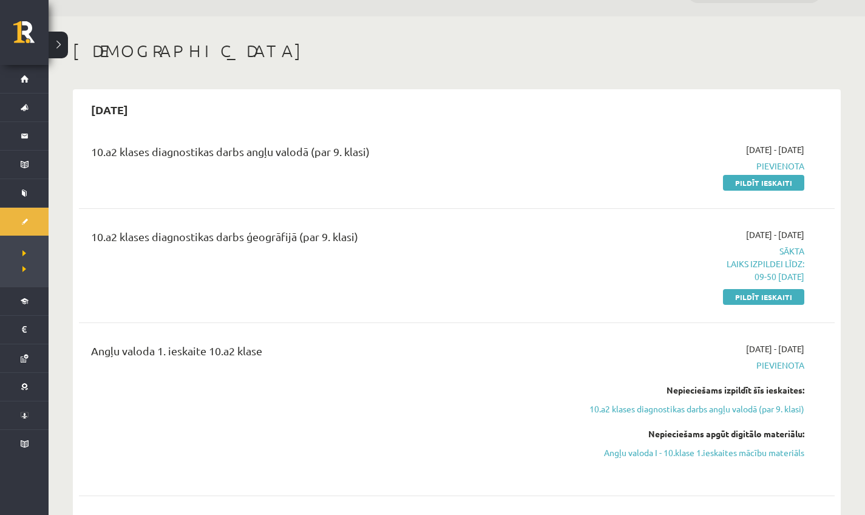
scroll to position [4, 0]
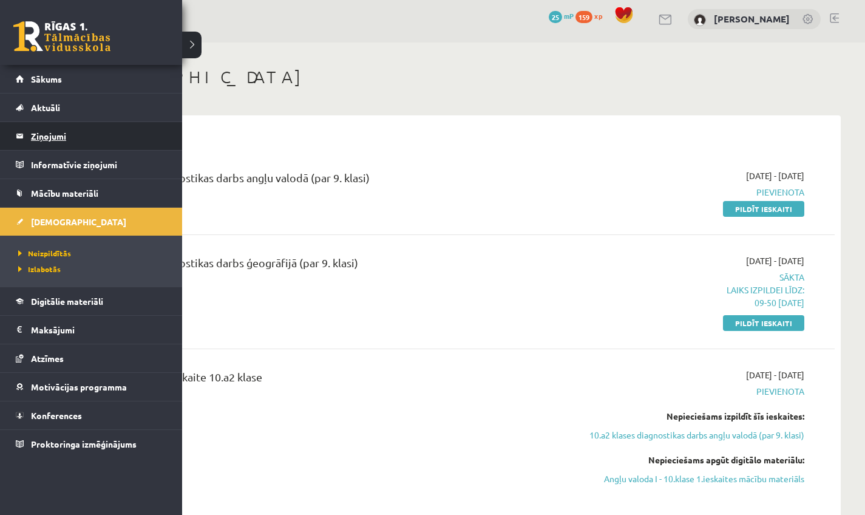
click at [35, 140] on legend "Ziņojumi 0" at bounding box center [99, 136] width 136 height 28
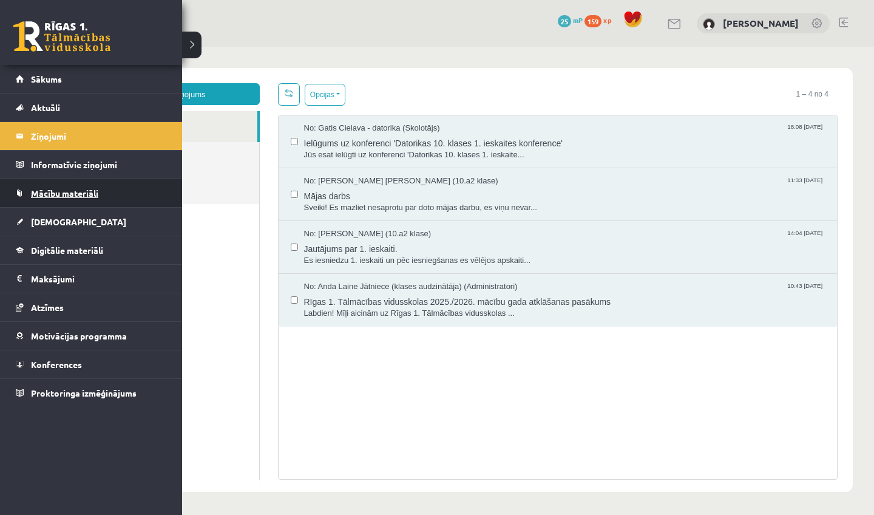
click at [52, 201] on link "Mācību materiāli" at bounding box center [91, 193] width 151 height 28
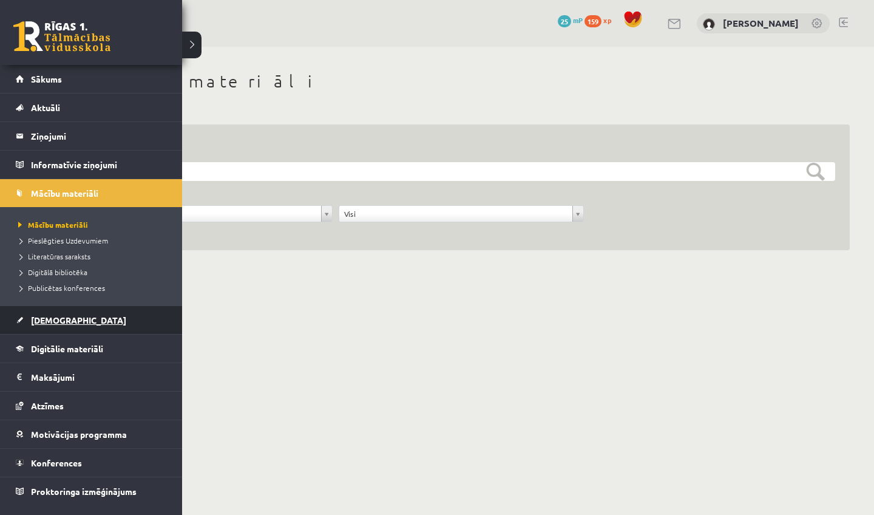
click at [46, 330] on link "[DEMOGRAPHIC_DATA]" at bounding box center [91, 320] width 151 height 28
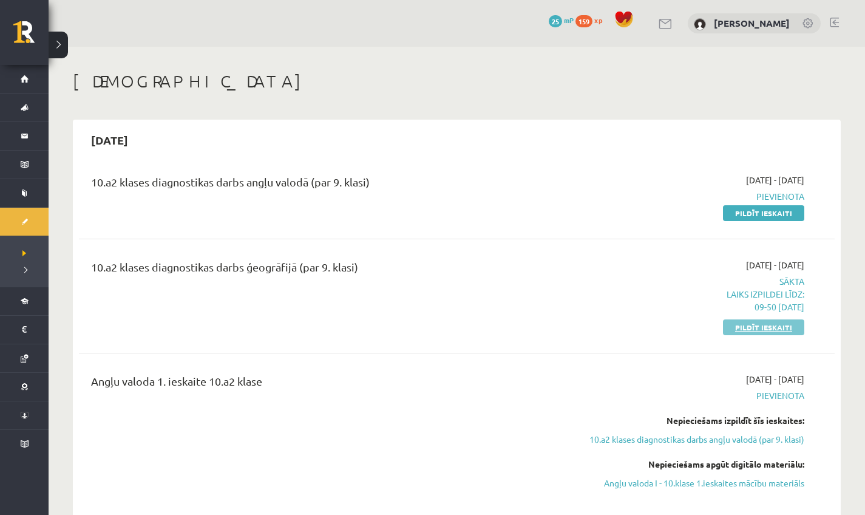
click at [749, 330] on link "Pildīt ieskaiti" at bounding box center [763, 327] width 81 height 16
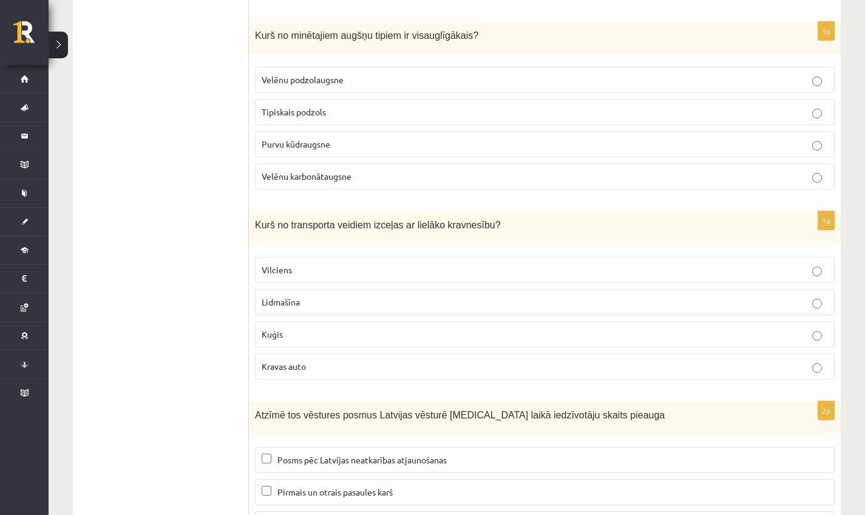
scroll to position [5574, 0]
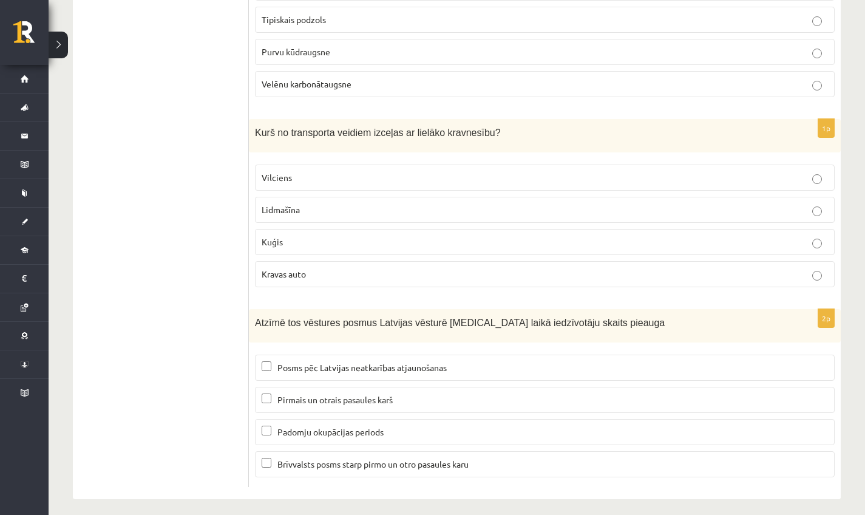
click at [383, 394] on span "Pirmais un otrais pasaules karš" at bounding box center [334, 399] width 115 height 11
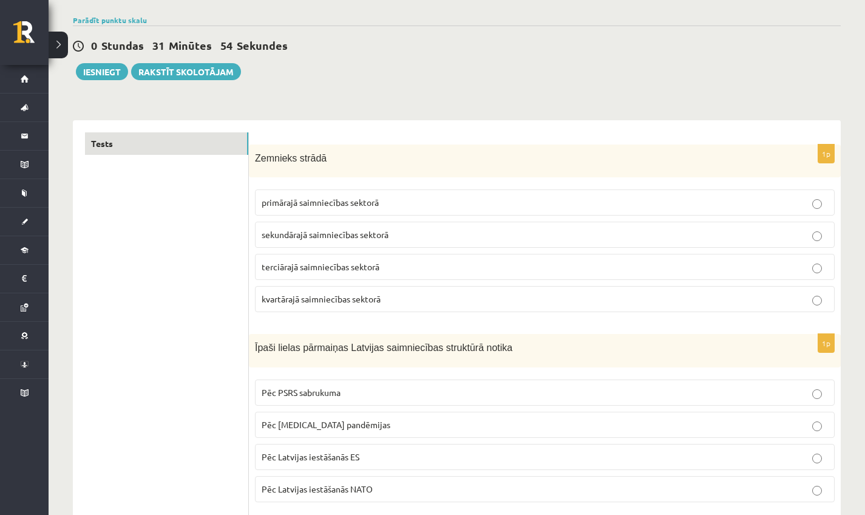
scroll to position [0, 0]
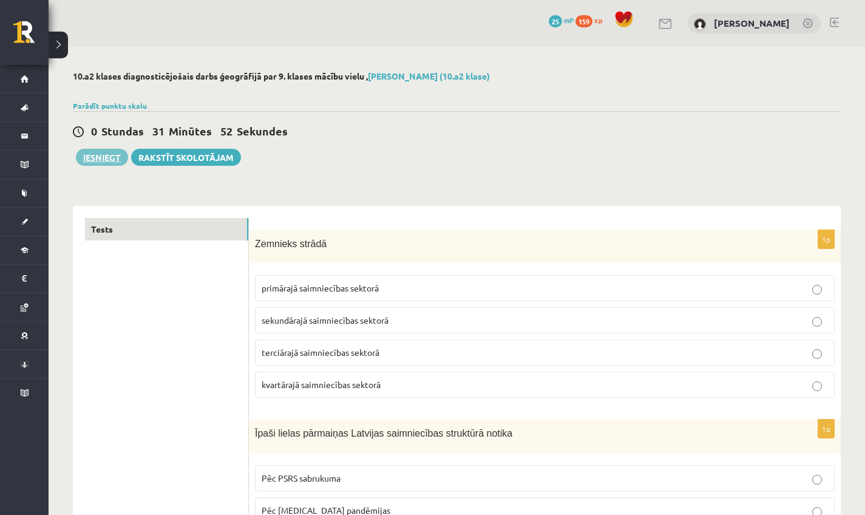
click at [94, 154] on button "Iesniegt" at bounding box center [102, 157] width 52 height 17
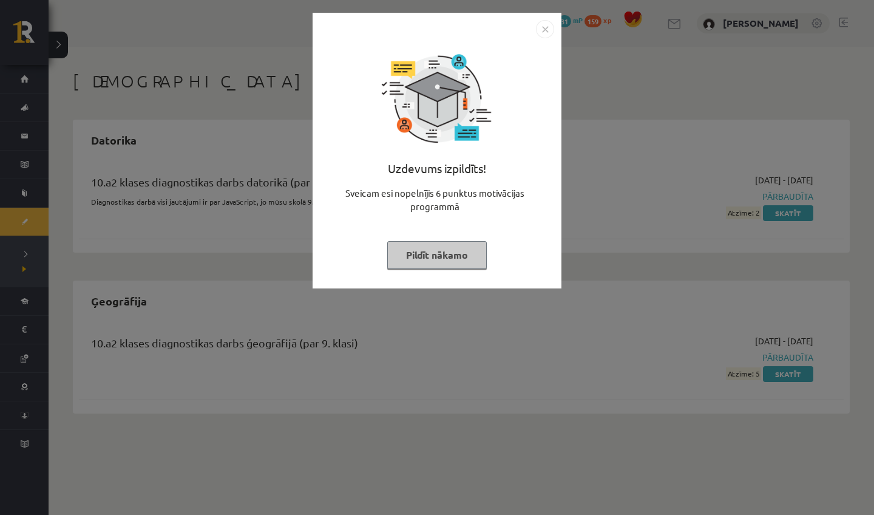
click at [443, 257] on button "Pildīt nākamo" at bounding box center [437, 255] width 100 height 28
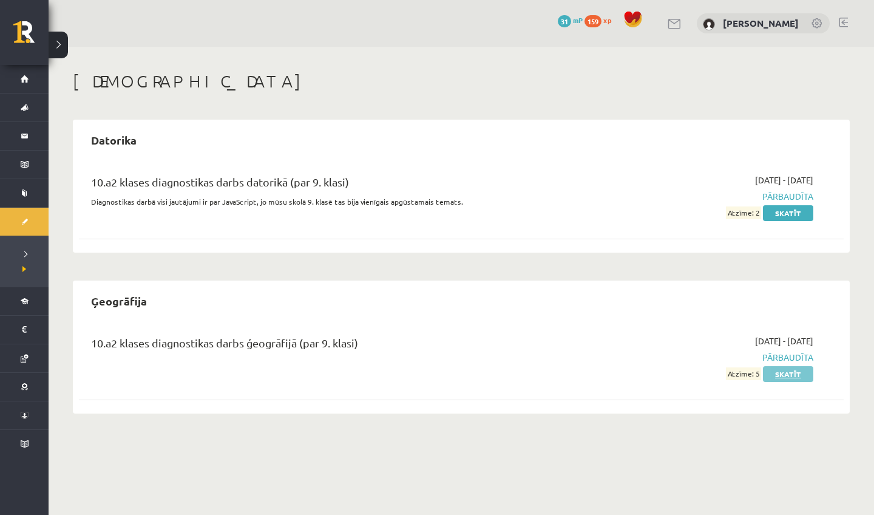
click at [791, 371] on link "Skatīt" at bounding box center [788, 374] width 50 height 16
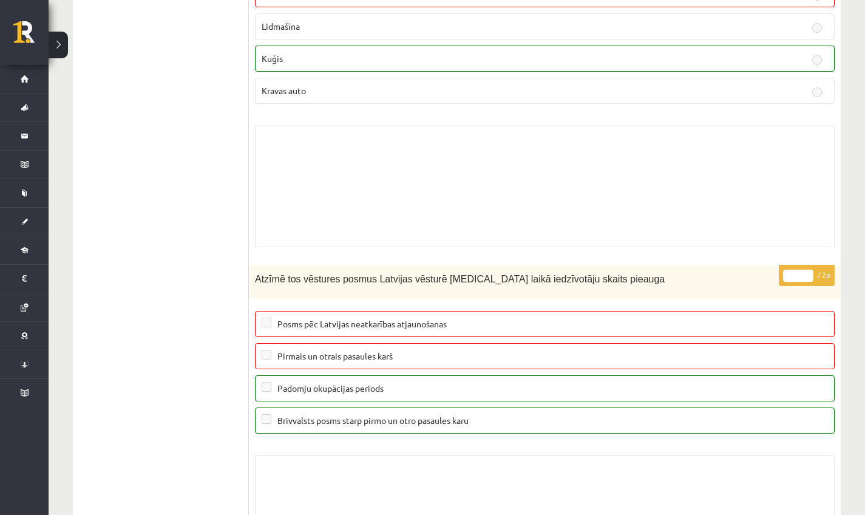
scroll to position [9380, 0]
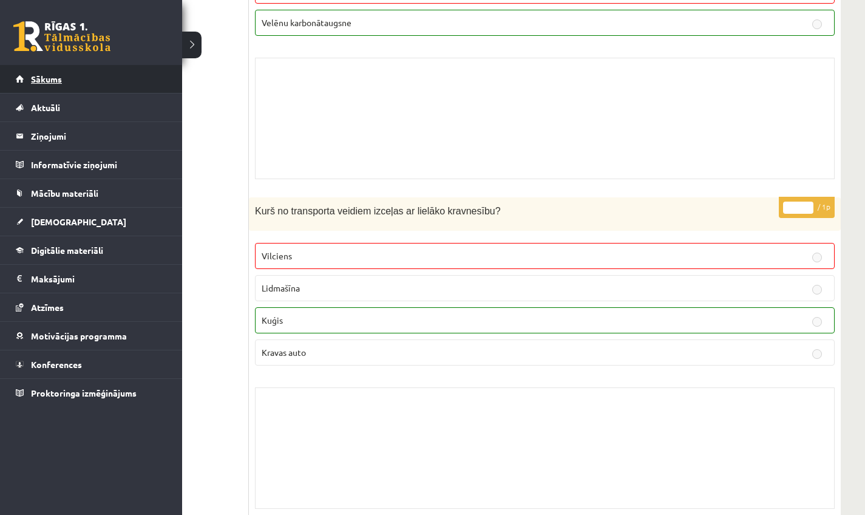
click at [32, 76] on span "Sākums" at bounding box center [46, 78] width 31 height 11
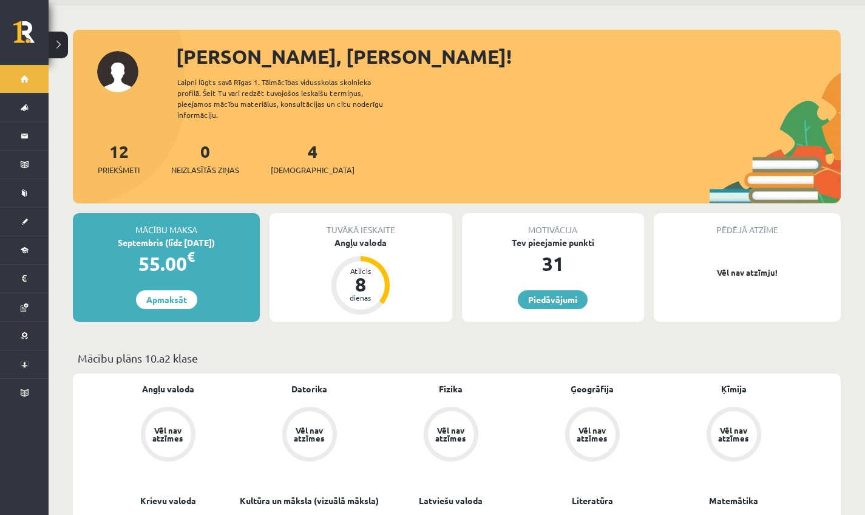
scroll to position [263, 0]
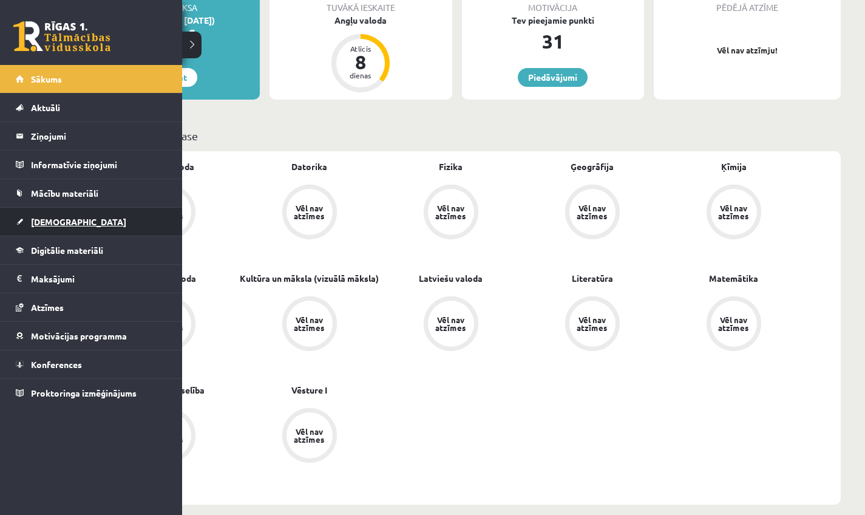
click at [59, 220] on span "[DEMOGRAPHIC_DATA]" at bounding box center [78, 221] width 95 height 11
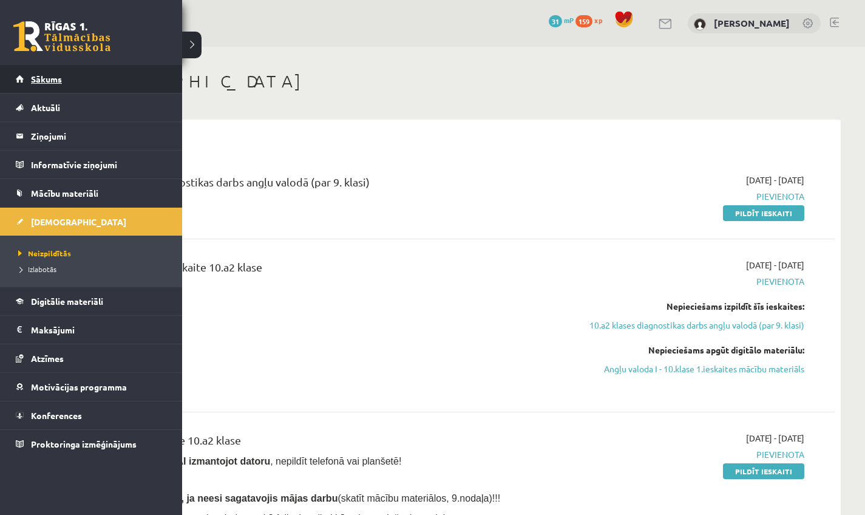
click at [16, 77] on link "Sākums" at bounding box center [91, 79] width 151 height 28
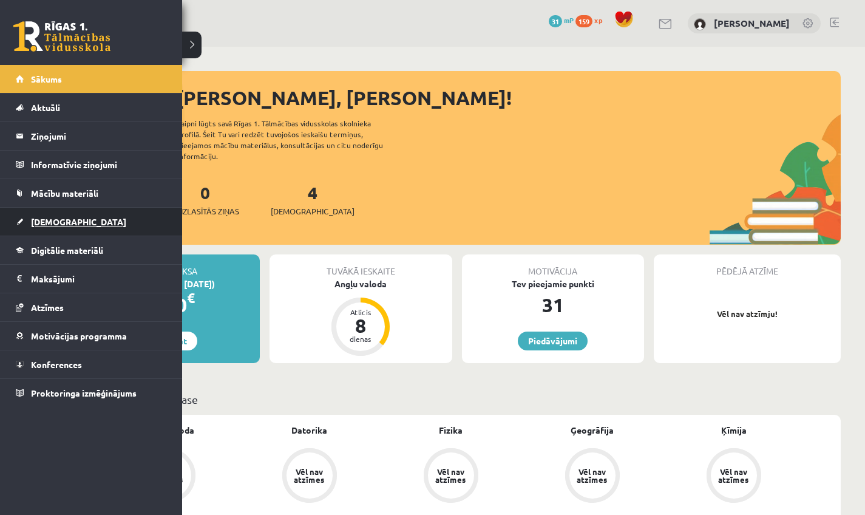
click at [32, 232] on link "[DEMOGRAPHIC_DATA]" at bounding box center [91, 222] width 151 height 28
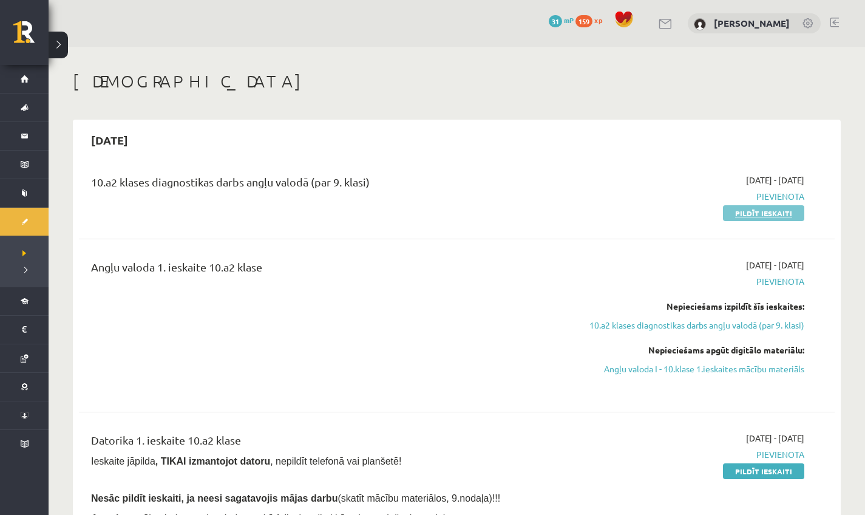
click at [761, 212] on link "Pildīt ieskaiti" at bounding box center [763, 213] width 81 height 16
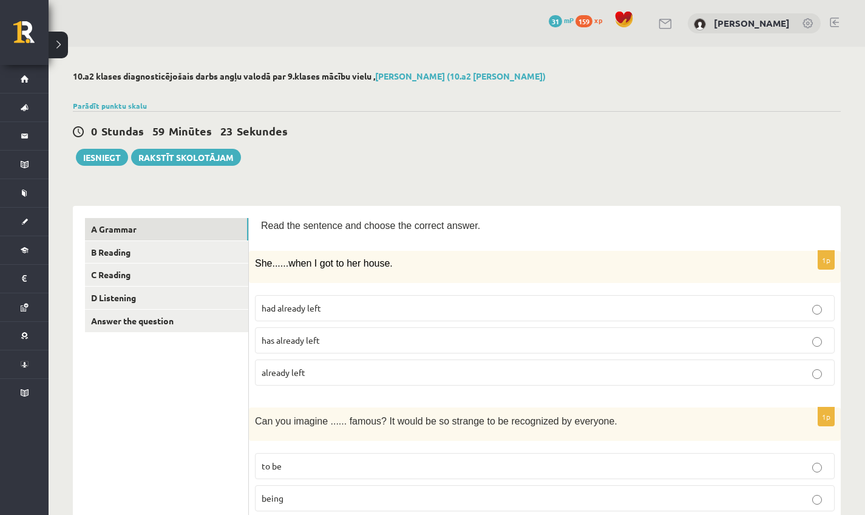
click at [313, 365] on label "already left" at bounding box center [545, 372] width 580 height 26
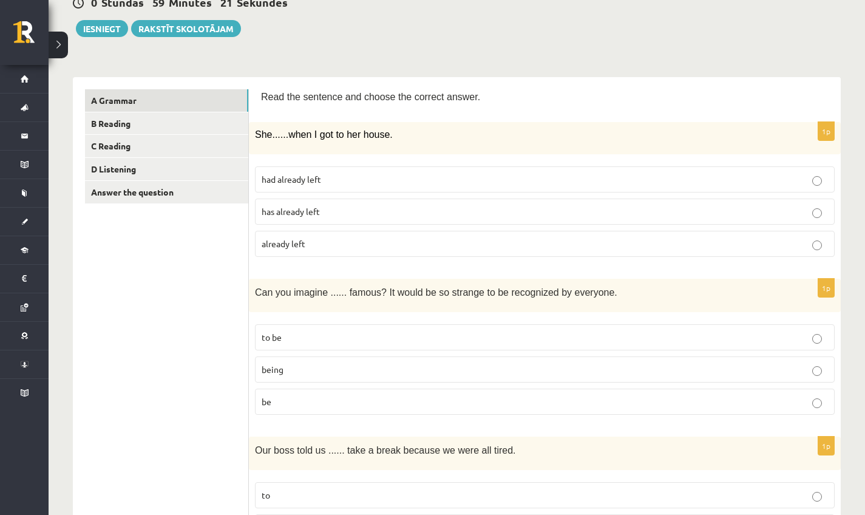
scroll to position [131, 0]
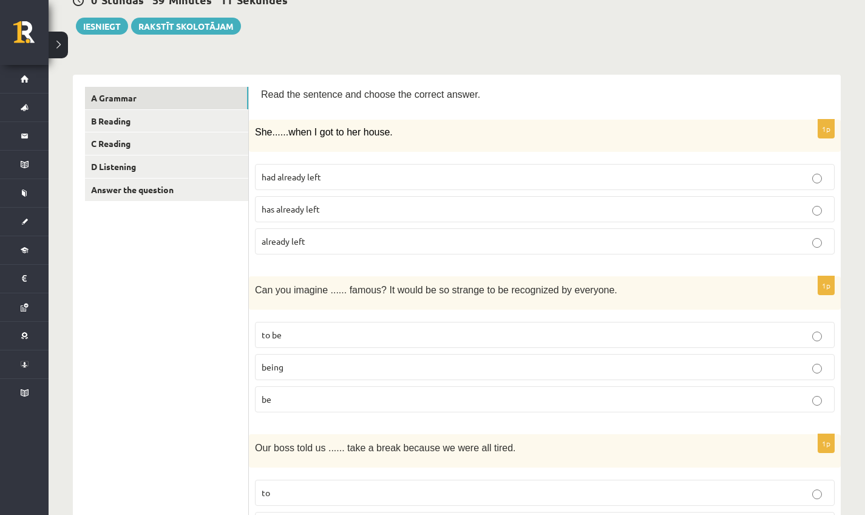
click at [302, 399] on p "be" at bounding box center [545, 399] width 566 height 13
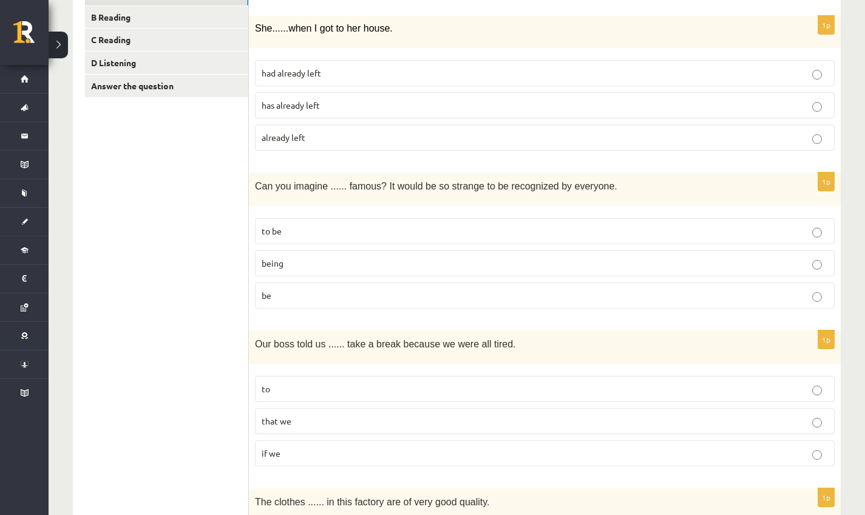
scroll to position [237, 0]
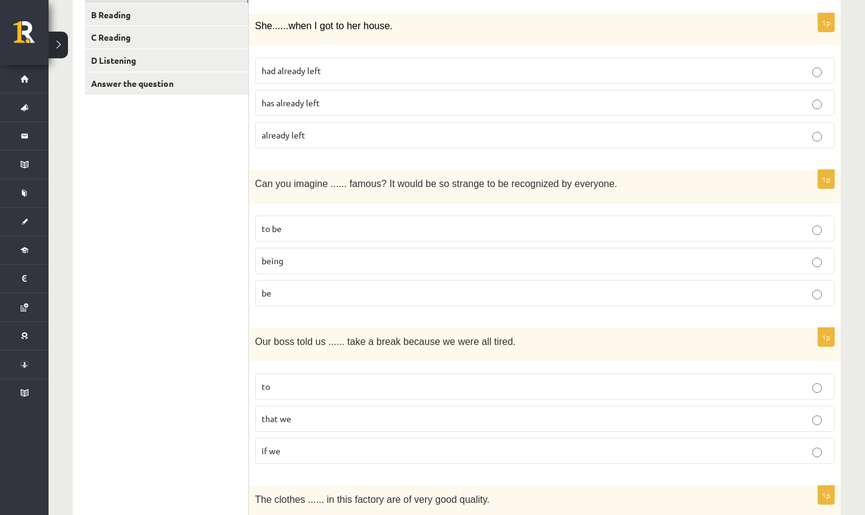
click at [304, 418] on p "that we" at bounding box center [545, 418] width 566 height 13
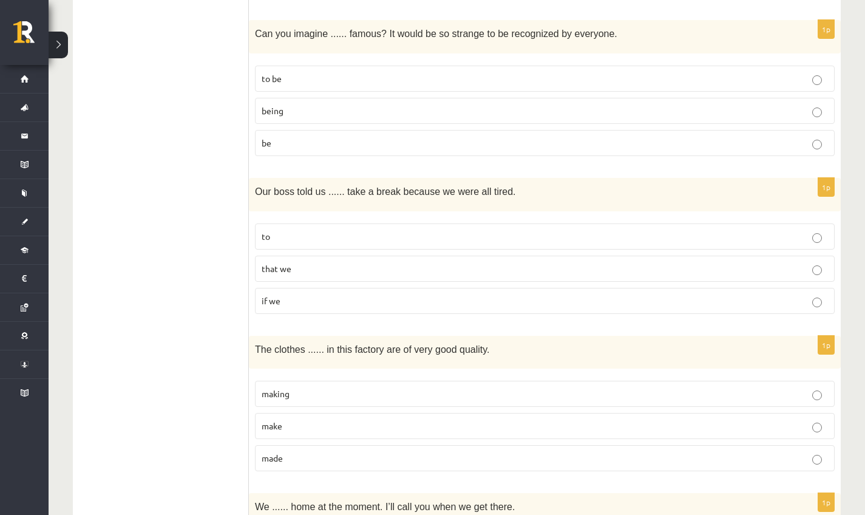
scroll to position [390, 0]
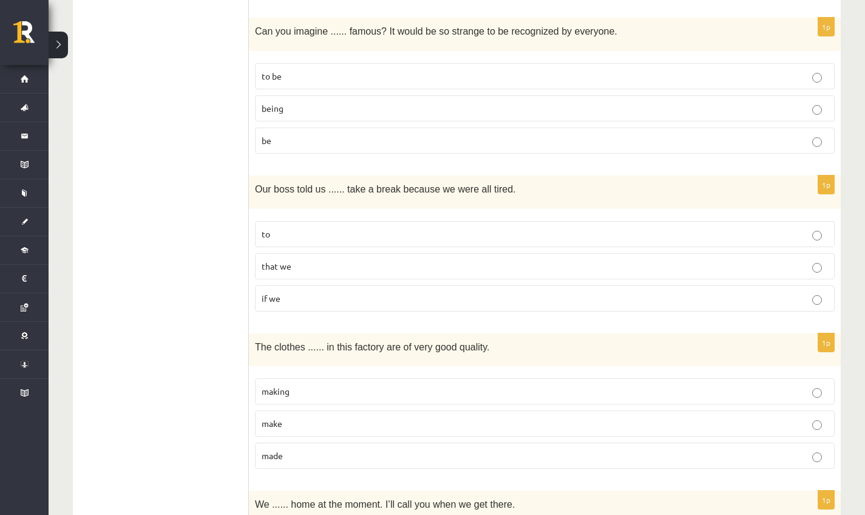
click at [319, 452] on p "made" at bounding box center [545, 455] width 566 height 13
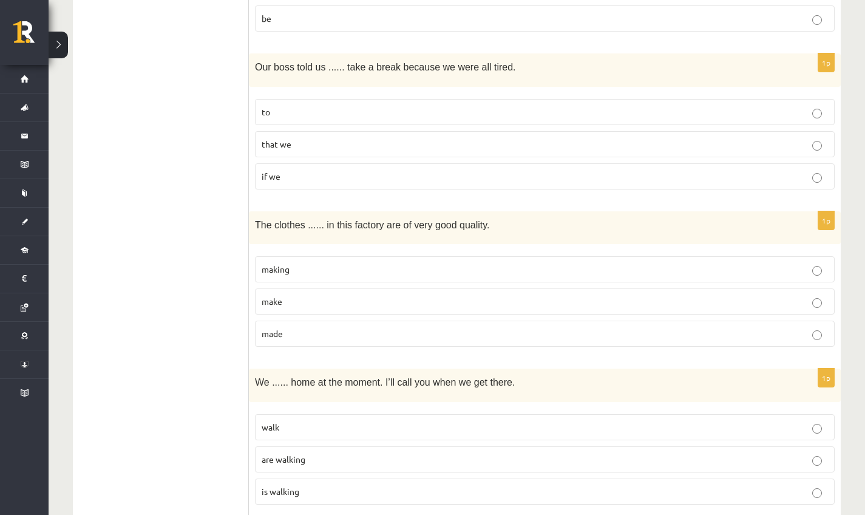
scroll to position [534, 0]
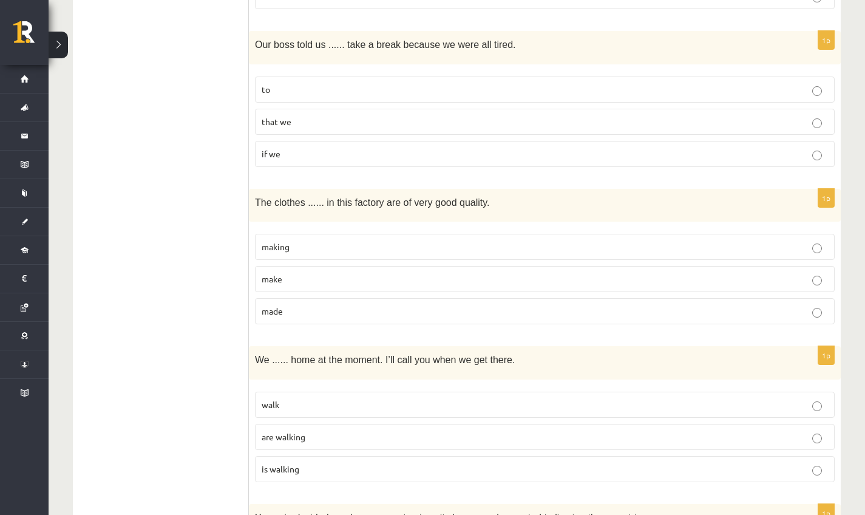
click at [308, 434] on p "are walking" at bounding box center [545, 436] width 566 height 13
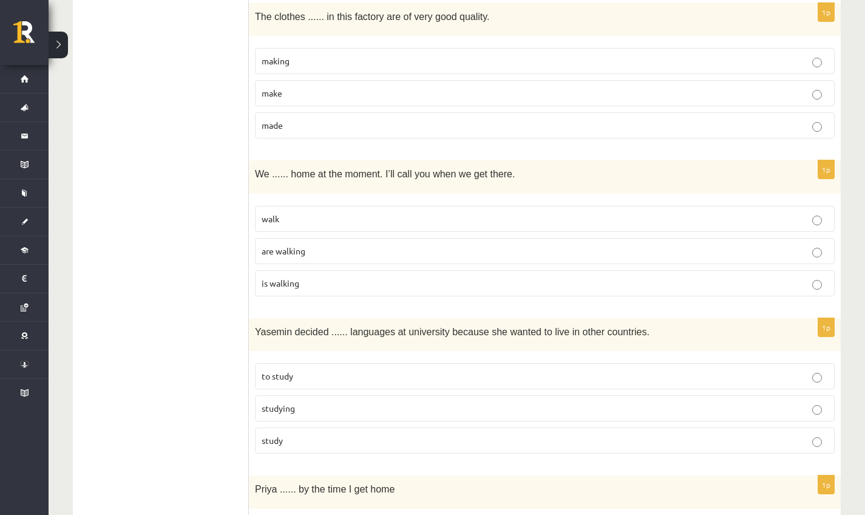
scroll to position [722, 0]
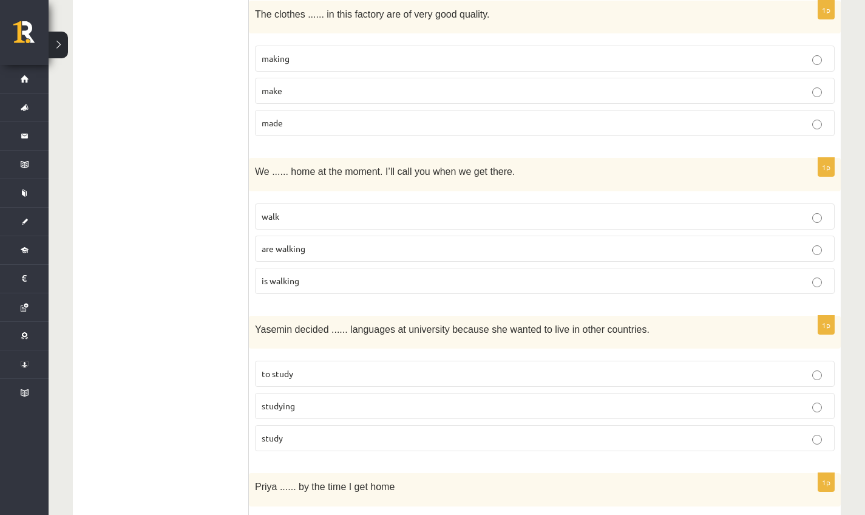
click at [303, 374] on p "to study" at bounding box center [545, 373] width 566 height 13
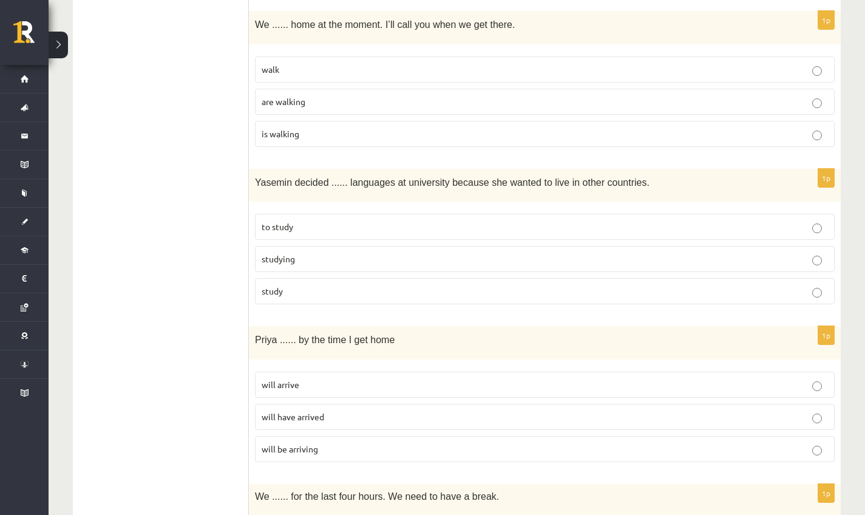
scroll to position [871, 0]
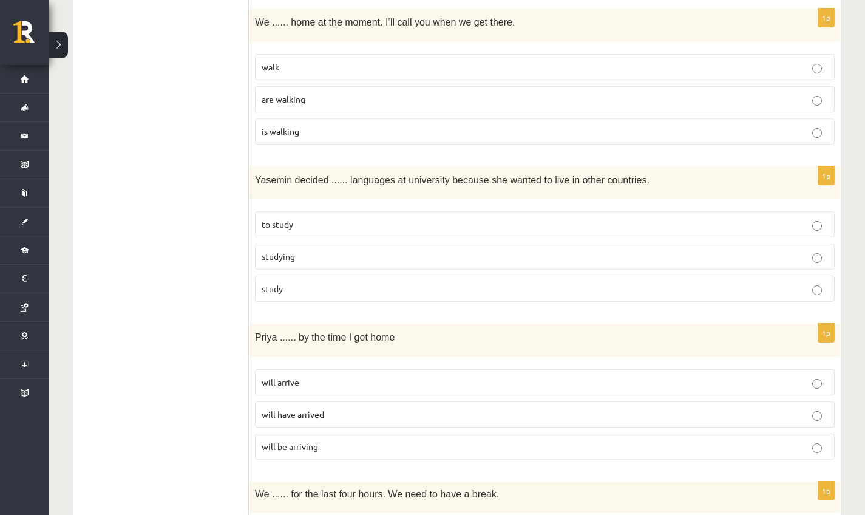
click at [302, 377] on p "will arrive" at bounding box center [545, 382] width 566 height 13
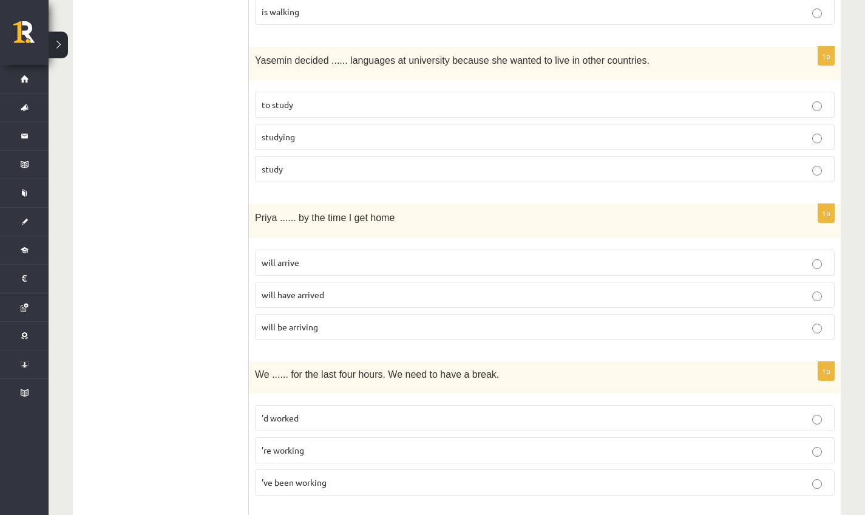
scroll to position [993, 0]
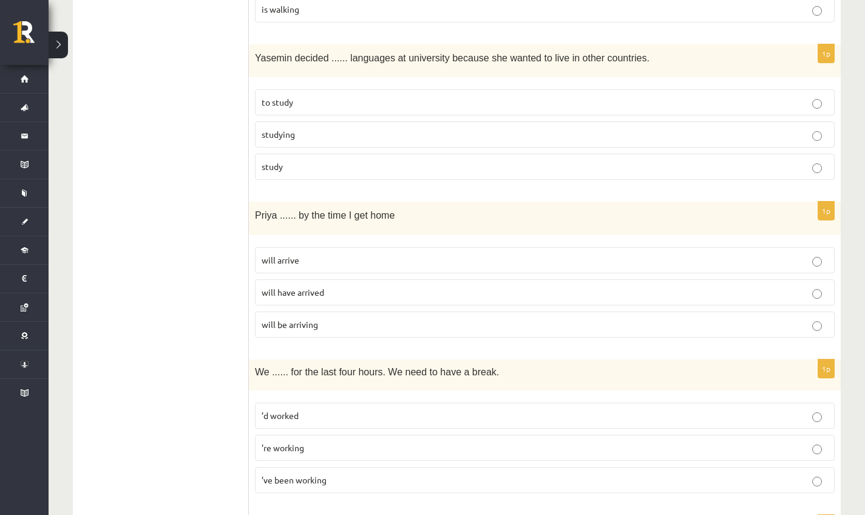
click at [303, 450] on p "’re working" at bounding box center [545, 447] width 566 height 13
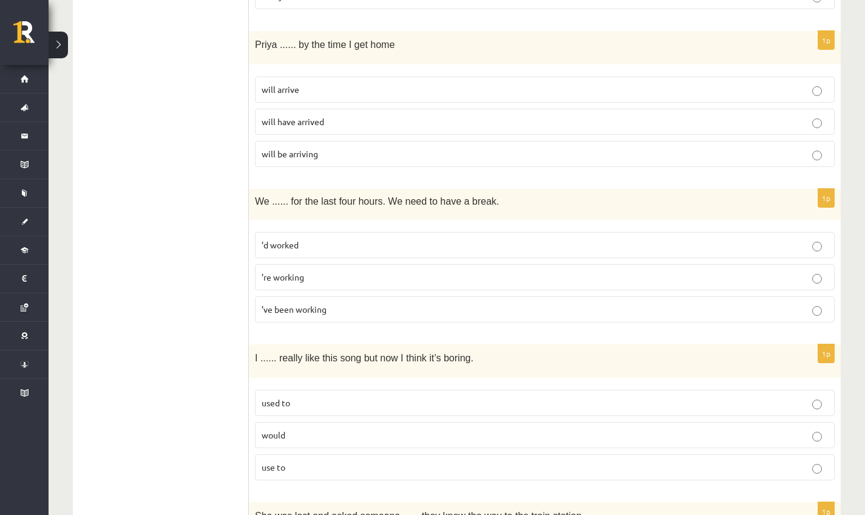
scroll to position [1166, 0]
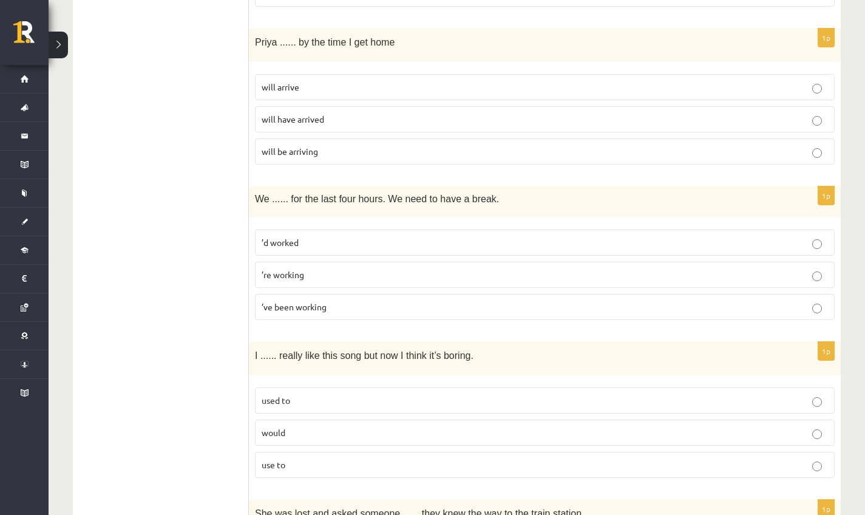
click at [304, 405] on label "used to" at bounding box center [545, 400] width 580 height 26
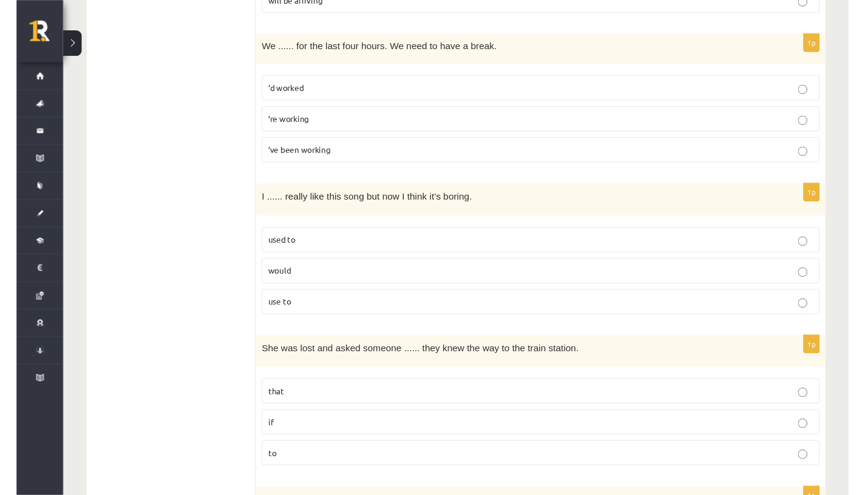
scroll to position [1321, 0]
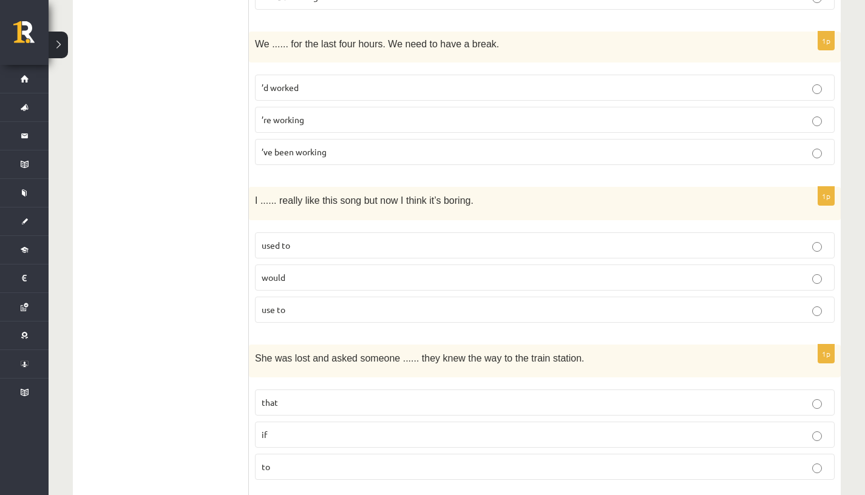
click at [302, 430] on p "if" at bounding box center [545, 434] width 566 height 13
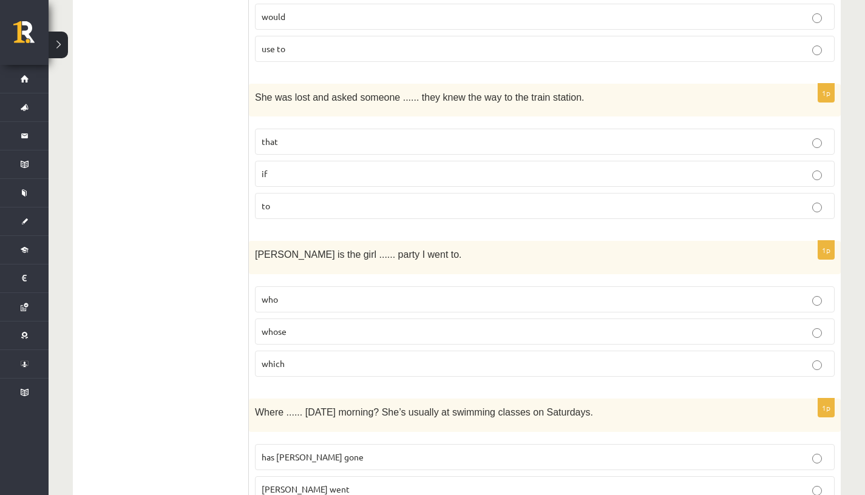
scroll to position [1585, 0]
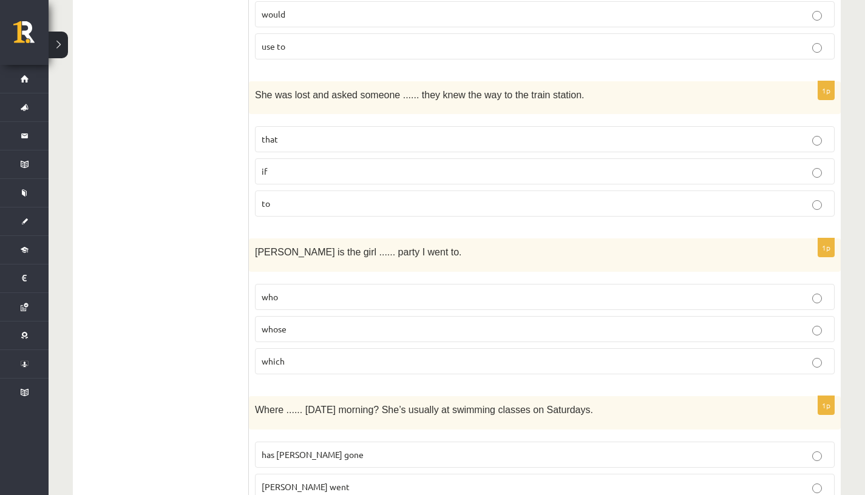
click at [334, 324] on p "whose" at bounding box center [545, 329] width 566 height 13
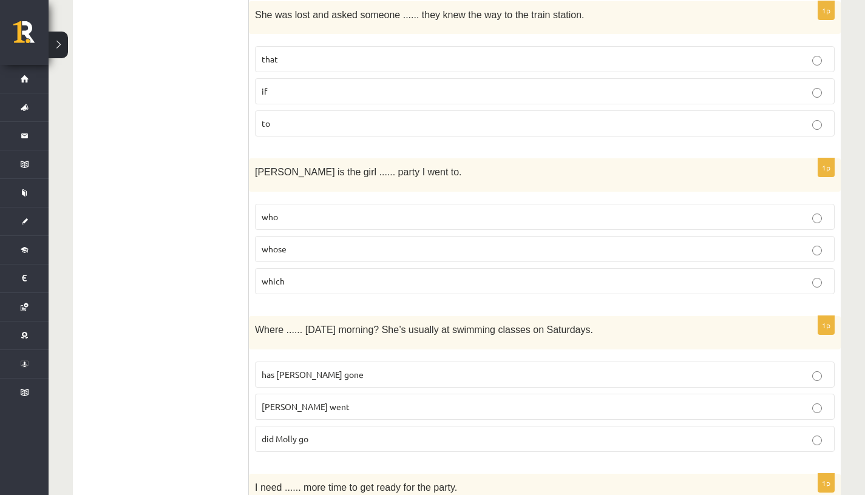
scroll to position [1681, 0]
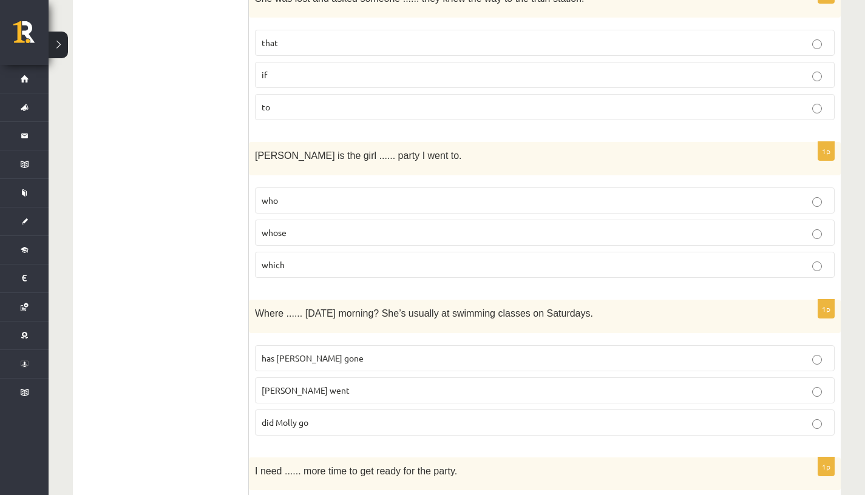
click at [313, 419] on p "did Molly go" at bounding box center [545, 422] width 566 height 13
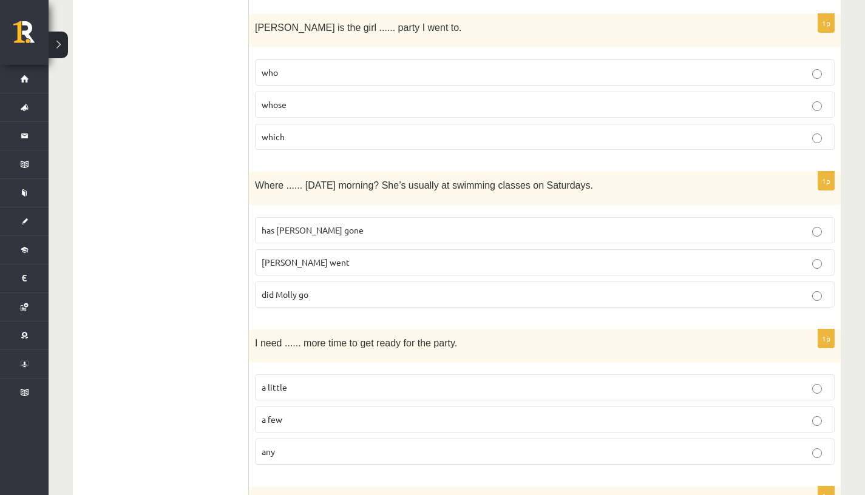
scroll to position [1844, 0]
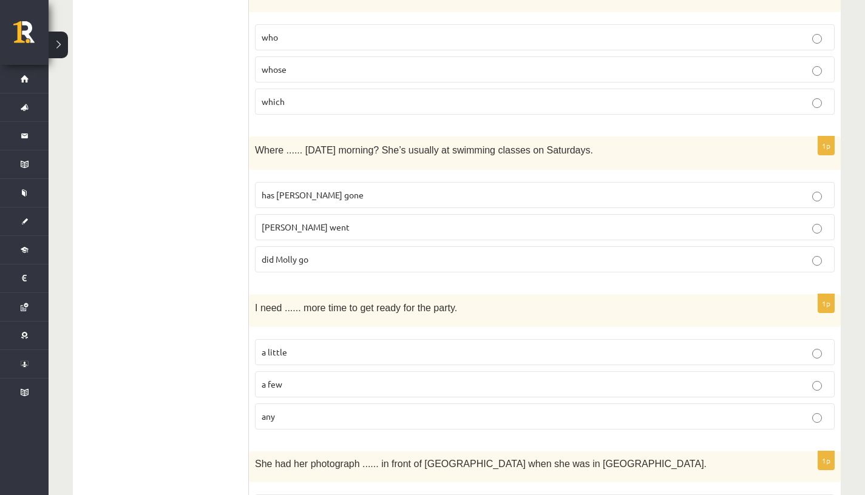
click at [311, 380] on p "a few" at bounding box center [545, 384] width 566 height 13
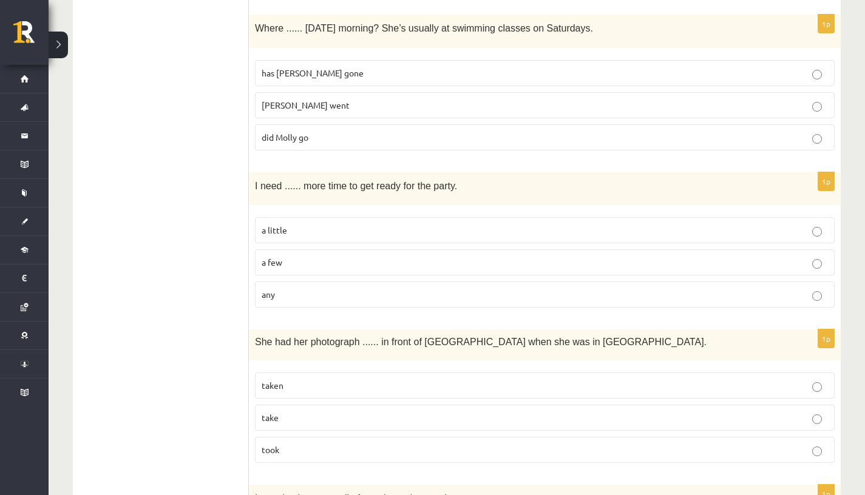
scroll to position [1969, 0]
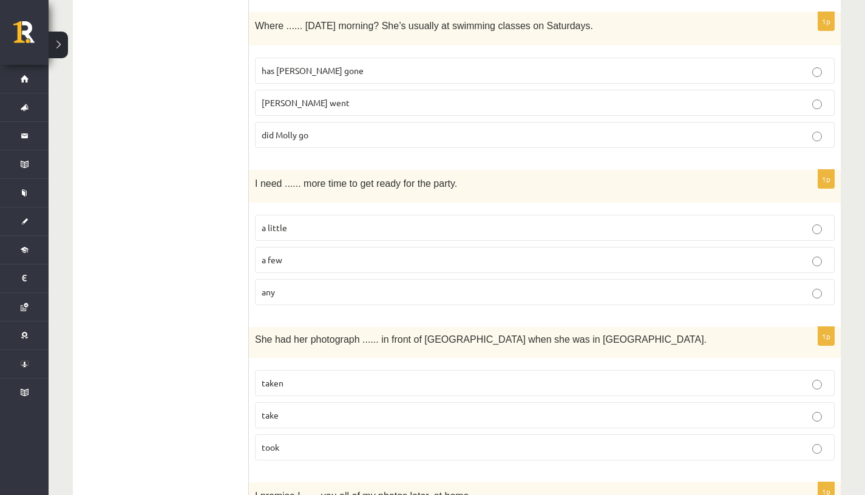
click at [325, 441] on p "took" at bounding box center [545, 447] width 566 height 13
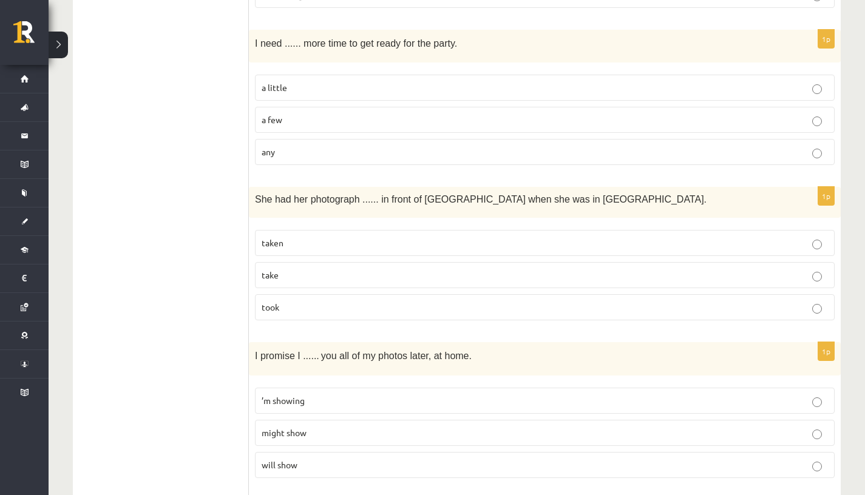
scroll to position [2131, 0]
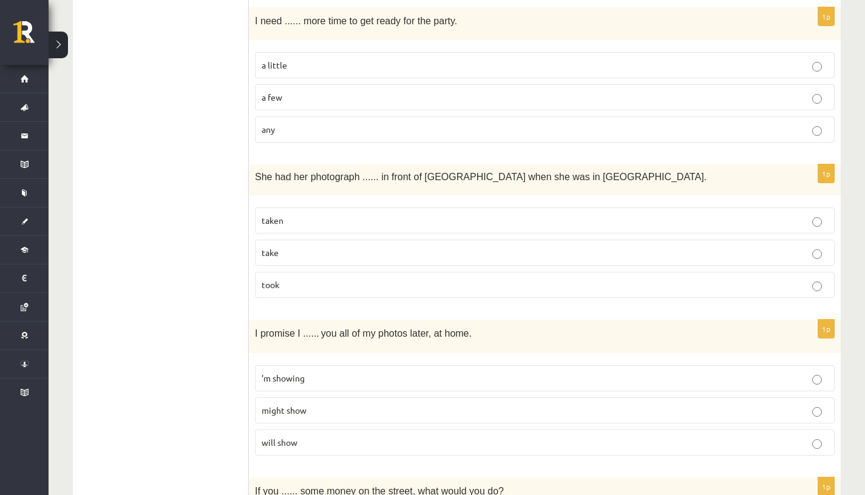
click at [311, 439] on p "will show" at bounding box center [545, 442] width 566 height 13
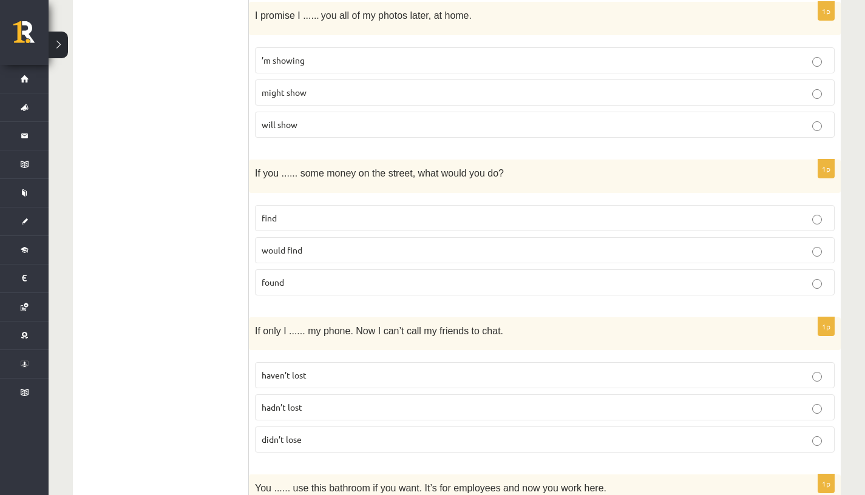
scroll to position [2454, 0]
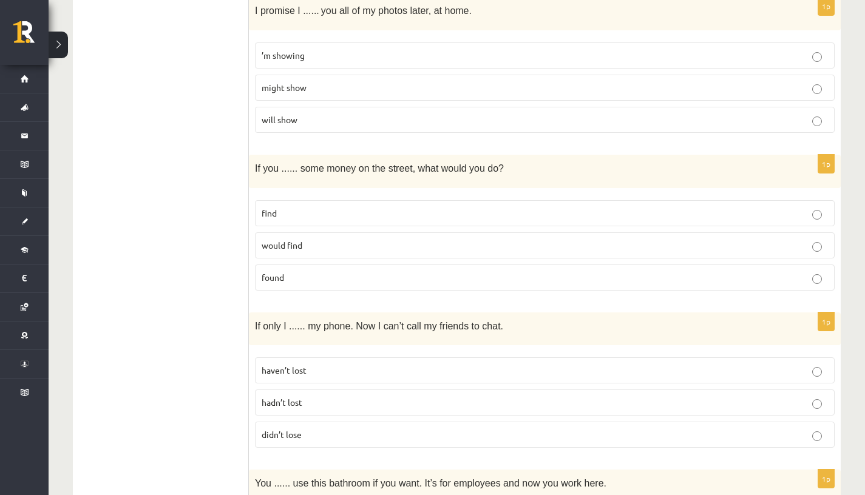
click at [282, 213] on p "find" at bounding box center [545, 213] width 566 height 13
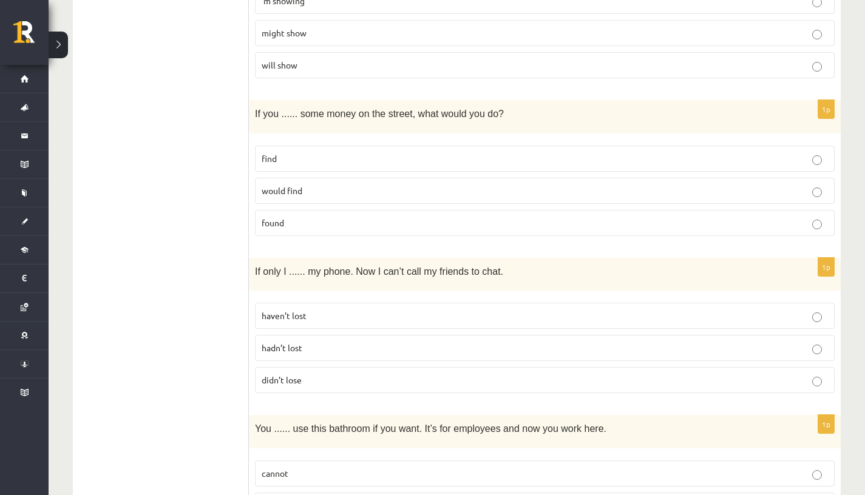
scroll to position [2536, 0]
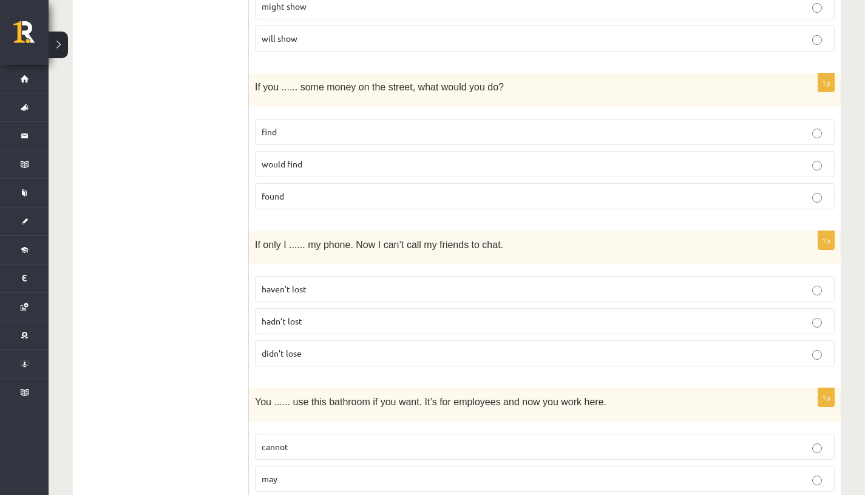
click at [311, 340] on label "didn’t lose" at bounding box center [545, 353] width 580 height 26
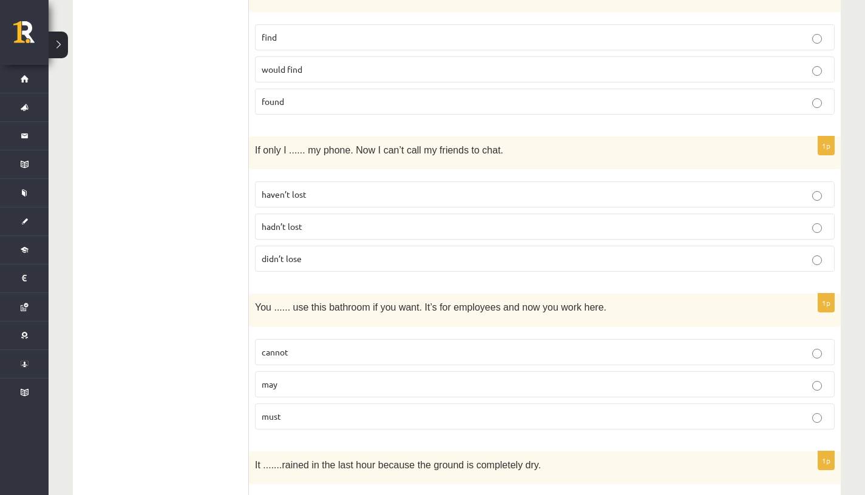
click at [317, 378] on p "may" at bounding box center [545, 384] width 566 height 13
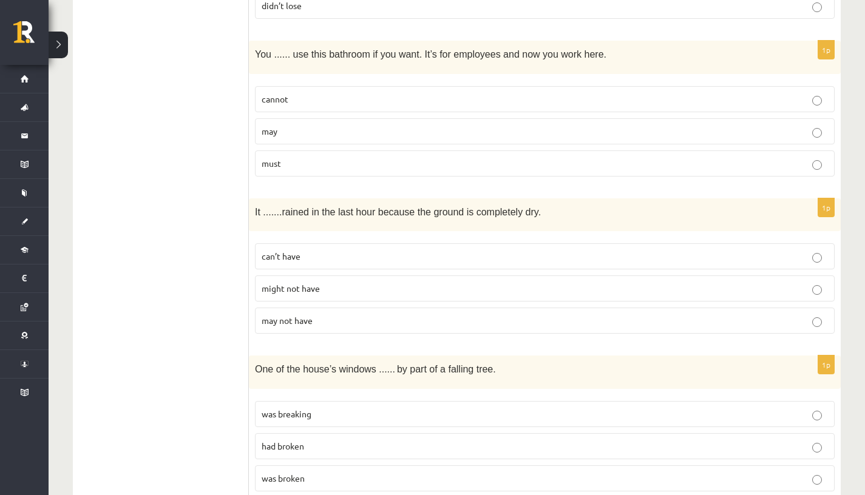
scroll to position [2920, 0]
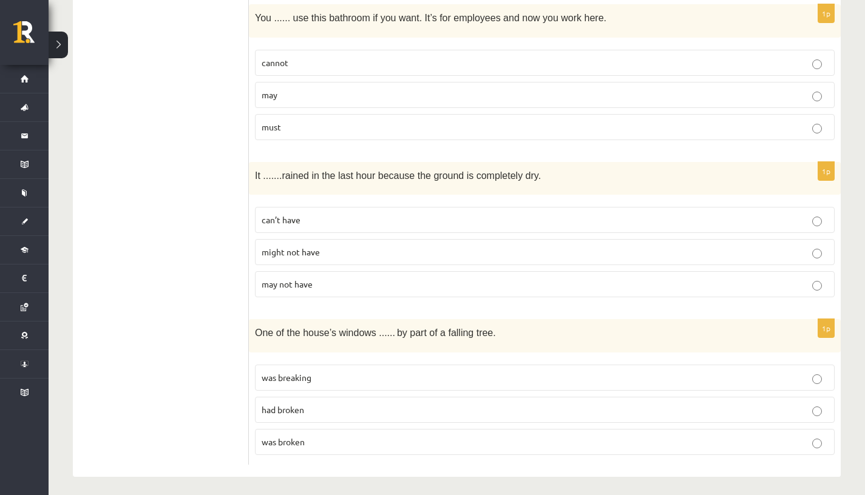
click at [267, 225] on label "can’t have" at bounding box center [545, 220] width 580 height 26
click at [328, 436] on p "was broken" at bounding box center [545, 442] width 566 height 13
click at [293, 404] on span "had broken" at bounding box center [283, 409] width 42 height 11
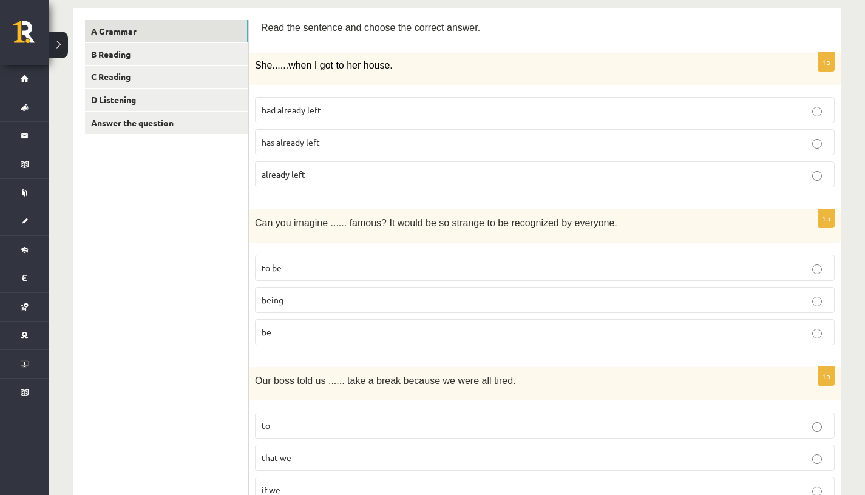
scroll to position [0, 0]
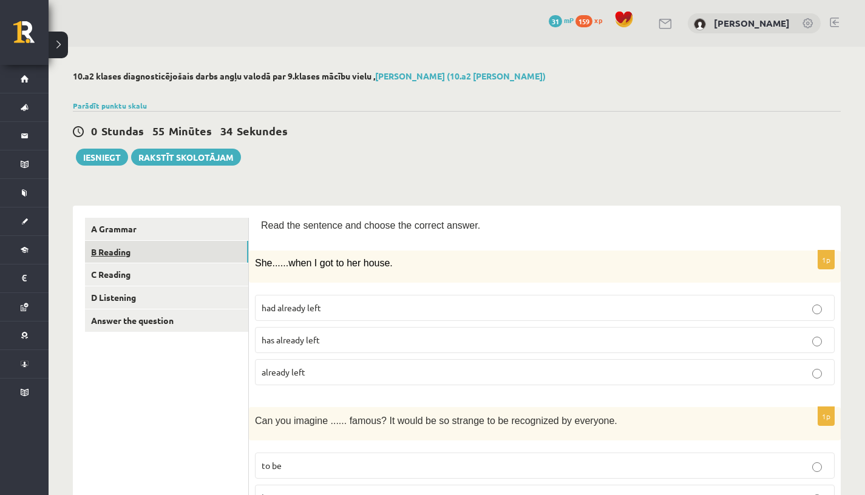
click at [177, 255] on link "B Reading" at bounding box center [166, 252] width 163 height 22
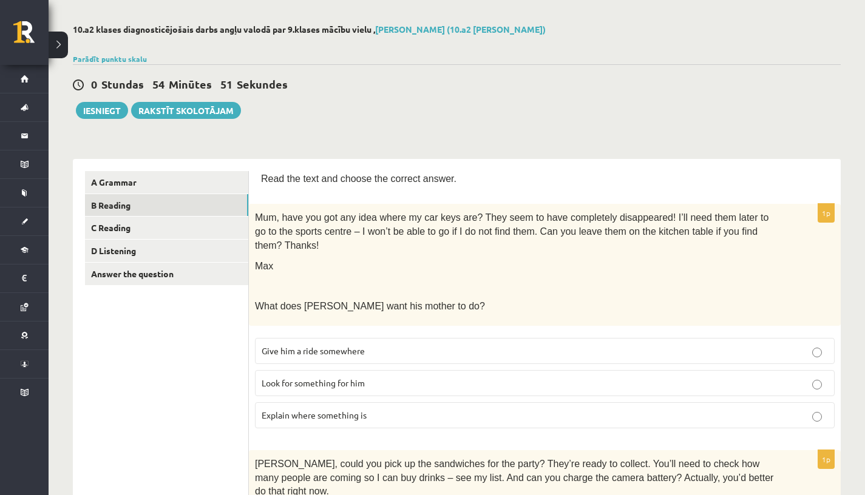
scroll to position [78, 0]
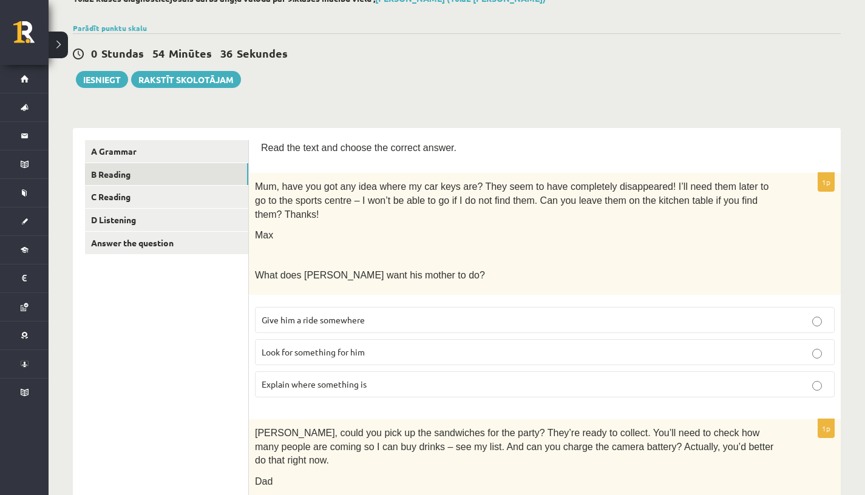
click at [350, 354] on span "Look for something for him" at bounding box center [313, 352] width 103 height 11
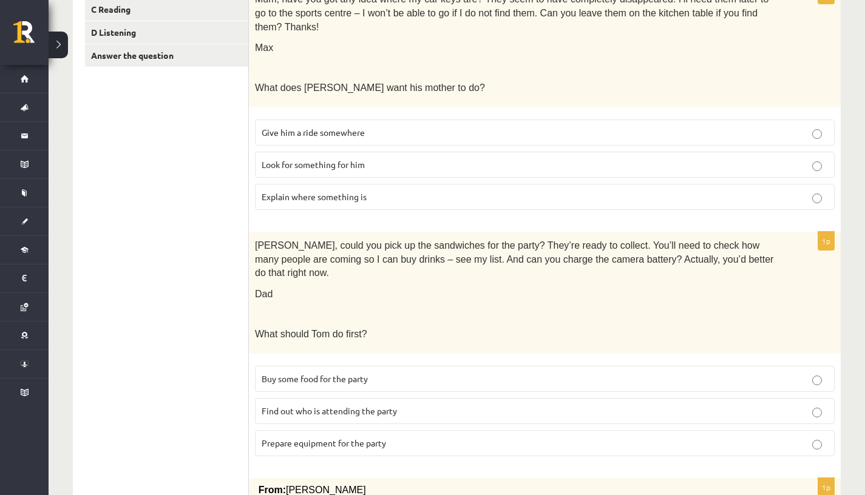
scroll to position [268, 0]
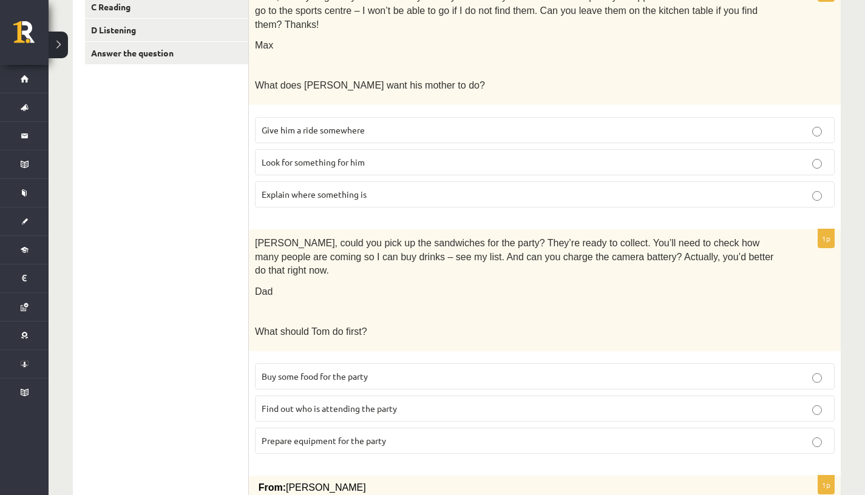
click at [381, 373] on p "Buy some food for the party" at bounding box center [545, 376] width 566 height 13
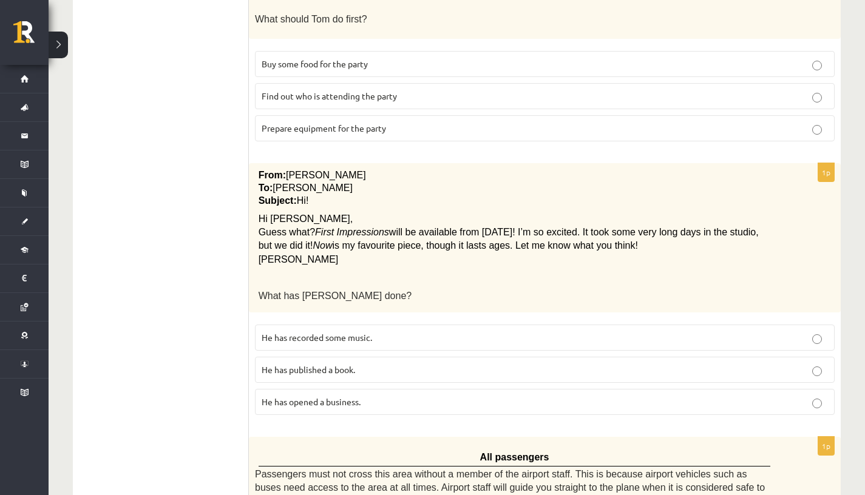
scroll to position [614, 0]
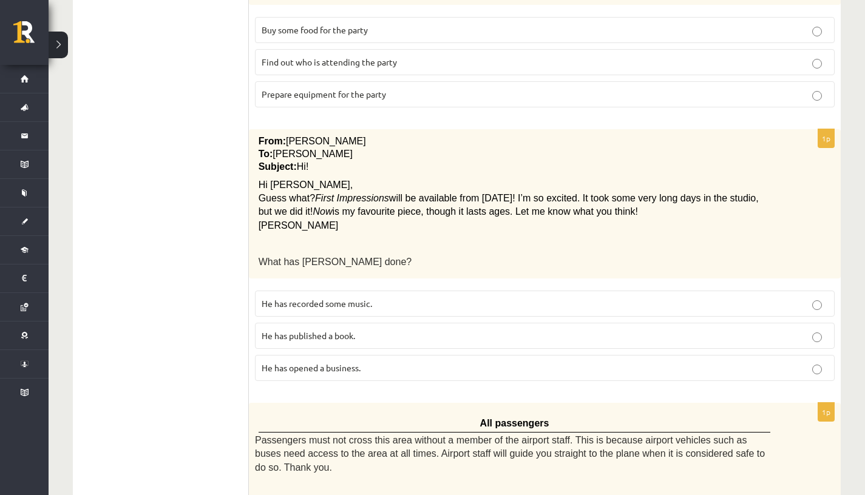
click at [324, 300] on span "He has recorded some music." at bounding box center [317, 303] width 110 height 11
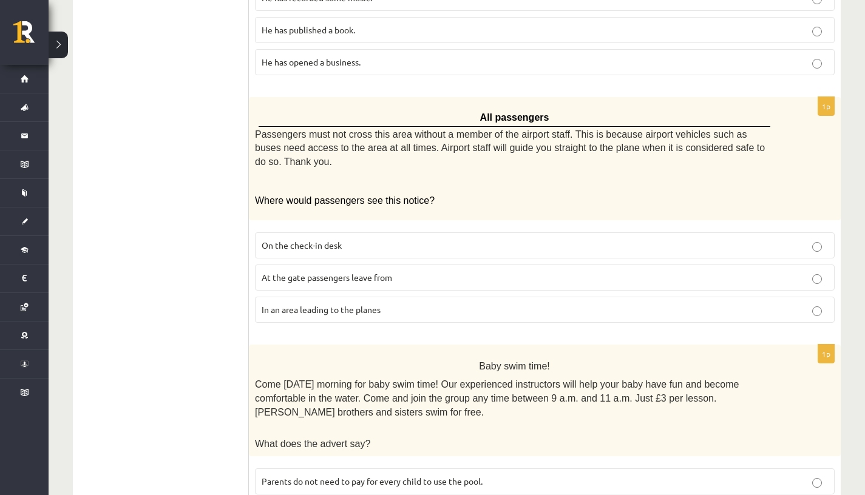
scroll to position [918, 0]
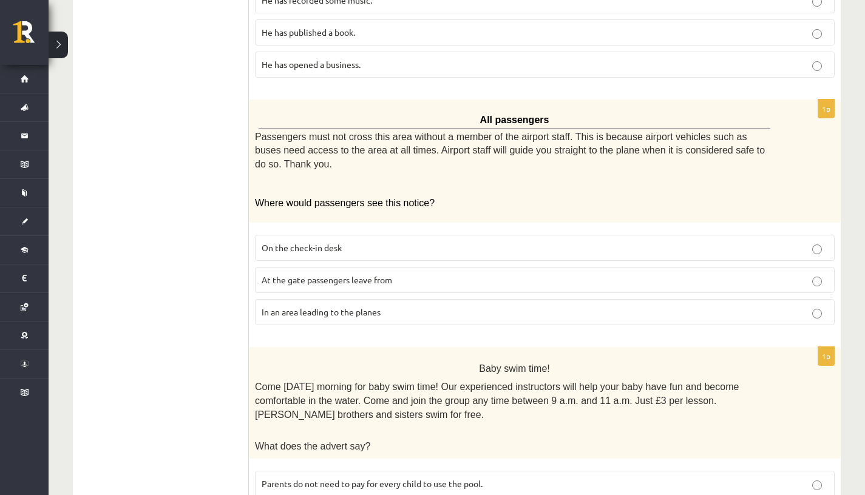
click at [353, 306] on span "In an area leading to the planes" at bounding box center [321, 311] width 119 height 11
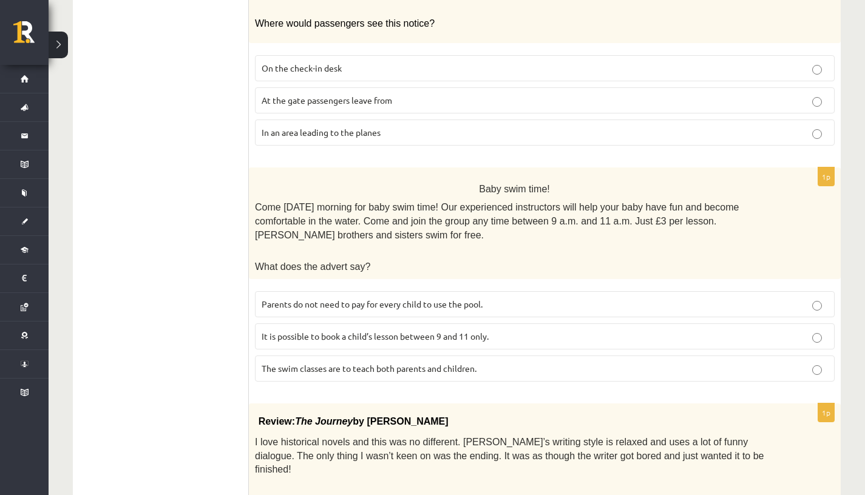
scroll to position [1100, 0]
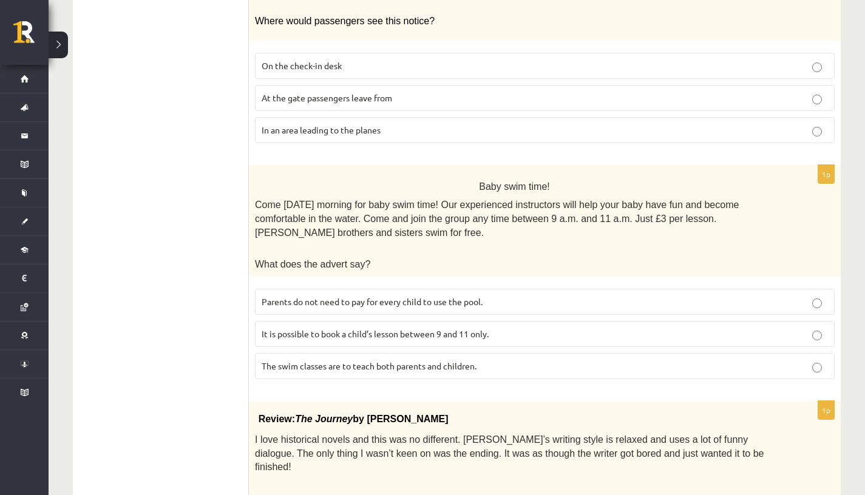
click at [421, 328] on span "It is possible to book a child’s lesson between 9 and 11 only." at bounding box center [375, 333] width 227 height 11
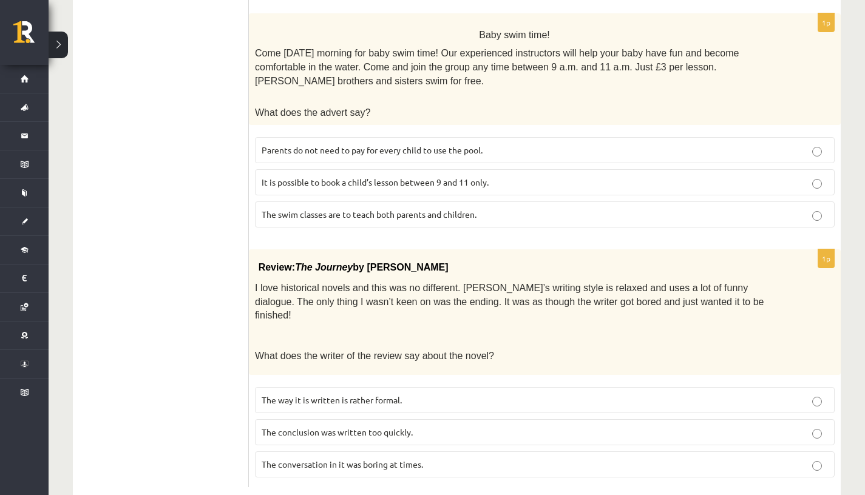
click at [357, 427] on span "The conclusion was written too quickly." at bounding box center [337, 432] width 151 height 11
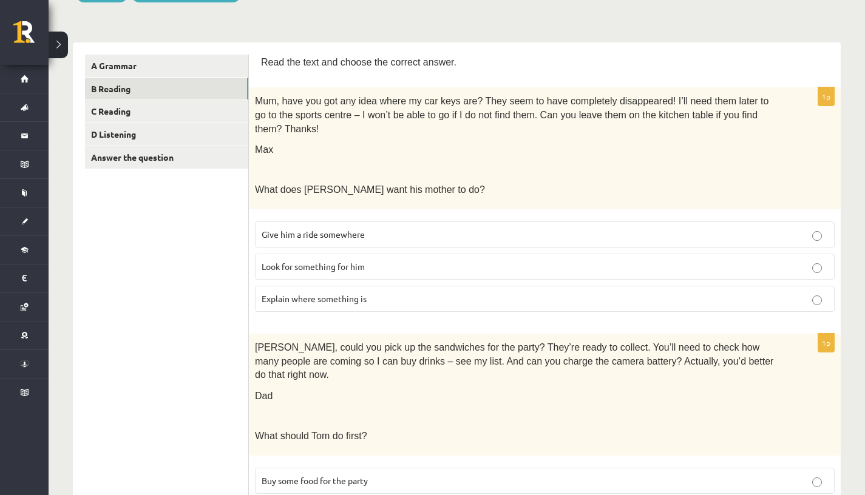
scroll to position [0, 0]
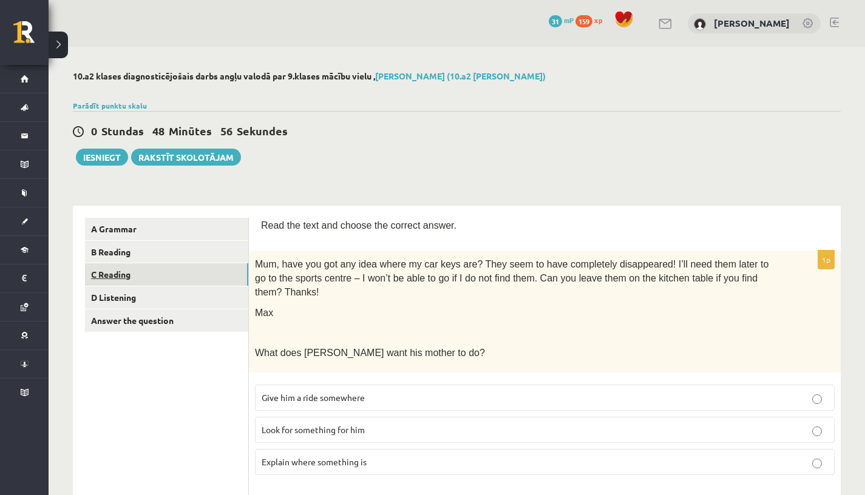
click at [163, 282] on link "C Reading" at bounding box center [166, 274] width 163 height 22
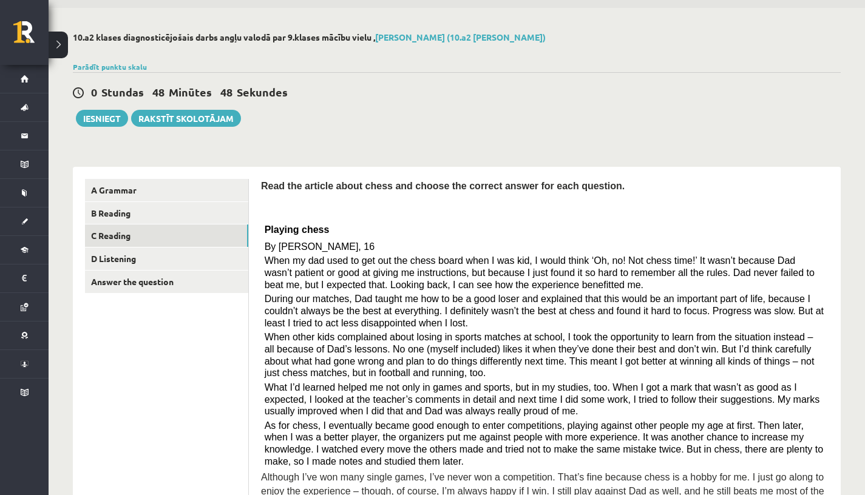
scroll to position [41, 0]
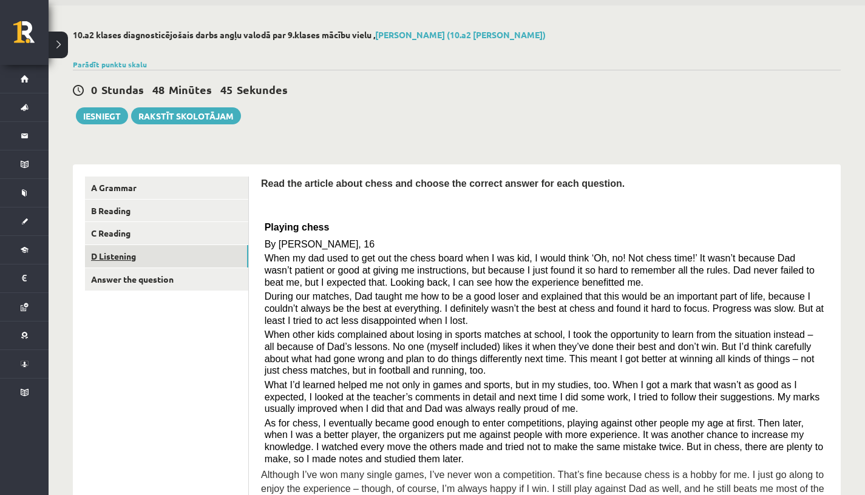
click at [177, 258] on link "D Listening" at bounding box center [166, 256] width 163 height 22
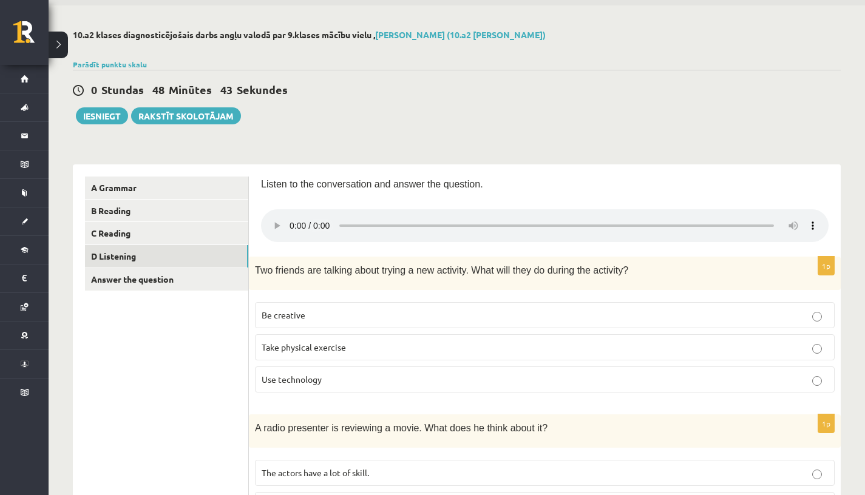
click at [297, 219] on audio at bounding box center [544, 225] width 567 height 33
click at [293, 220] on audio at bounding box center [544, 225] width 567 height 33
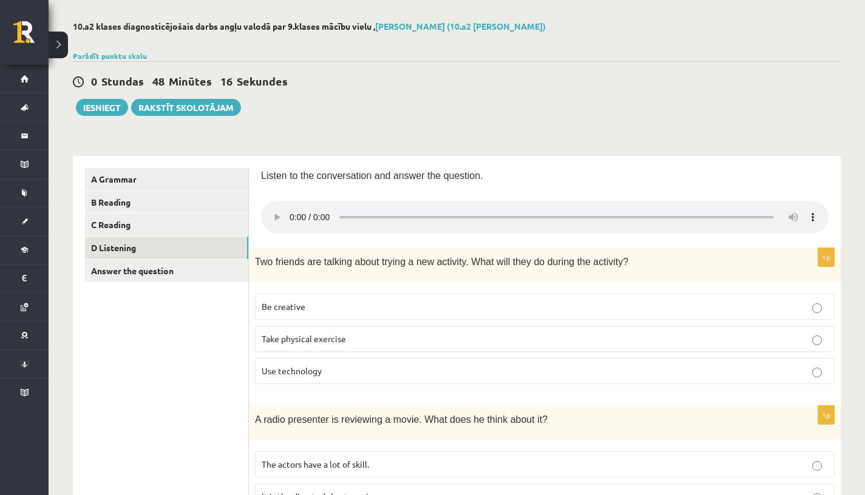
scroll to position [52, 0]
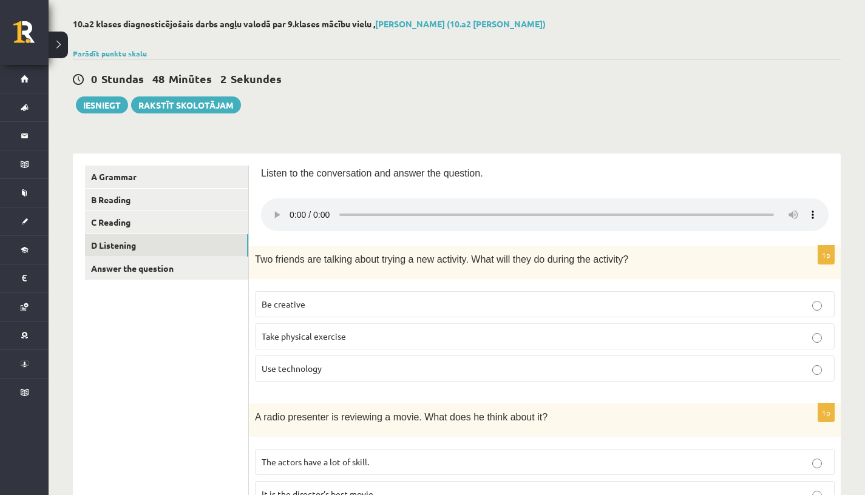
click at [327, 298] on p "Be creative" at bounding box center [545, 304] width 566 height 13
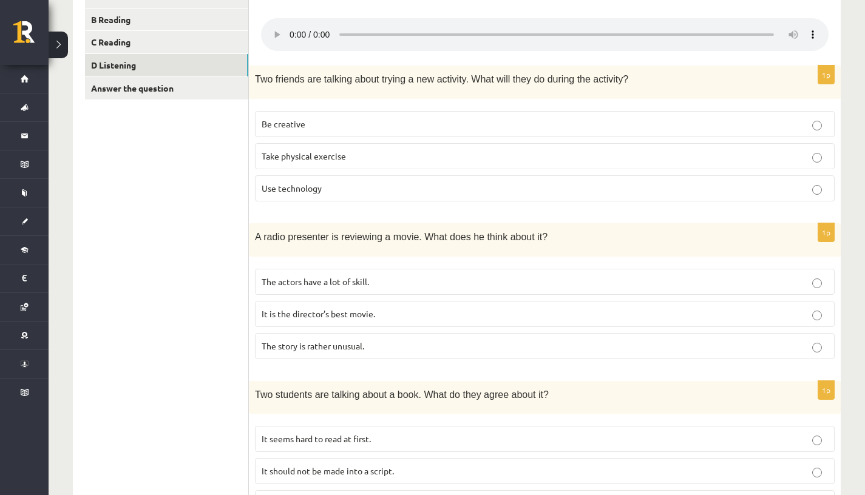
scroll to position [235, 0]
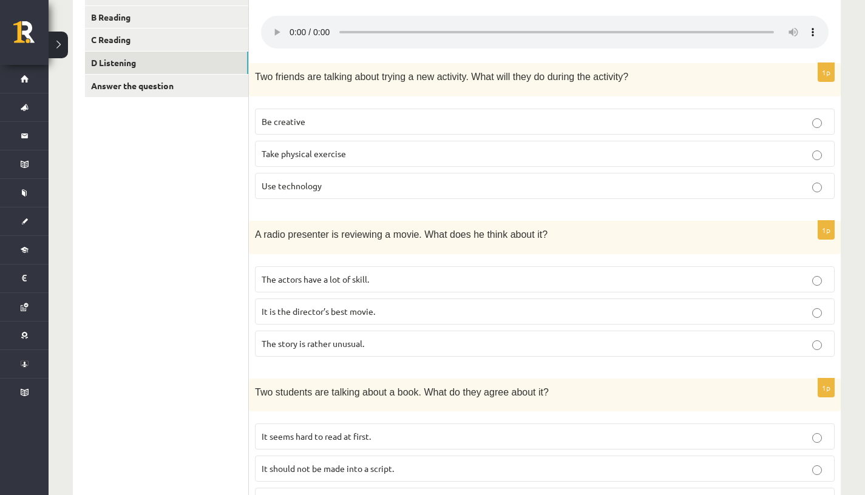
click at [382, 305] on p "It is the director’s best movie." at bounding box center [545, 311] width 566 height 13
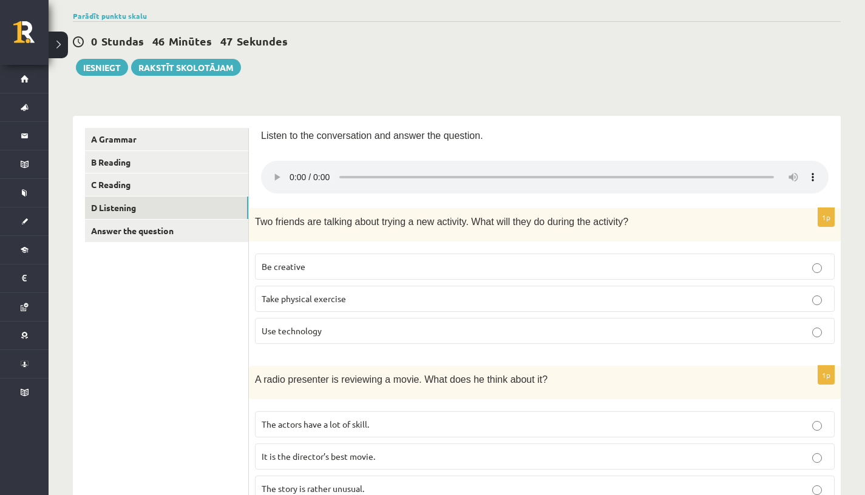
scroll to position [0, 0]
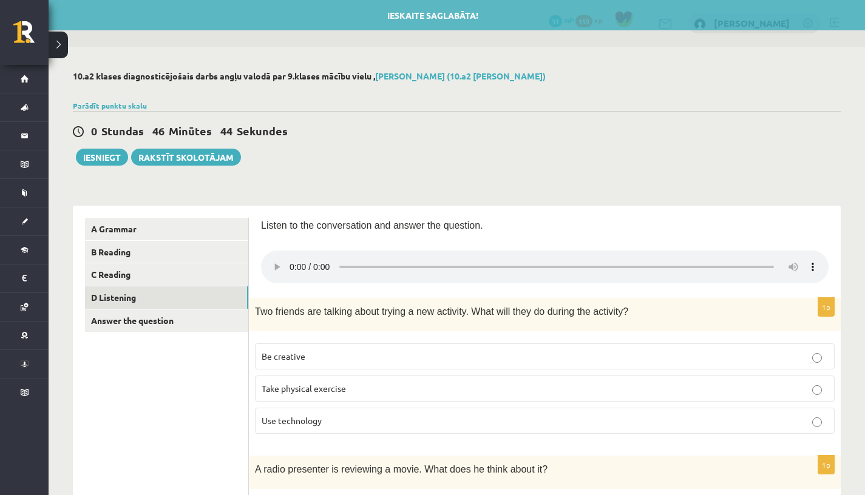
drag, startPoint x: 540, startPoint y: 259, endPoint x: 414, endPoint y: 262, distance: 126.3
click at [414, 262] on audio at bounding box center [544, 267] width 567 height 33
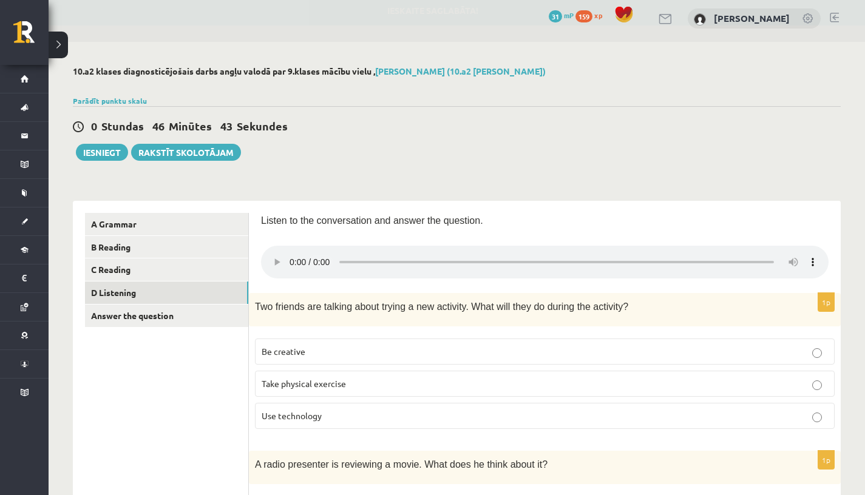
scroll to position [24, 0]
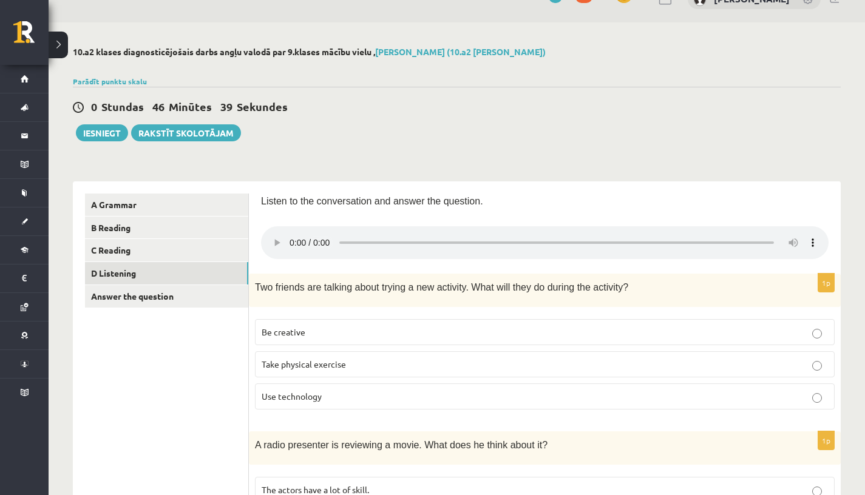
drag, startPoint x: 419, startPoint y: 237, endPoint x: 323, endPoint y: 229, distance: 96.2
click at [323, 229] on audio at bounding box center [544, 242] width 567 height 33
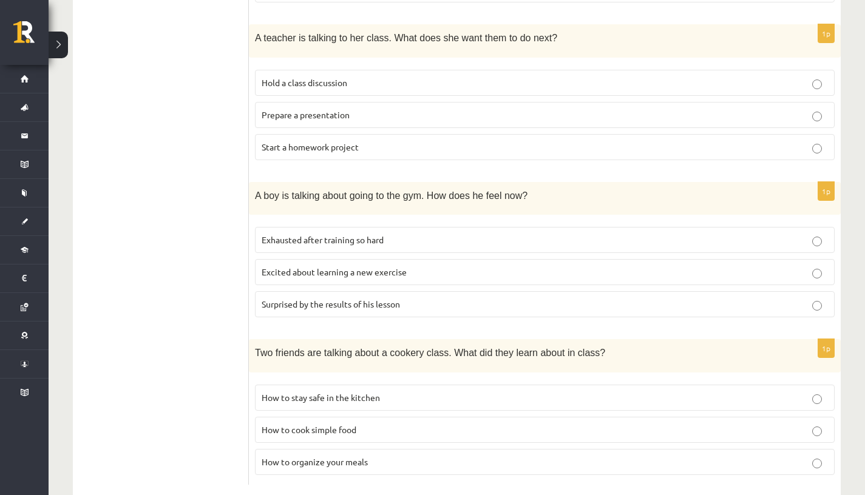
scroll to position [757, 0]
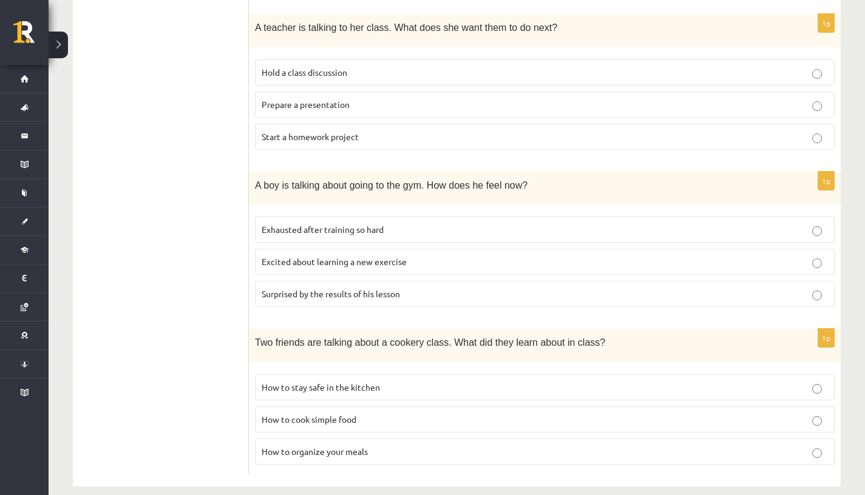
click at [323, 382] on span "How to stay safe in the kitchen" at bounding box center [321, 387] width 118 height 11
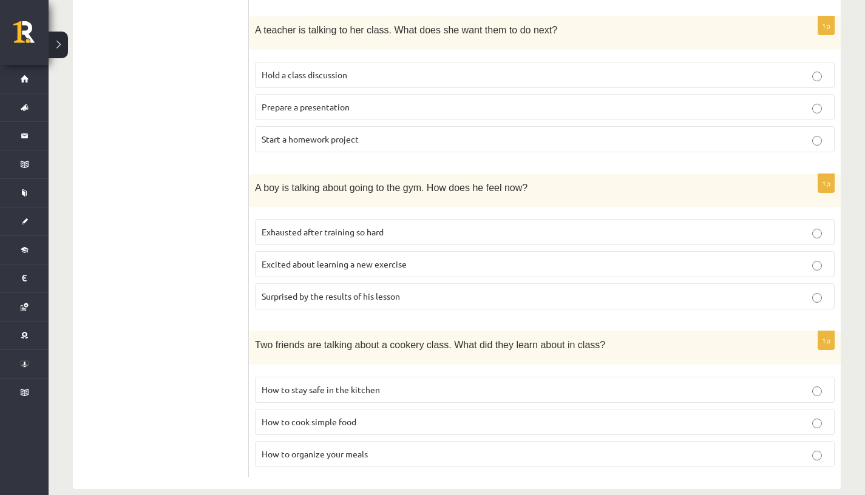
scroll to position [752, 0]
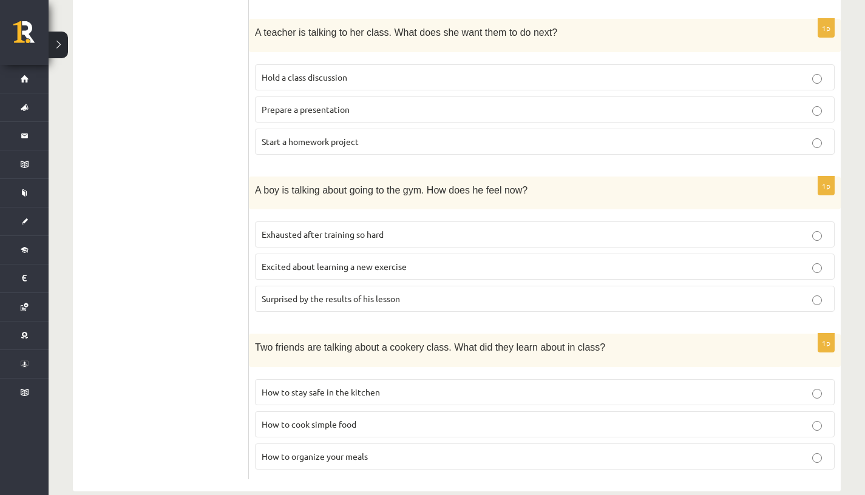
click at [366, 451] on span "How to organize your meals" at bounding box center [315, 456] width 106 height 11
click at [426, 260] on p "Excited about learning a new exercise" at bounding box center [545, 266] width 566 height 13
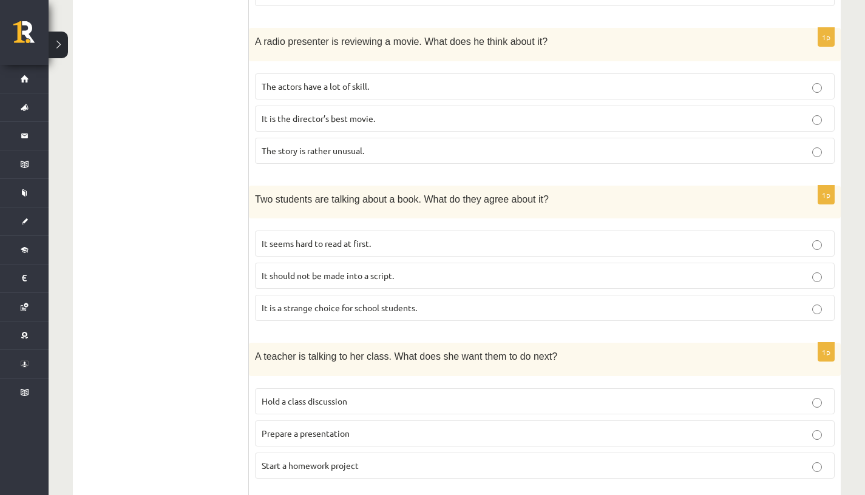
scroll to position [430, 0]
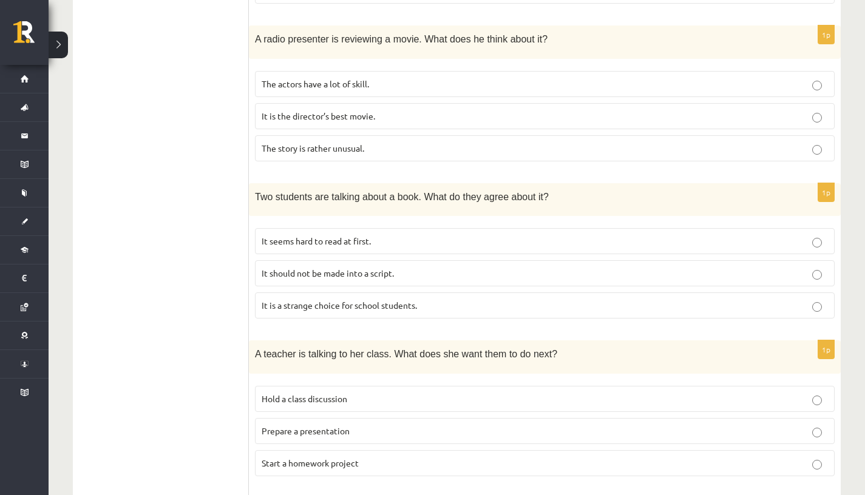
click at [367, 78] on span "The actors have a lot of skill." at bounding box center [315, 83] width 107 height 11
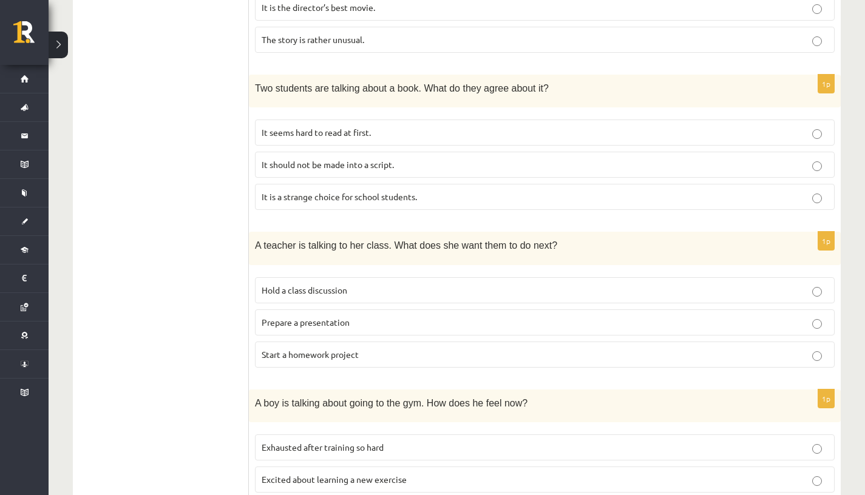
scroll to position [541, 0]
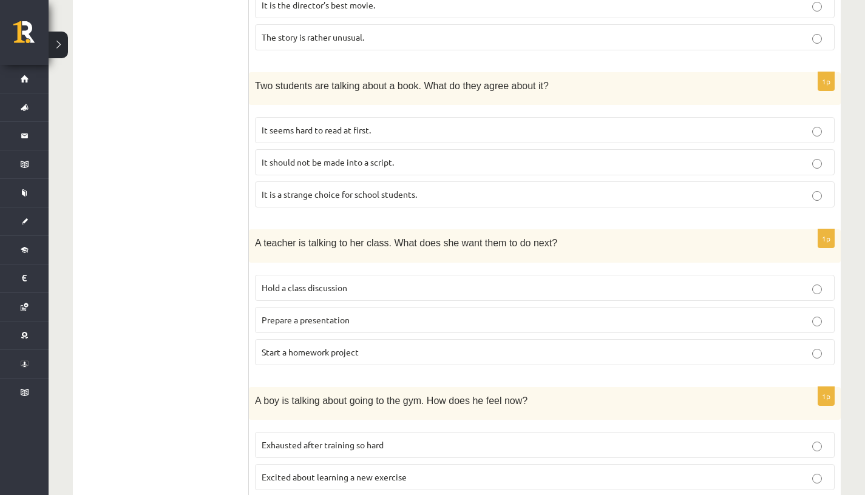
click at [385, 122] on label "It seems hard to read at first." at bounding box center [545, 130] width 580 height 26
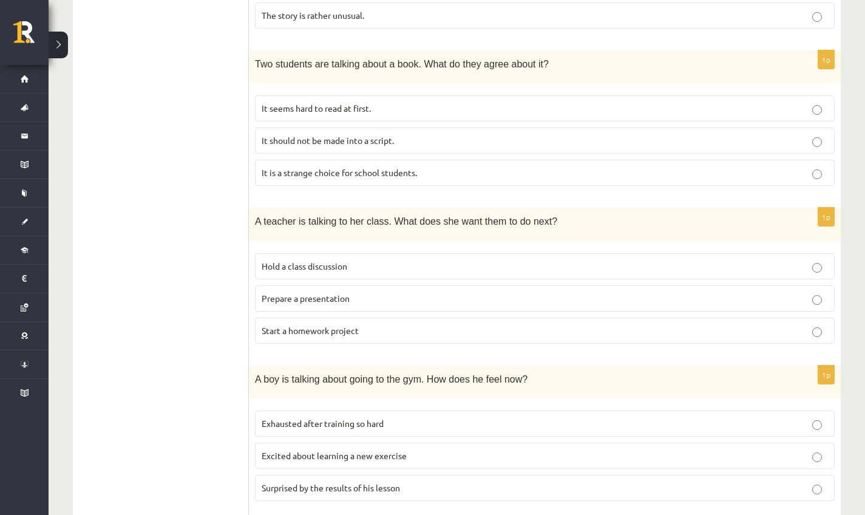
scroll to position [561, 0]
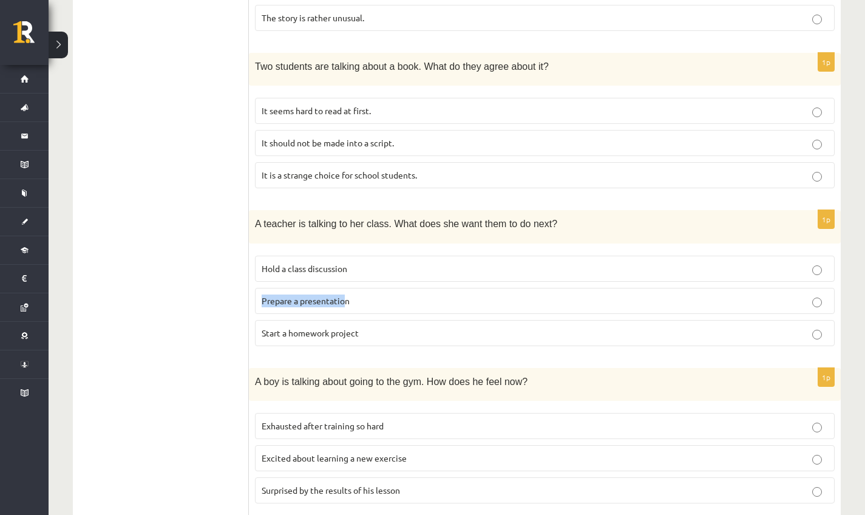
click at [348, 288] on label "Prepare a presentation" at bounding box center [545, 301] width 580 height 26
click at [385, 294] on label "Prepare a presentation" at bounding box center [545, 301] width 580 height 26
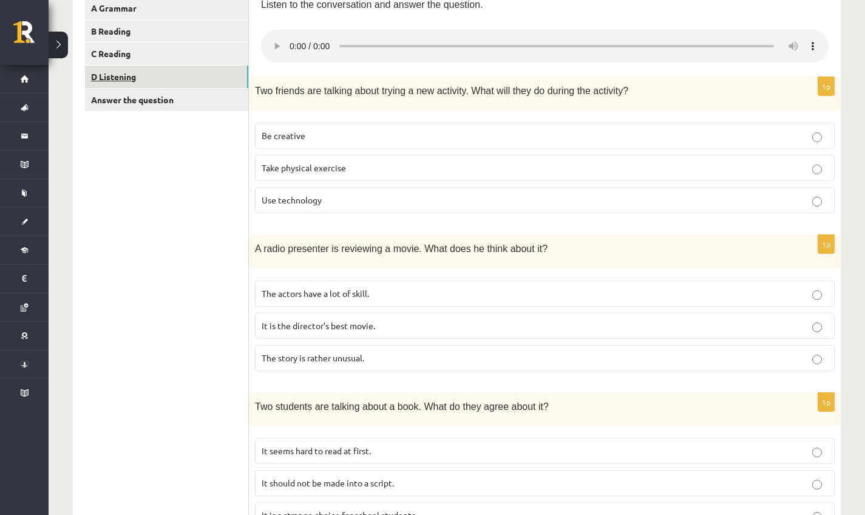
scroll to position [112, 0]
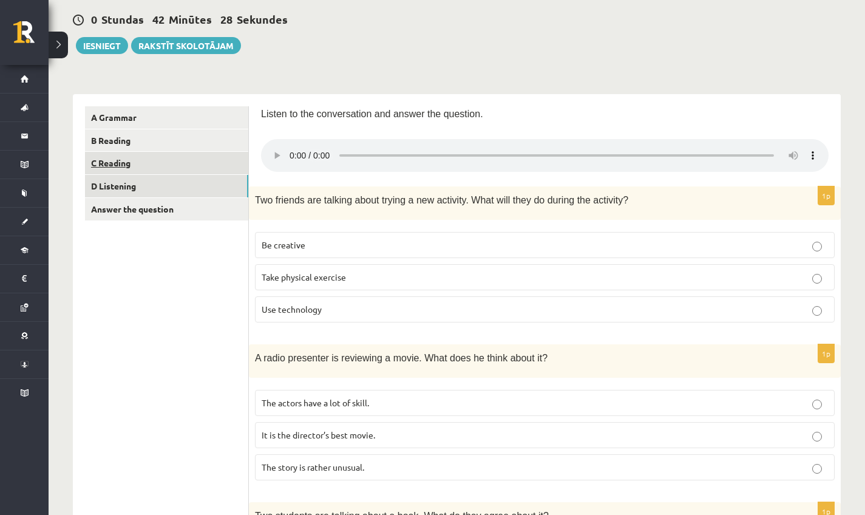
click at [118, 166] on link "C Reading" at bounding box center [166, 163] width 163 height 22
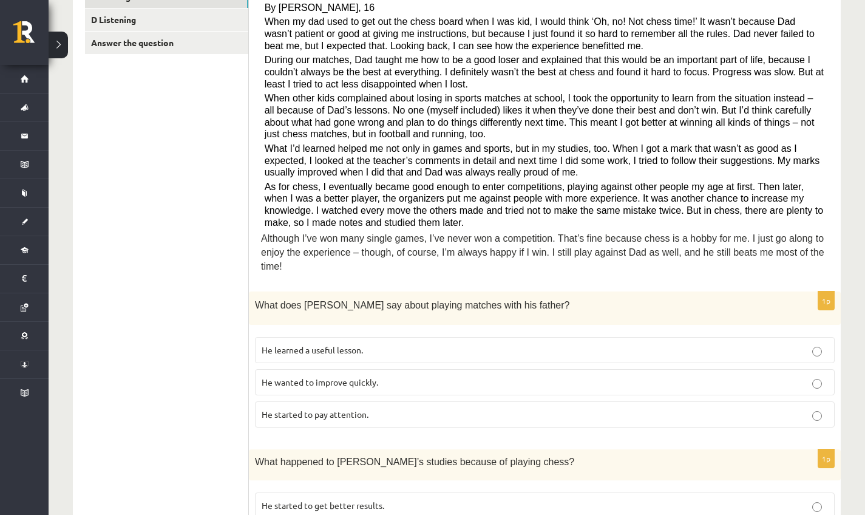
scroll to position [280, 0]
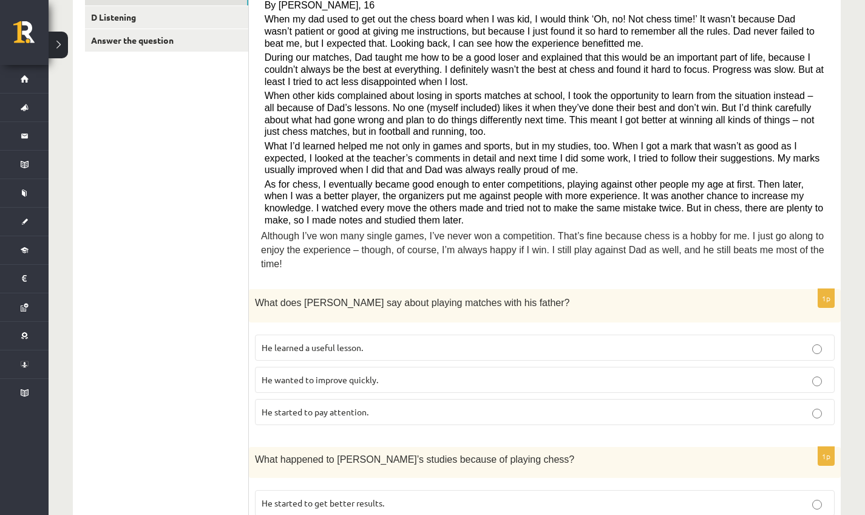
click at [322, 342] on span "He learned a useful lesson." at bounding box center [312, 347] width 101 height 11
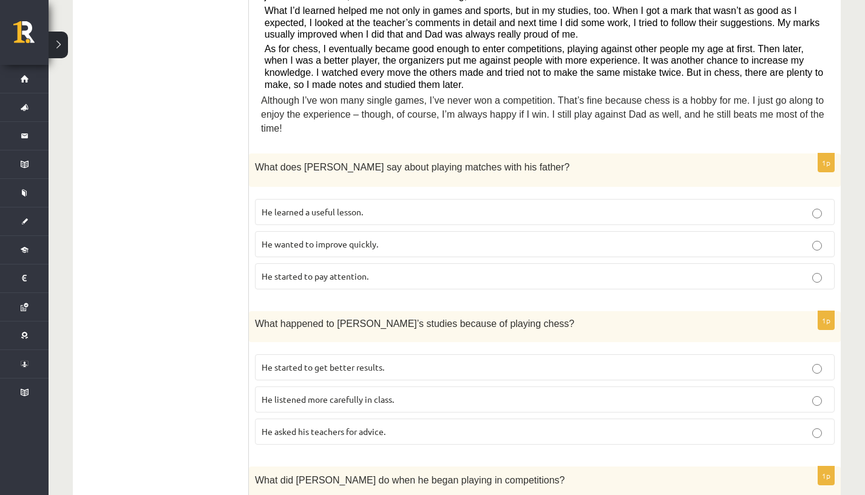
scroll to position [418, 0]
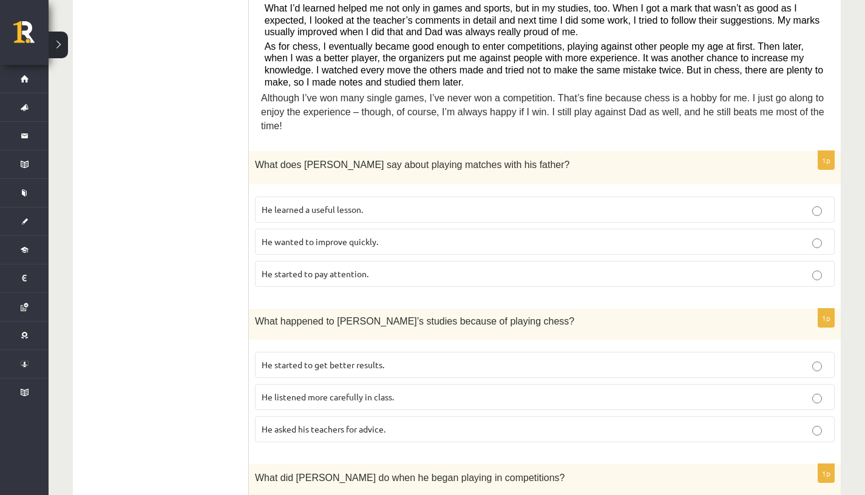
click at [394, 359] on p "He started to get better results." at bounding box center [545, 365] width 566 height 13
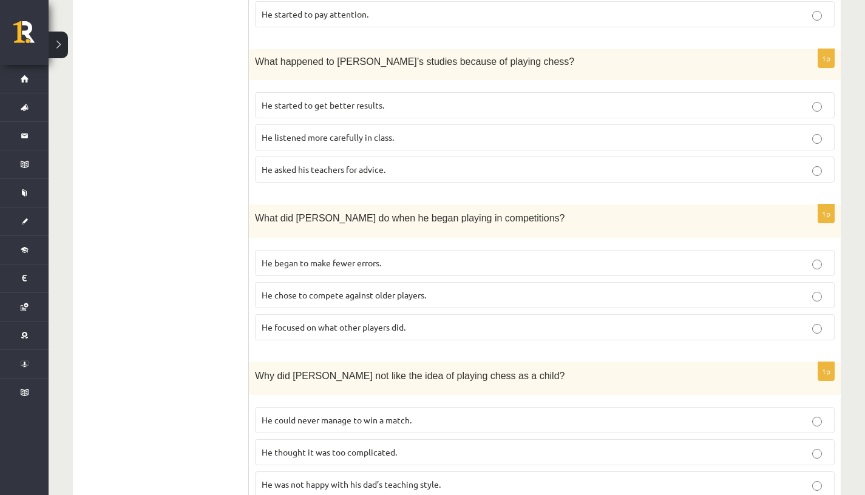
scroll to position [1030, 0]
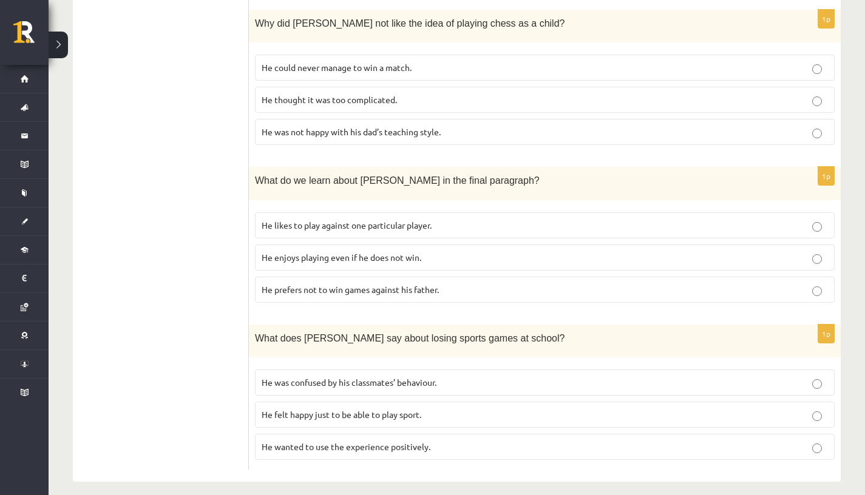
click at [377, 252] on span "He enjoys playing even if he does not win." at bounding box center [342, 257] width 160 height 11
click at [410, 409] on span "He felt happy just to be able to play sport." at bounding box center [342, 414] width 160 height 11
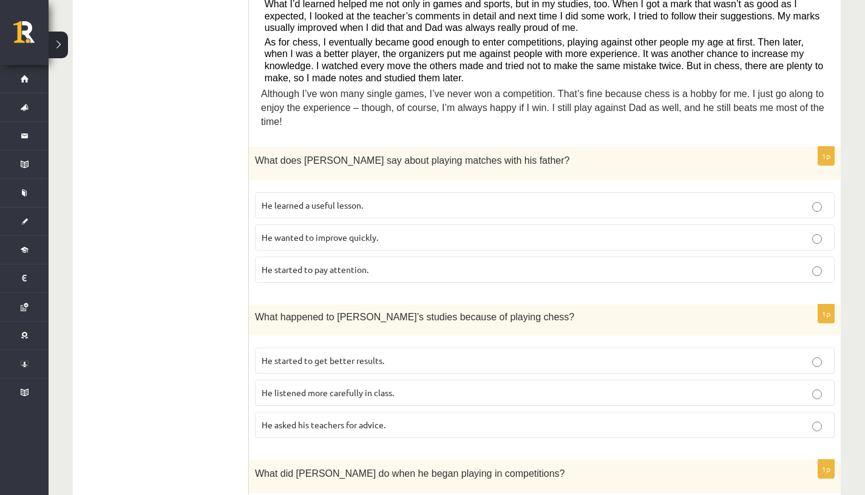
scroll to position [0, 0]
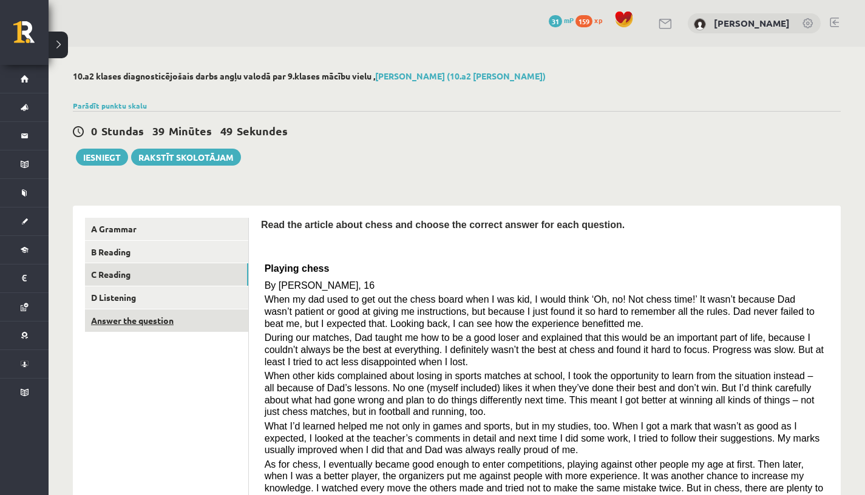
click at [148, 320] on link "Answer the question" at bounding box center [166, 321] width 163 height 22
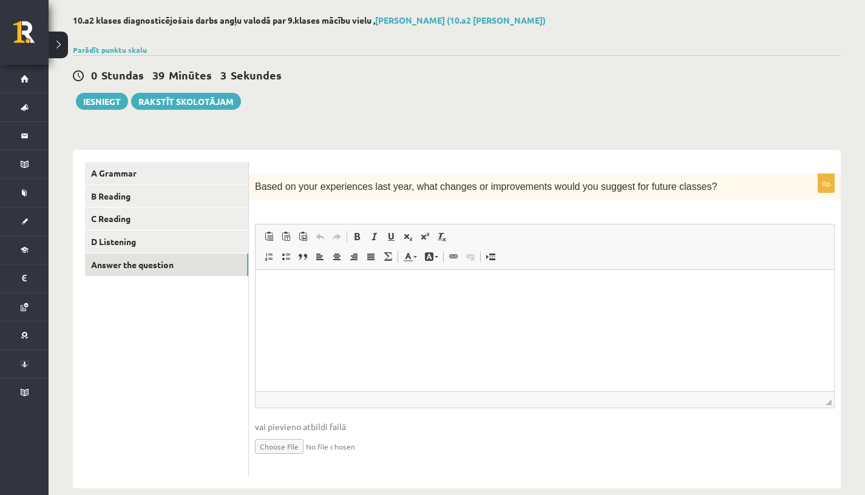
scroll to position [58, 0]
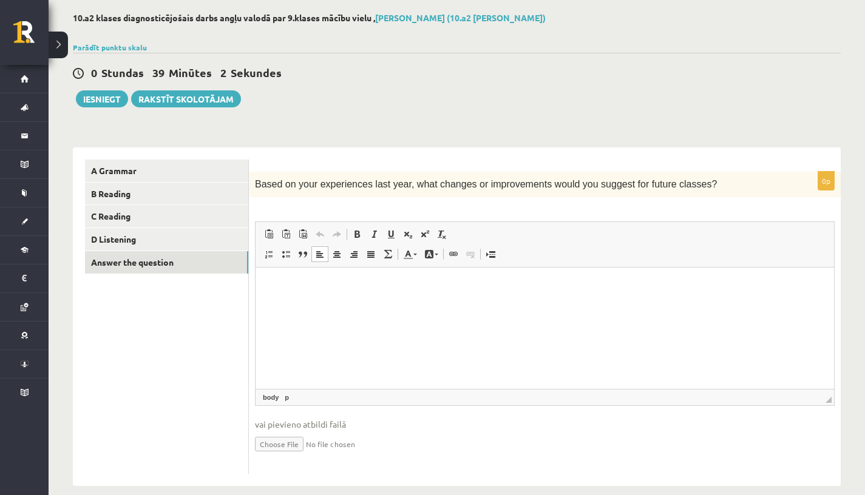
click at [364, 280] on p "Bagātinātā teksta redaktors, wiswyg-editor-user-answer-47024873334440" at bounding box center [545, 286] width 554 height 13
click at [91, 95] on button "Iesniegt" at bounding box center [102, 98] width 52 height 17
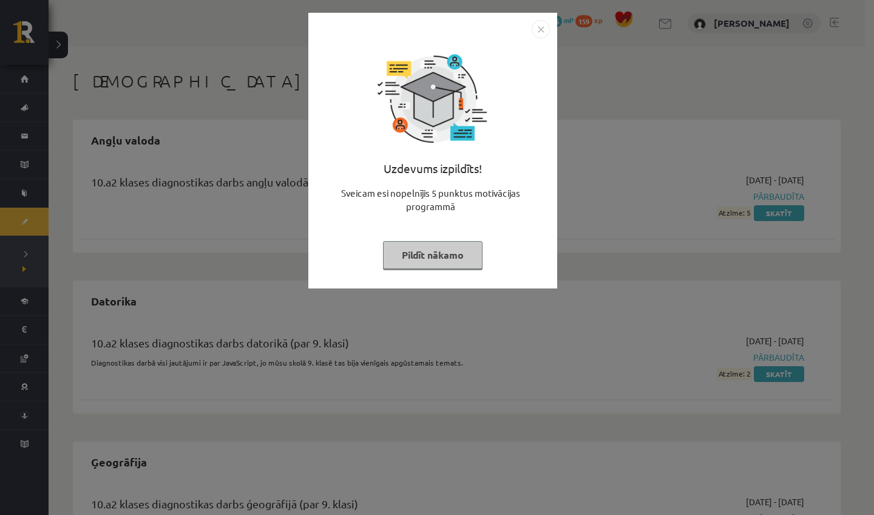
click at [470, 254] on button "Pildīt nākamo" at bounding box center [433, 255] width 100 height 28
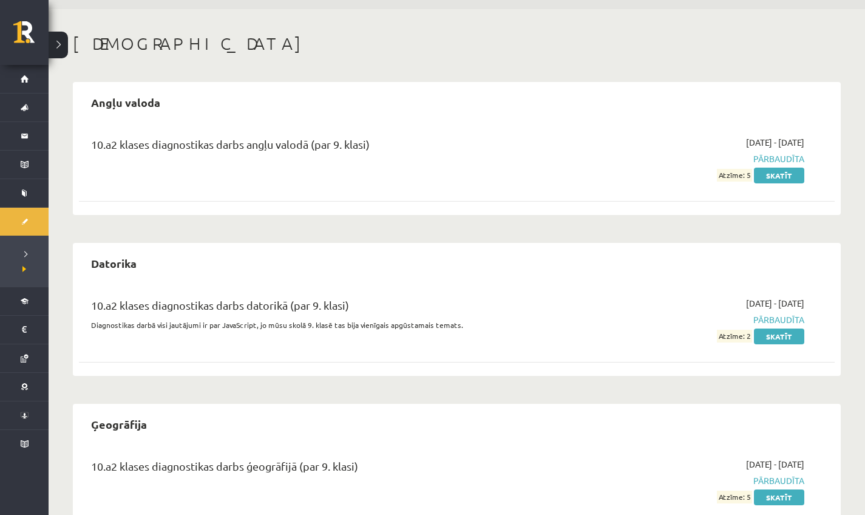
scroll to position [40, 0]
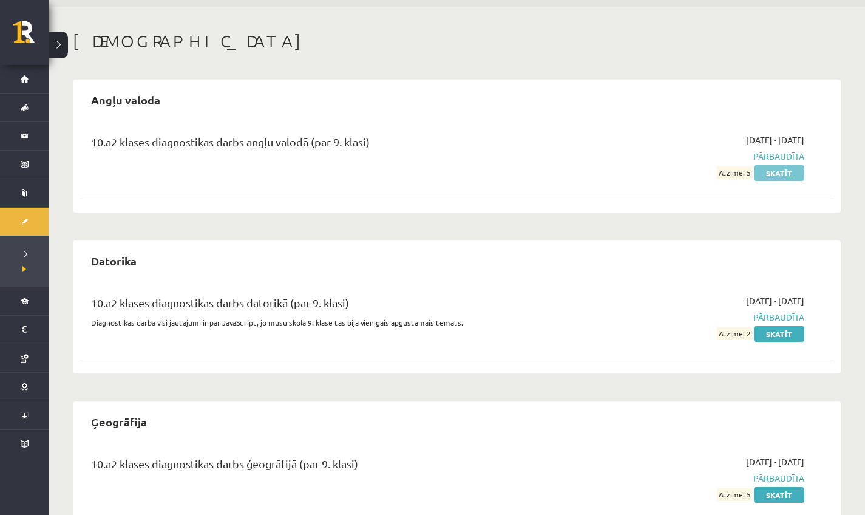
click at [790, 178] on link "Skatīt" at bounding box center [779, 173] width 50 height 16
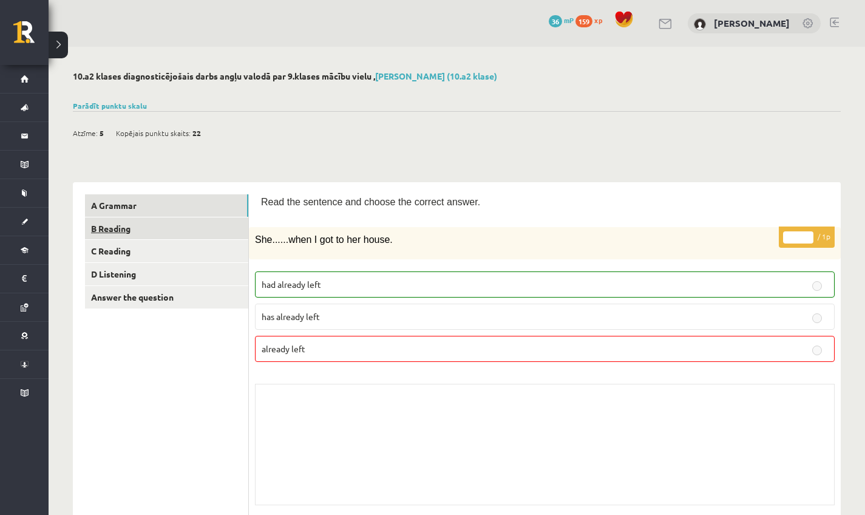
click at [122, 220] on link "B Reading" at bounding box center [166, 228] width 163 height 22
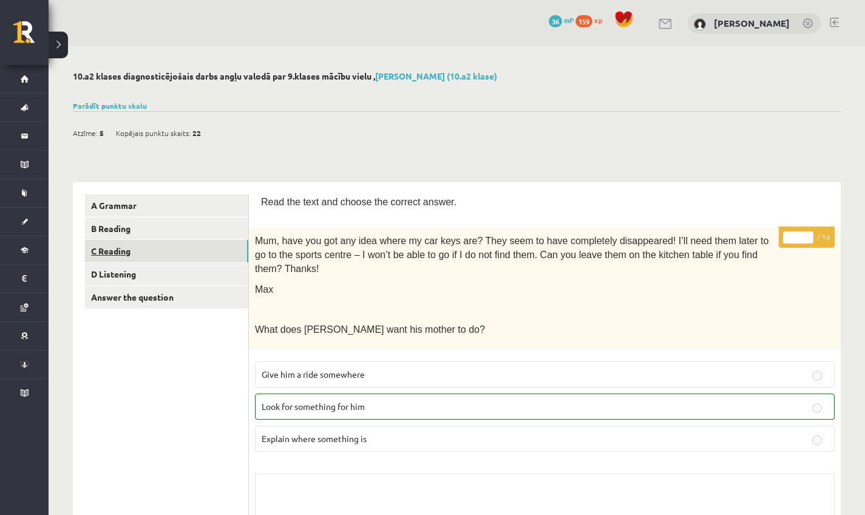
click at [139, 251] on link "C Reading" at bounding box center [166, 251] width 163 height 22
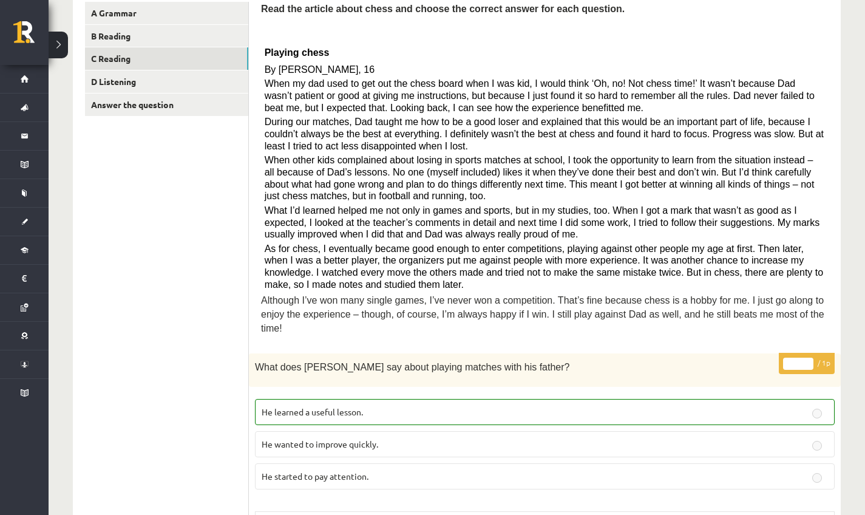
scroll to position [66, 0]
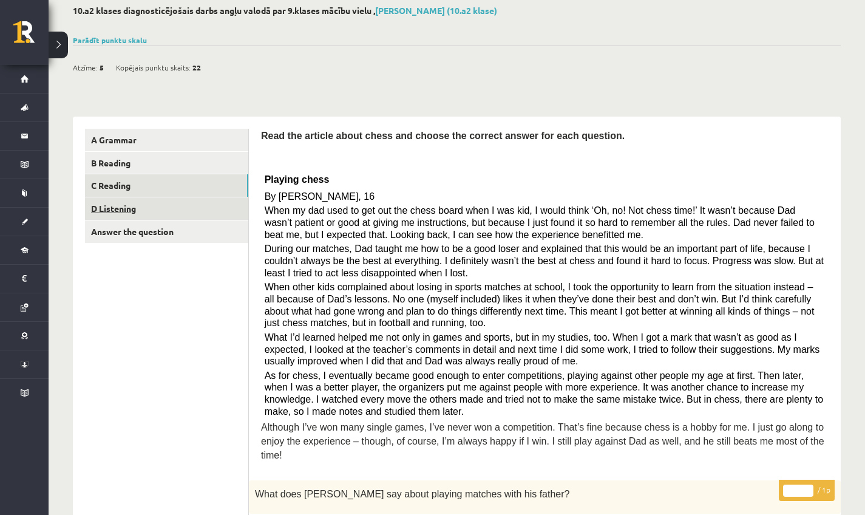
click at [114, 211] on link "D Listening" at bounding box center [166, 208] width 163 height 22
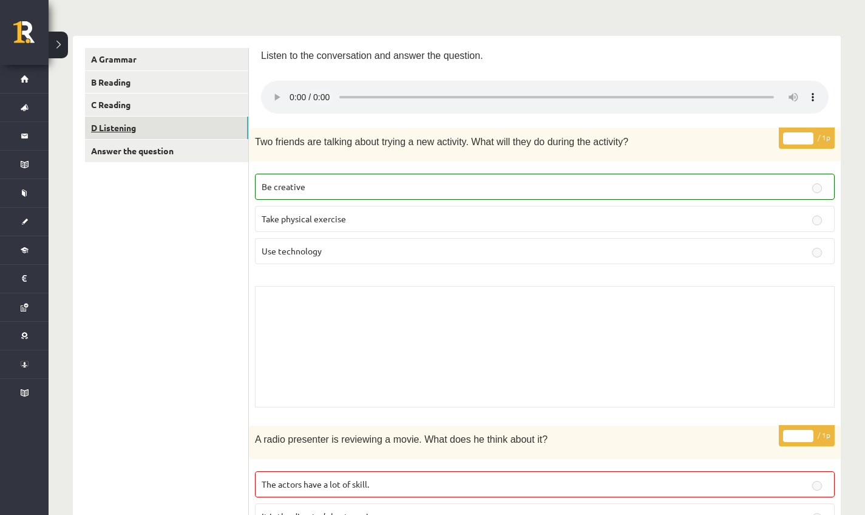
scroll to position [0, 0]
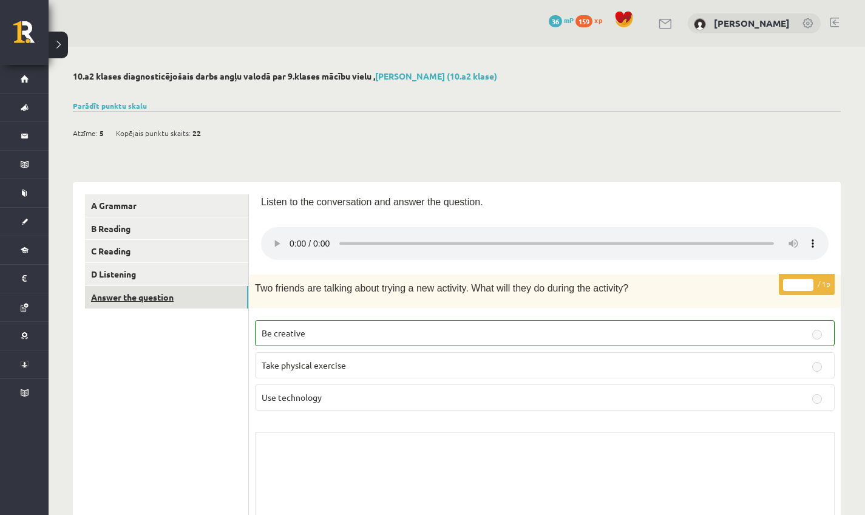
click at [169, 300] on link "Answer the question" at bounding box center [166, 297] width 163 height 22
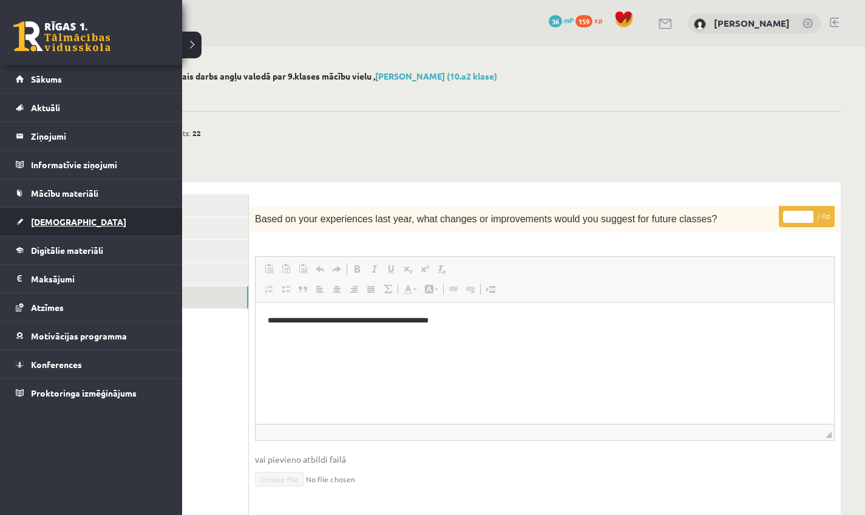
click at [42, 223] on span "[DEMOGRAPHIC_DATA]" at bounding box center [78, 221] width 95 height 11
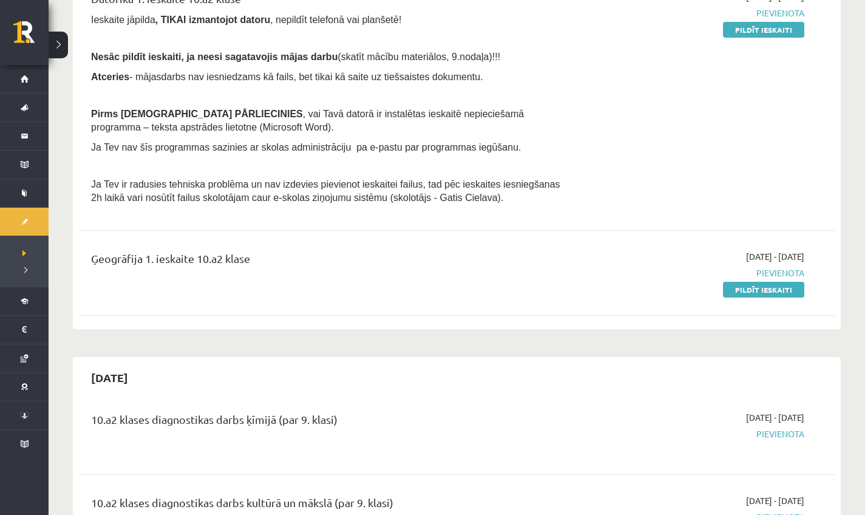
scroll to position [278, 0]
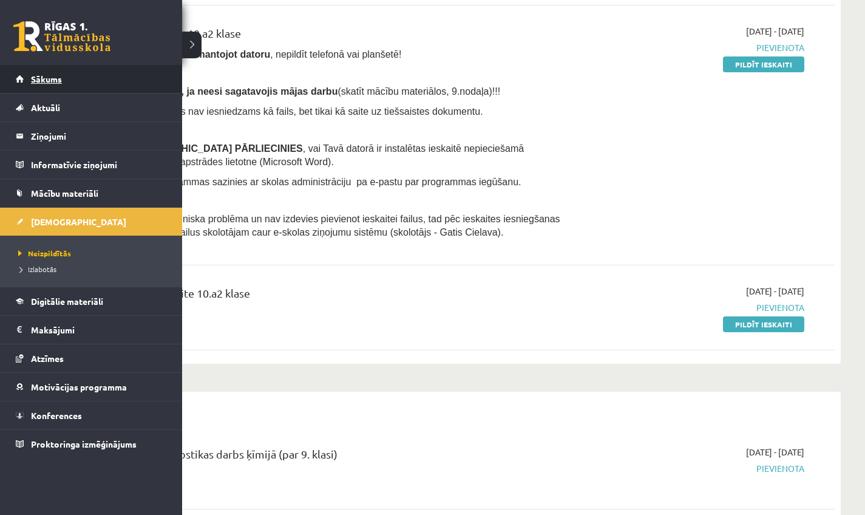
click at [21, 70] on link "Sākums" at bounding box center [91, 79] width 151 height 28
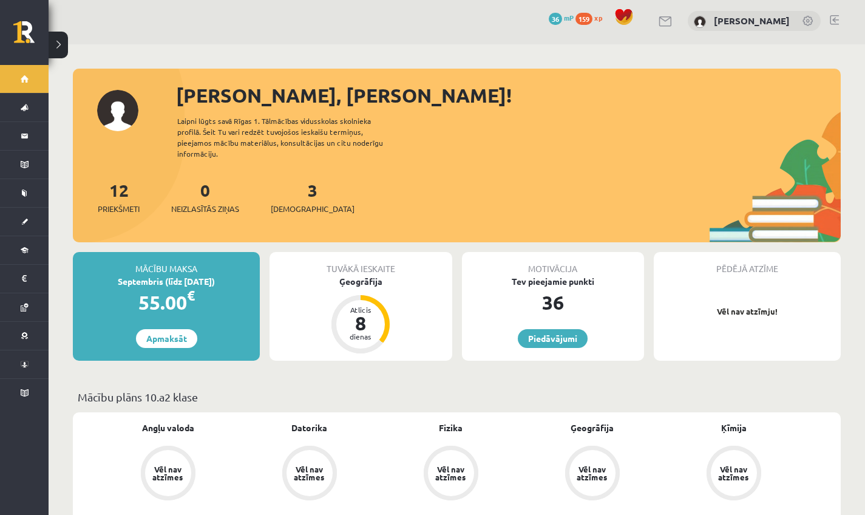
scroll to position [27, 0]
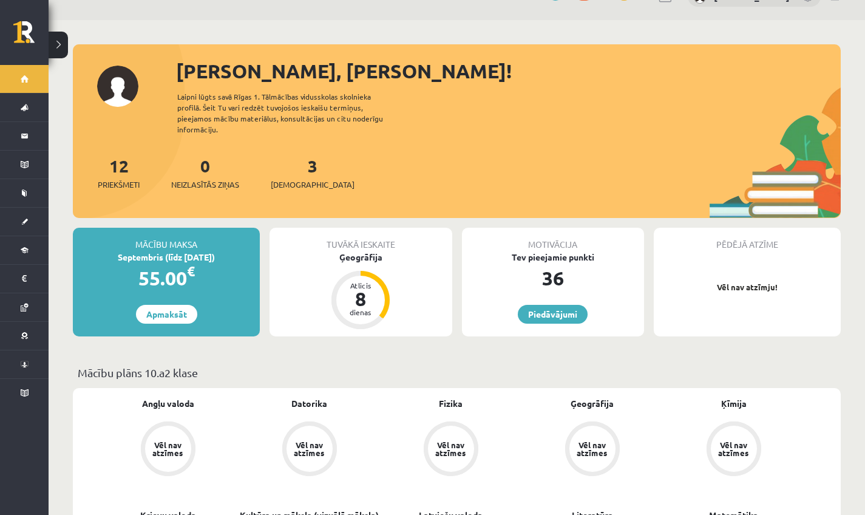
click at [538, 292] on div "Motivācija Tev pieejamie punkti 36 [GEOGRAPHIC_DATA]" at bounding box center [553, 282] width 182 height 109
click at [546, 314] on div "Motivācija Tev pieejamie punkti 36 [GEOGRAPHIC_DATA]" at bounding box center [553, 282] width 182 height 109
click at [543, 306] on link "Piedāvājumi" at bounding box center [553, 314] width 70 height 19
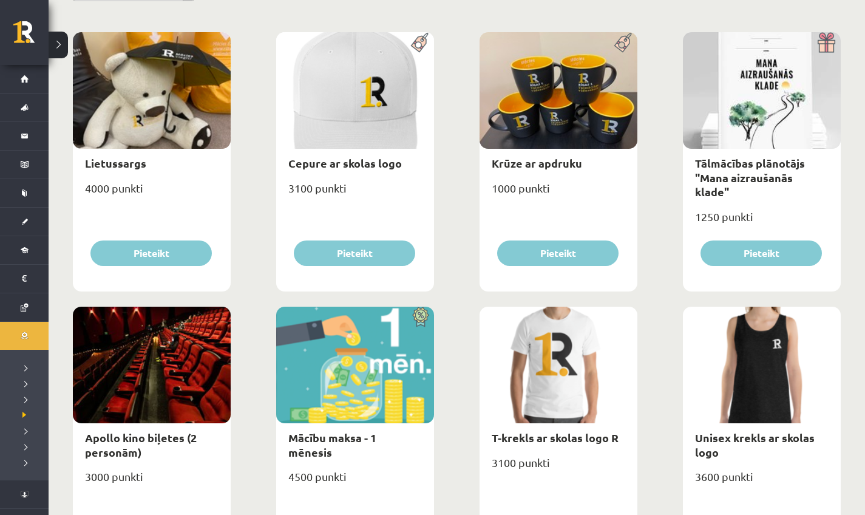
scroll to position [87, 0]
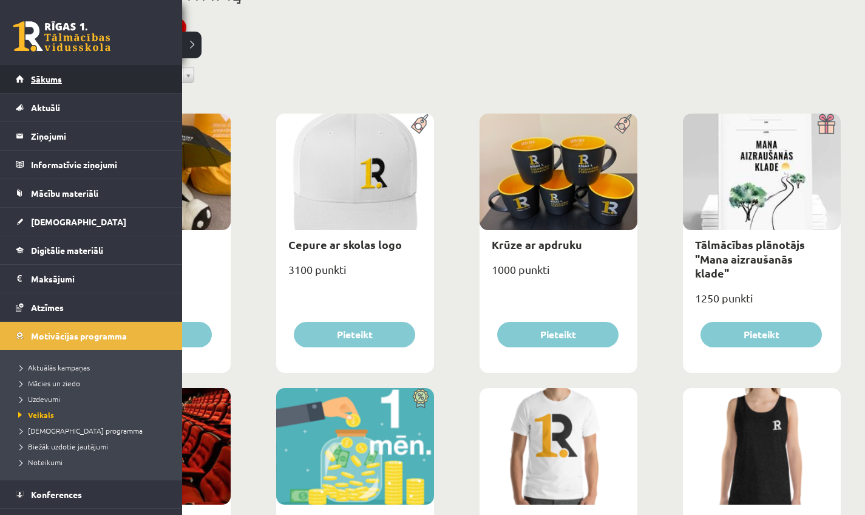
click at [39, 87] on link "Sākums" at bounding box center [91, 79] width 151 height 28
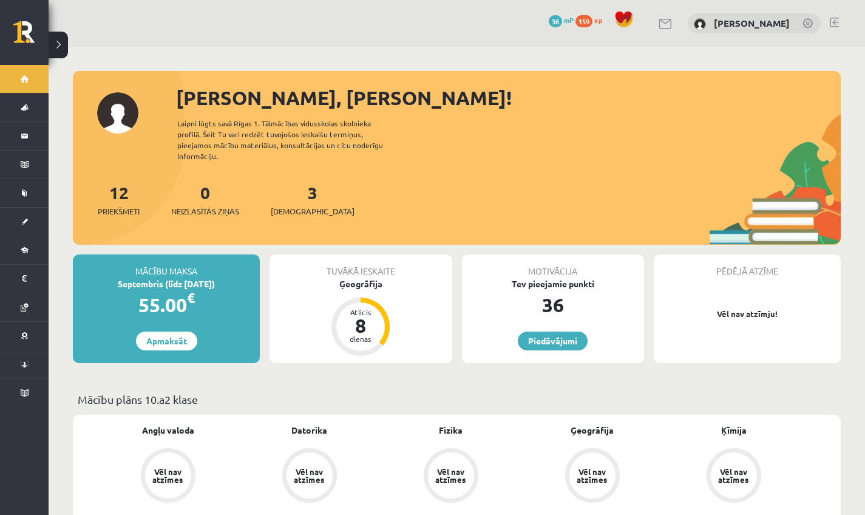
click at [621, 86] on div "Sveika, Rūta!" at bounding box center [508, 97] width 665 height 29
click at [833, 22] on link at bounding box center [834, 23] width 9 height 10
